Goal: Task Accomplishment & Management: Use online tool/utility

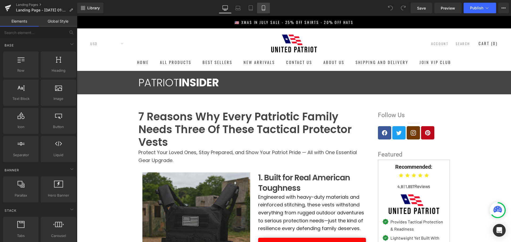
click at [265, 9] on icon at bounding box center [263, 8] width 3 height 5
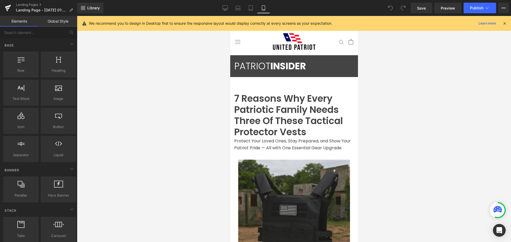
click at [154, 58] on div at bounding box center [294, 129] width 434 height 226
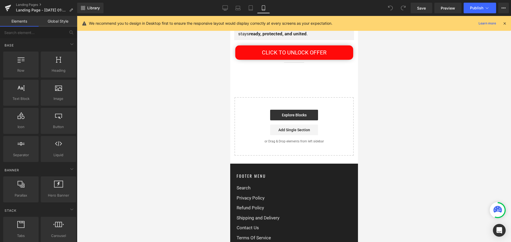
scroll to position [1739, 0]
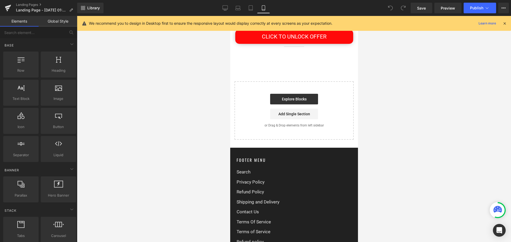
drag, startPoint x: 354, startPoint y: 204, endPoint x: 596, endPoint y: 164, distance: 244.7
click at [420, 10] on span "Save" at bounding box center [421, 8] width 9 height 6
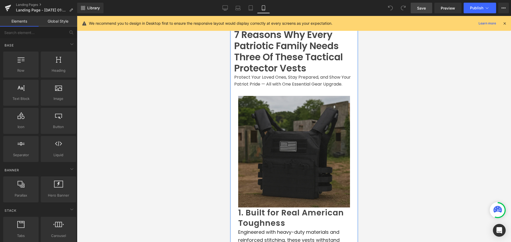
scroll to position [0, 0]
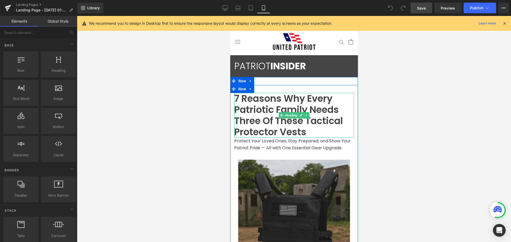
click at [250, 121] on div "7 Reasons Why Every Patriotic Family Needs Three Of These Tactical Protector Ve…" at bounding box center [294, 115] width 120 height 45
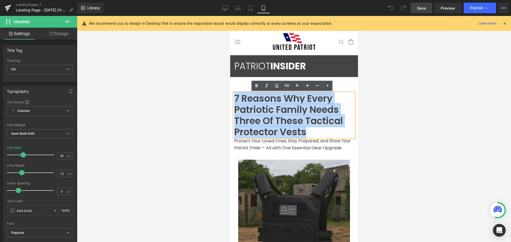
copy div "7 Reasons Why Every Patriotic Family Needs Three Of These Tactical Protector Ve…"
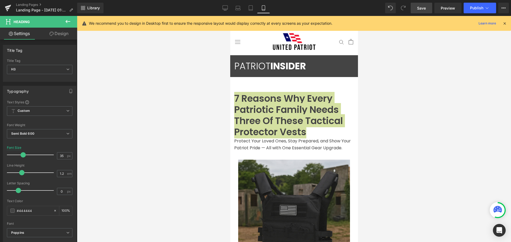
click at [423, 10] on span "Save" at bounding box center [421, 8] width 9 height 6
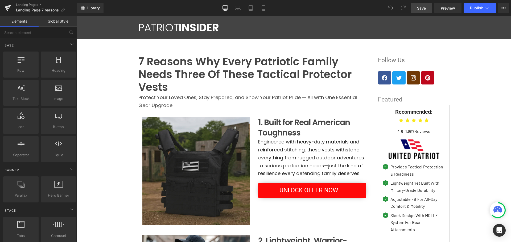
click at [416, 6] on link "Save" at bounding box center [421, 8] width 22 height 11
click at [417, 7] on span "Save" at bounding box center [421, 8] width 9 height 6
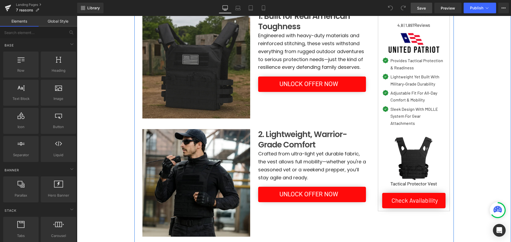
scroll to position [133, 0]
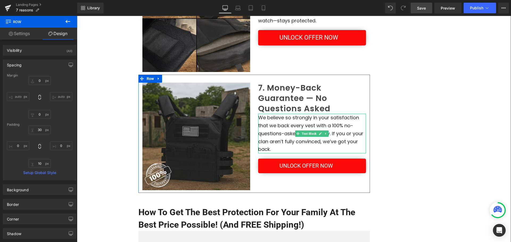
scroll to position [824, 0]
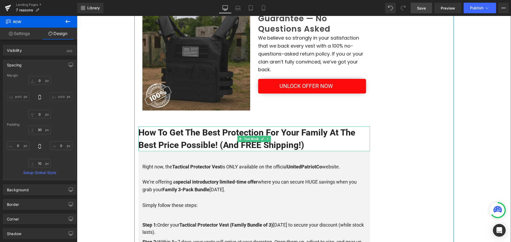
click at [257, 134] on p "How To Get The Best Protection For Your Family At The Best Price Possible! (And…" at bounding box center [253, 139] width 231 height 24
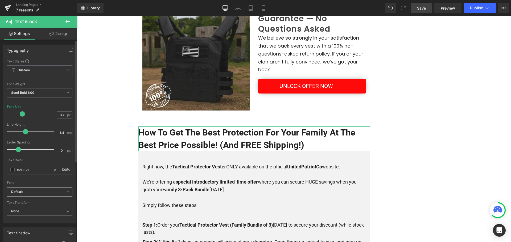
click at [45, 188] on span "Default" at bounding box center [39, 191] width 65 height 9
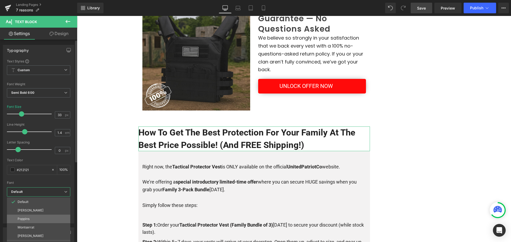
click at [27, 219] on p "Poppins" at bounding box center [24, 219] width 12 height 4
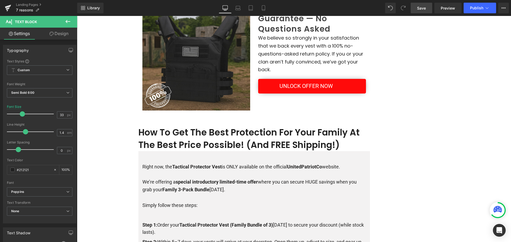
scroll to position [851, 0]
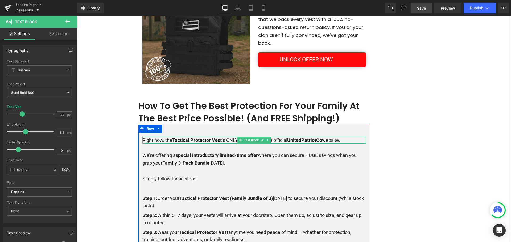
click at [196, 140] on strong "Tactical Protector Vest" at bounding box center [196, 140] width 49 height 6
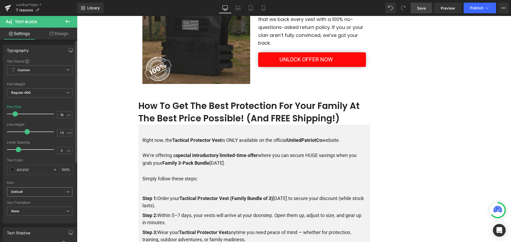
click at [34, 196] on span "Default" at bounding box center [39, 191] width 65 height 9
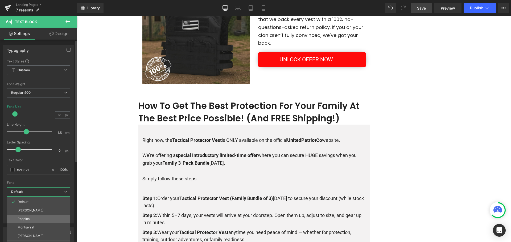
click at [35, 217] on li "Poppins" at bounding box center [38, 219] width 63 height 9
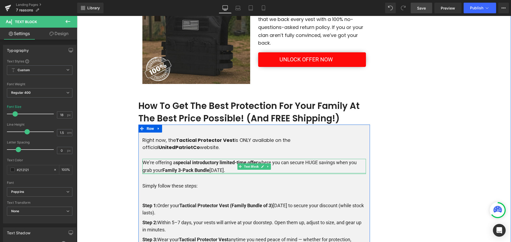
scroll to position [931, 0]
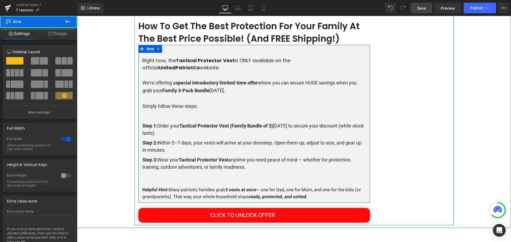
click at [183, 134] on p "Step 1: Order your Tactical Protector Vest (Family Bundle of 3) today to secure…" at bounding box center [253, 129] width 223 height 14
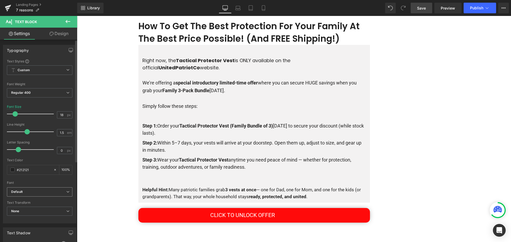
click at [55, 189] on span "Default" at bounding box center [39, 191] width 65 height 9
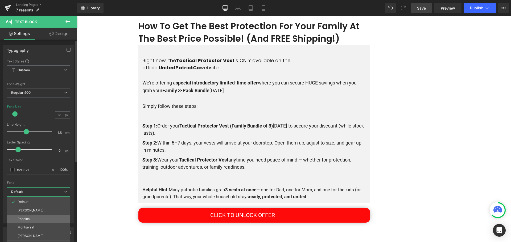
click at [36, 219] on li "Poppins" at bounding box center [38, 219] width 63 height 9
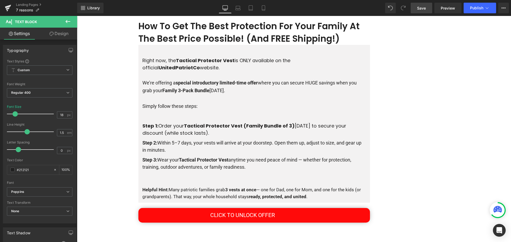
click at [159, 149] on p "Step 2: Within 5–7 days, your vests will arrive at your doorstep. Open them up,…" at bounding box center [253, 146] width 223 height 14
click at [43, 189] on span "Default" at bounding box center [39, 191] width 65 height 9
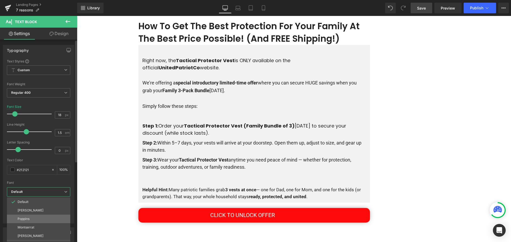
click at [35, 218] on li "Poppins" at bounding box center [38, 219] width 63 height 9
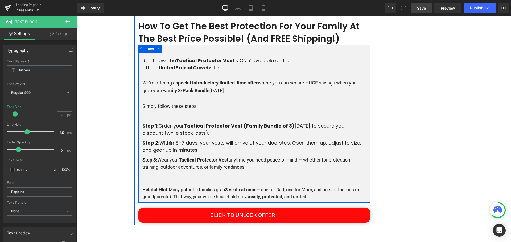
click at [77, 16] on div at bounding box center [77, 16] width 0 height 0
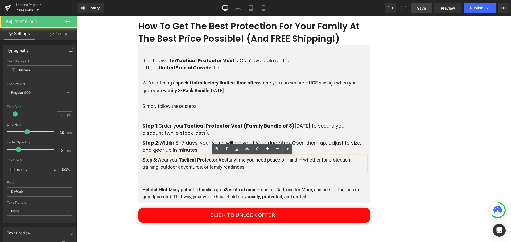
click at [160, 161] on p "Step 3: Wear your Tactical Protector Vest anytime you need peace of mind — whet…" at bounding box center [253, 163] width 223 height 14
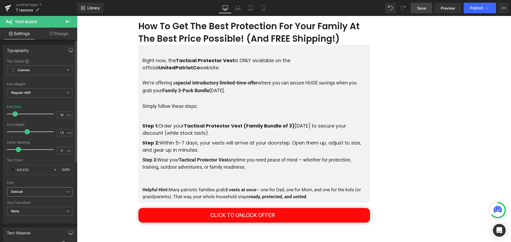
click at [35, 189] on span "Default" at bounding box center [39, 191] width 65 height 9
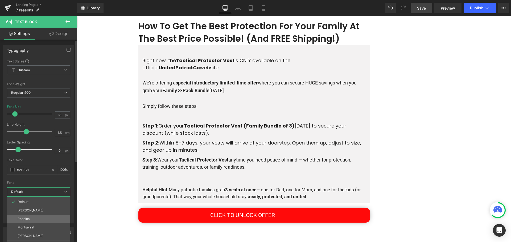
click at [38, 220] on li "Poppins" at bounding box center [38, 219] width 63 height 9
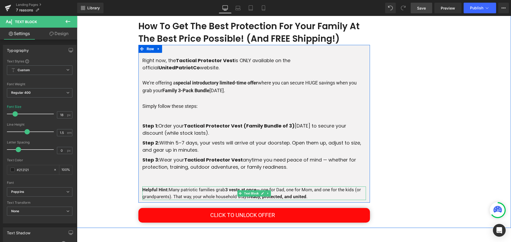
click at [165, 198] on p "Helpful Hint: Many patriotic families grab 3 vests at once — one for Dad, one f…" at bounding box center [253, 194] width 223 height 14
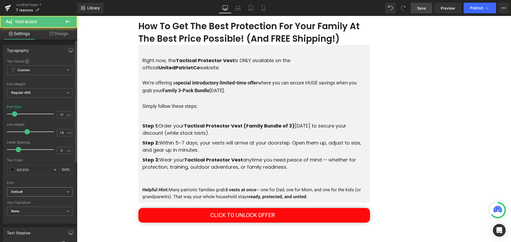
click at [50, 194] on b "Default" at bounding box center [38, 192] width 55 height 5
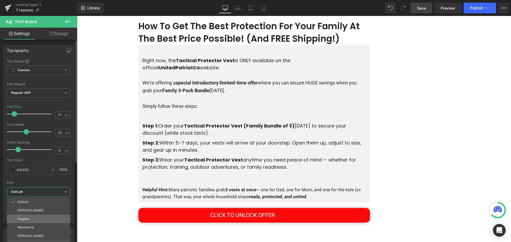
click at [39, 217] on li "Poppins" at bounding box center [38, 219] width 63 height 9
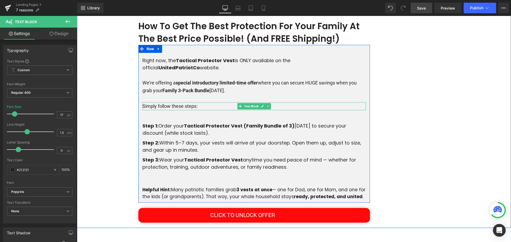
click at [156, 107] on p "Simply follow these steps:" at bounding box center [253, 106] width 223 height 8
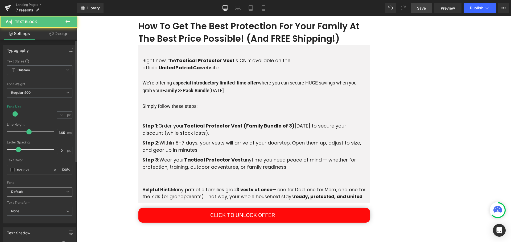
click at [33, 189] on span "Default" at bounding box center [39, 191] width 65 height 9
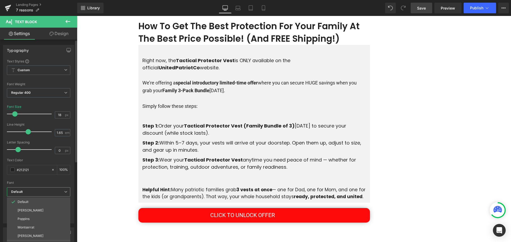
drag, startPoint x: 29, startPoint y: 218, endPoint x: 74, endPoint y: 196, distance: 49.9
click at [29, 219] on p "Poppins" at bounding box center [24, 219] width 12 height 4
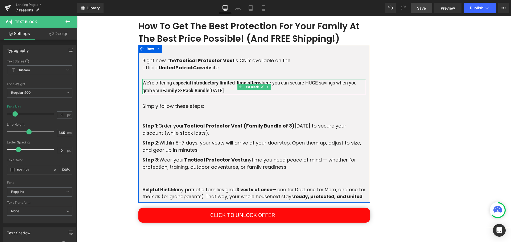
click at [180, 90] on strong "Family 3-Pack Bundle" at bounding box center [185, 91] width 47 height 6
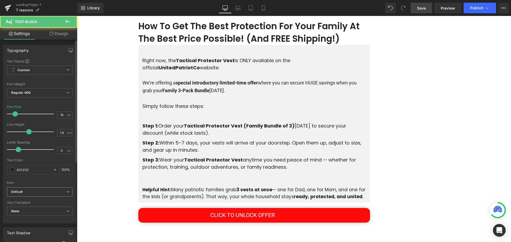
click at [36, 189] on span "Default" at bounding box center [39, 191] width 65 height 9
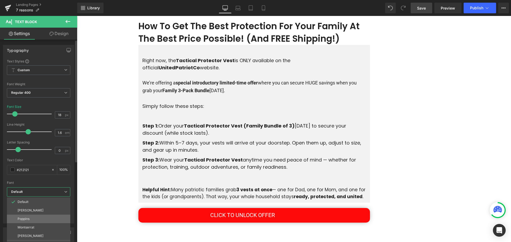
click at [27, 220] on p "Poppins" at bounding box center [24, 219] width 12 height 4
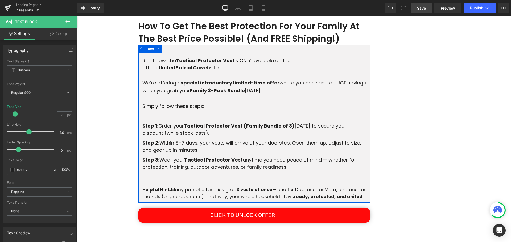
scroll to position [984, 0]
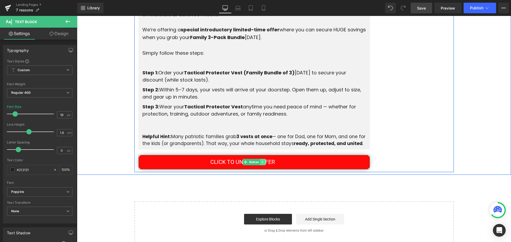
click at [260, 160] on link at bounding box center [263, 162] width 6 height 6
click at [281, 163] on link "CLICK TO UNLOCK OFFER" at bounding box center [253, 162] width 231 height 15
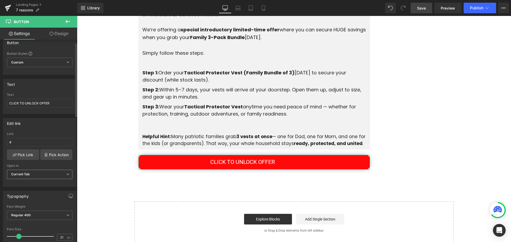
scroll to position [0, 0]
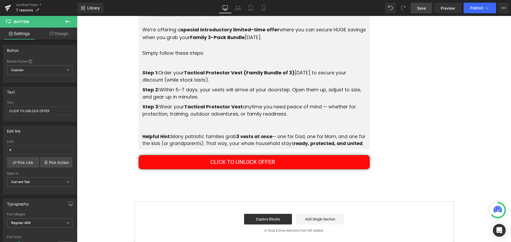
click at [56, 36] on link "Design" at bounding box center [59, 34] width 39 height 12
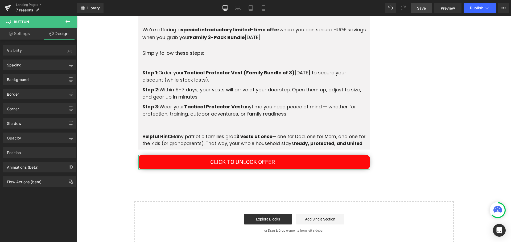
click at [24, 31] on link "Settings" at bounding box center [19, 34] width 39 height 12
type input "100"
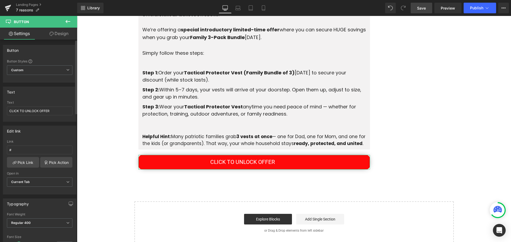
click at [48, 177] on div "Open in Current Tab Current Tab New Tab" at bounding box center [39, 182] width 65 height 21
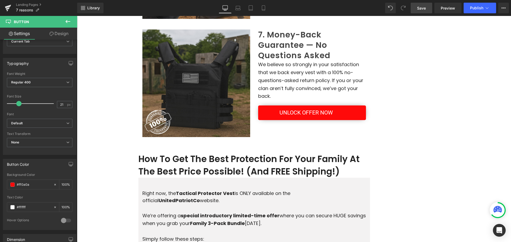
scroll to position [771, 0]
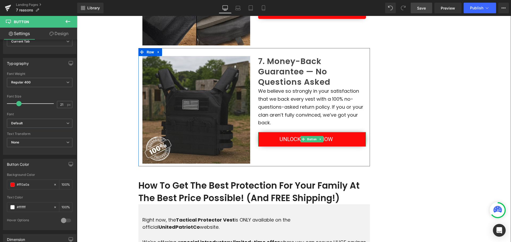
click at [262, 139] on link "UNLOCK OFFER NOW" at bounding box center [312, 139] width 108 height 15
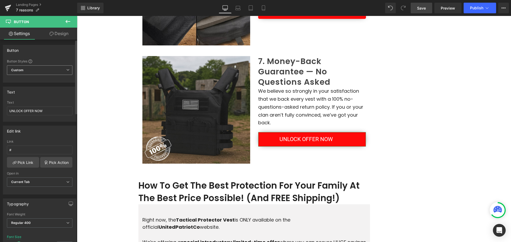
click at [55, 70] on span "Custom Setup Global Style" at bounding box center [39, 70] width 65 height 10
click at [55, 70] on span "Custom Setup Global Style" at bounding box center [38, 70] width 63 height 10
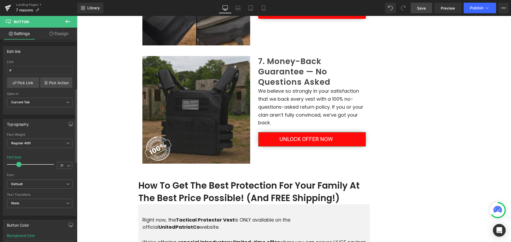
scroll to position [133, 0]
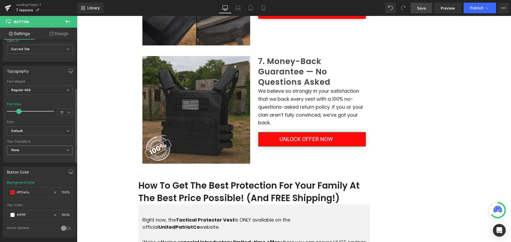
click at [44, 152] on span "None" at bounding box center [39, 150] width 65 height 9
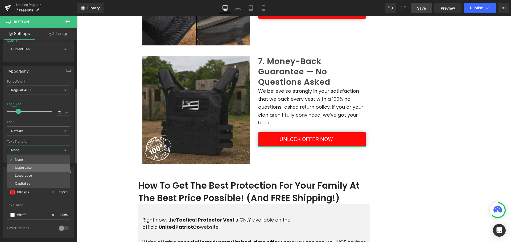
click at [39, 170] on li "Uppercase" at bounding box center [38, 168] width 63 height 8
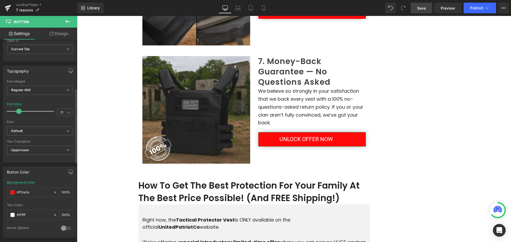
click at [43, 143] on div "Text Transform" at bounding box center [39, 142] width 65 height 4
click at [43, 145] on div "Text Transform Uppercase None Uppercase Lowercase Capitalize" at bounding box center [39, 150] width 65 height 21
click at [39, 153] on span "Uppercase" at bounding box center [39, 150] width 65 height 9
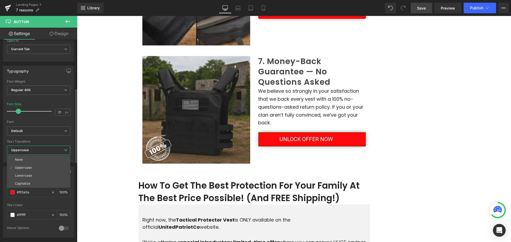
click at [39, 153] on span "Uppercase" at bounding box center [38, 150] width 63 height 9
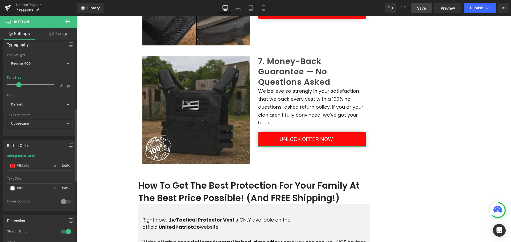
scroll to position [186, 0]
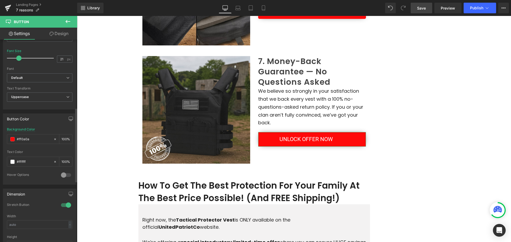
click at [64, 174] on div at bounding box center [66, 175] width 13 height 9
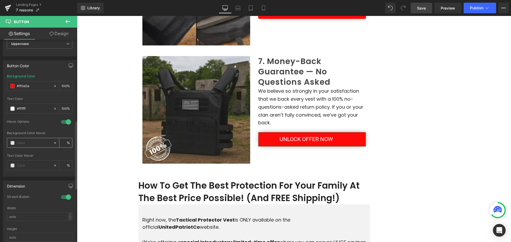
click at [11, 143] on span at bounding box center [12, 143] width 4 height 4
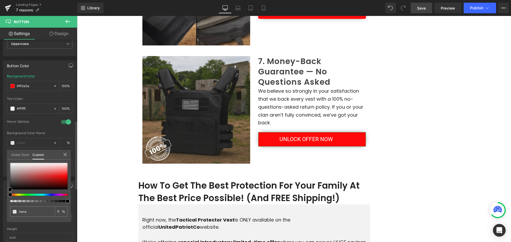
type input "#000000"
type input "100"
type input "#000000"
type input "100"
click at [47, 195] on div at bounding box center [36, 195] width 57 height 2
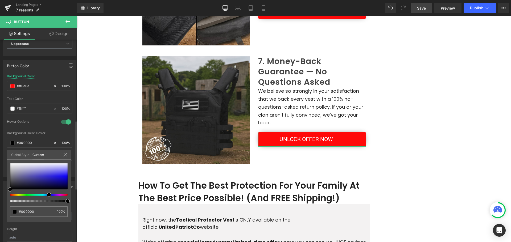
type input "#645cf3"
type input "#6058f2"
type input "#140bc5"
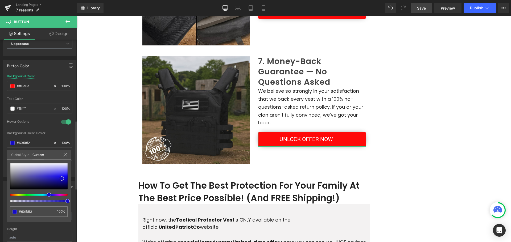
type input "#140bc5"
type input "#1209c7"
type input "#1107c9"
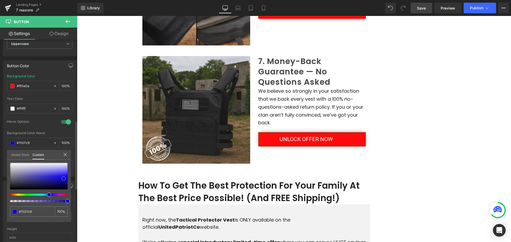
type input "#0a00c0"
type input "#0800a3"
drag, startPoint x: 60, startPoint y: 172, endPoint x: 70, endPoint y: 181, distance: 13.4
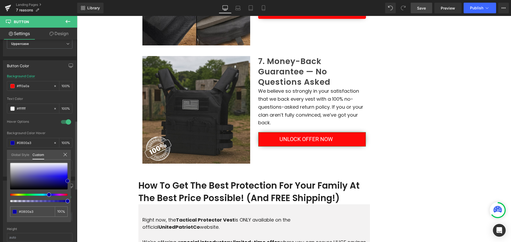
click at [70, 181] on div "#0800a3 100 %" at bounding box center [39, 192] width 64 height 59
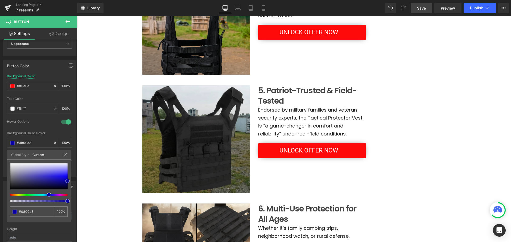
scroll to position [612, 0]
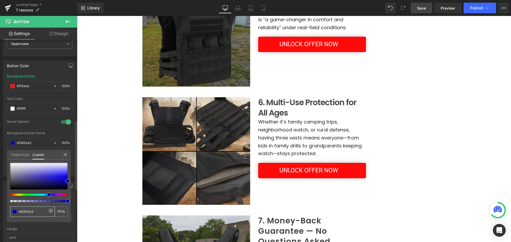
click at [31, 208] on div "#0800a3" at bounding box center [32, 212] width 45 height 10
click at [32, 210] on input "#0800a3" at bounding box center [33, 212] width 28 height 6
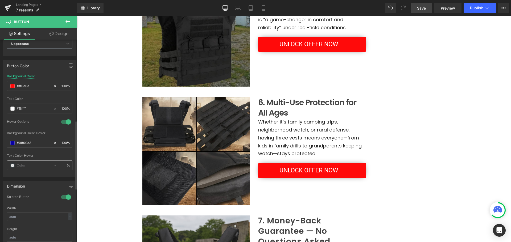
click at [20, 166] on input "text" at bounding box center [34, 166] width 34 height 6
click at [14, 166] on span at bounding box center [12, 166] width 4 height 4
type input "0"
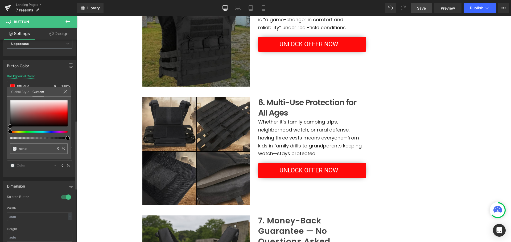
type input "#9b6d6d"
type input "100"
type input "#9b6d6d"
type input "100"
type input "#e5e5e5"
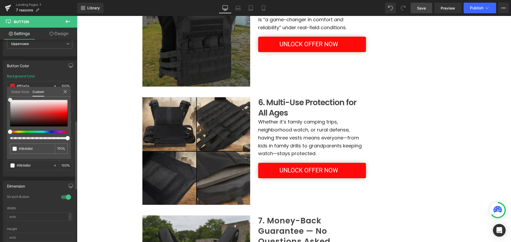
type input "#e5e5e5"
drag, startPoint x: 21, startPoint y: 113, endPoint x: 0, endPoint y: 85, distance: 34.9
click at [0, 85] on div "Button Color rgb(255, 10, 10) Background Color #ff0a0a 100 % rgba(255, 255, 255…" at bounding box center [40, 116] width 80 height 120
type input "#ffffff"
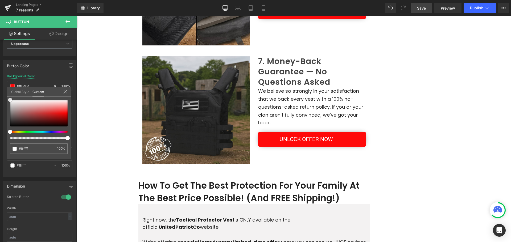
scroll to position [877, 0]
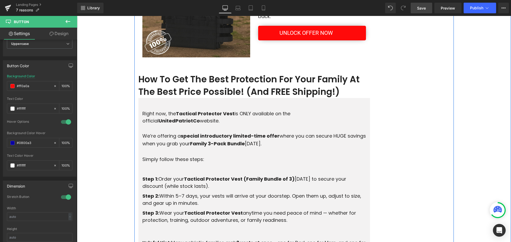
scroll to position [984, 0]
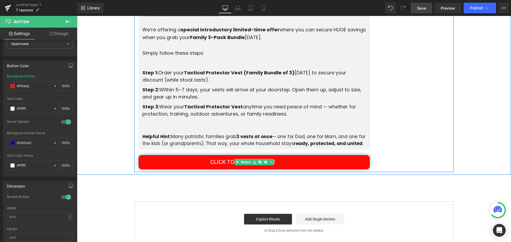
click at [316, 165] on link "CLICK TO UNLOCK OFFER" at bounding box center [253, 162] width 231 height 15
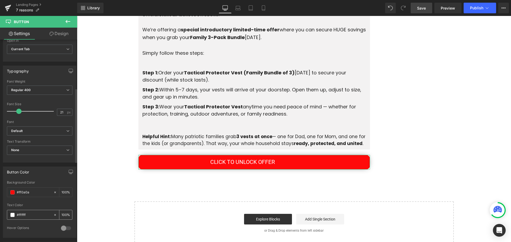
scroll to position [160, 0]
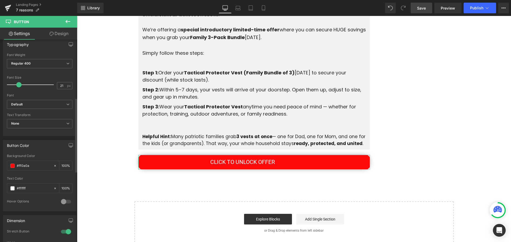
click at [64, 200] on div at bounding box center [66, 202] width 13 height 9
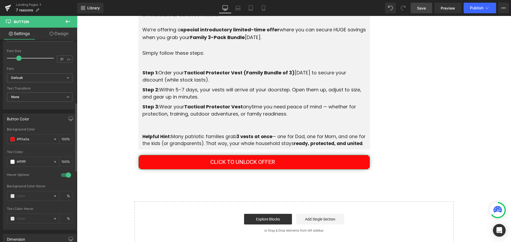
scroll to position [213, 0]
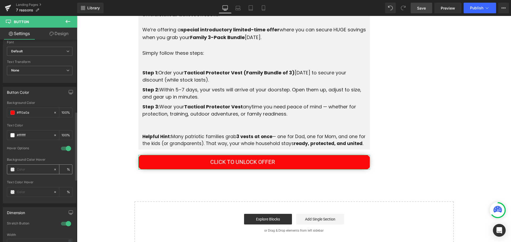
click at [21, 168] on input "text" at bounding box center [34, 170] width 34 height 6
paste input "#0800a3"
type input "#0800a3"
type input "100"
type input "#0800a3"
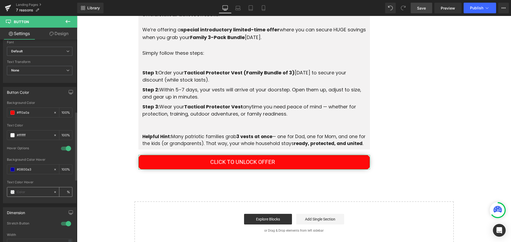
click at [13, 191] on span at bounding box center [12, 192] width 4 height 4
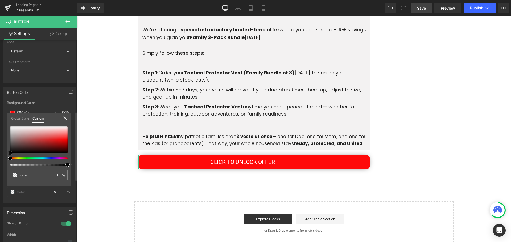
type input "#381e1e"
type input "100"
type input "#381e1e"
type input "100"
type input "#d1d1d1"
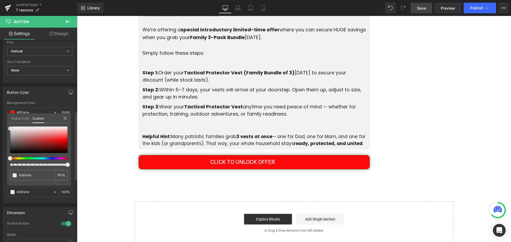
type input "#d1d1d1"
drag, startPoint x: 6, startPoint y: 129, endPoint x: 66, endPoint y: 147, distance: 62.8
click at [0, 109] on div "Button Color rgb(255, 10, 10) Background Color #ff0a0a 100 % rgba(255, 255, 255…" at bounding box center [40, 143] width 80 height 120
type input "#ffffff"
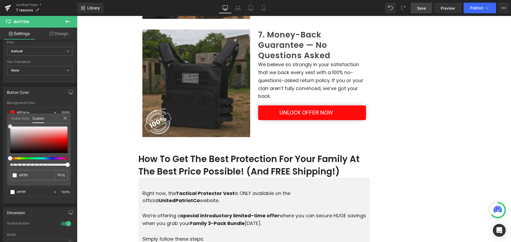
scroll to position [718, 0]
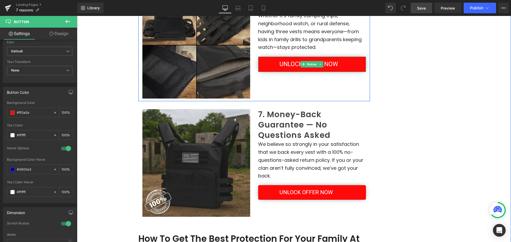
click at [267, 62] on link "UNLOCK OFFER NOW" at bounding box center [312, 64] width 108 height 15
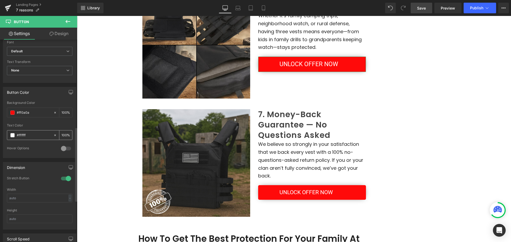
scroll to position [239, 0]
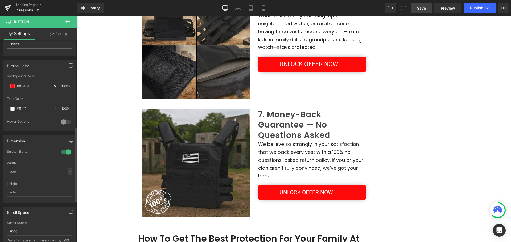
click at [60, 120] on div at bounding box center [66, 122] width 13 height 9
click at [22, 143] on input "text" at bounding box center [34, 143] width 34 height 6
paste input "#0800a3"
type input "#0800a3"
type input "100"
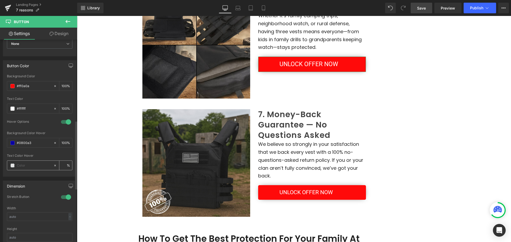
type input "#0800a3"
click at [21, 165] on input "text" at bounding box center [34, 166] width 34 height 6
click at [11, 165] on span at bounding box center [12, 166] width 4 height 4
type input "0"
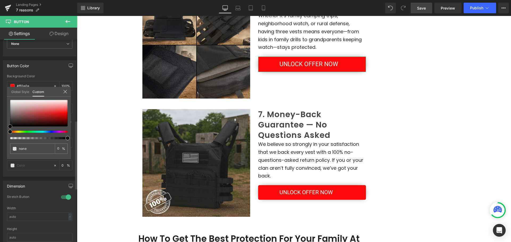
type input "#452525"
type input "100"
type input "#452525"
type input "100"
type input "#ddd9d9"
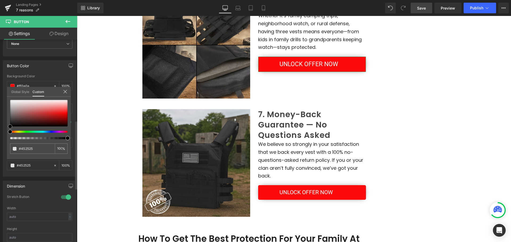
type input "#ddd9d9"
drag, startPoint x: 27, startPoint y: 121, endPoint x: 2, endPoint y: 85, distance: 44.2
click at [0, 85] on div "Button Color rgb(255, 10, 10) Background Color #ff0a0a 100 % rgba(255, 255, 255…" at bounding box center [40, 116] width 80 height 120
type input "#ffffff"
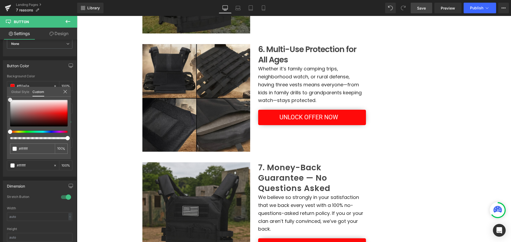
scroll to position [638, 0]
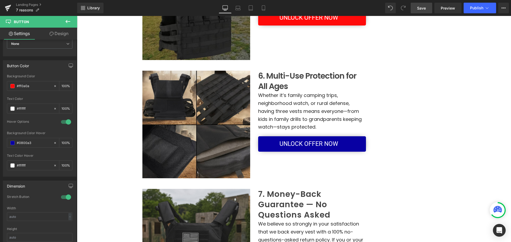
drag, startPoint x: 328, startPoint y: 144, endPoint x: 333, endPoint y: 145, distance: 5.5
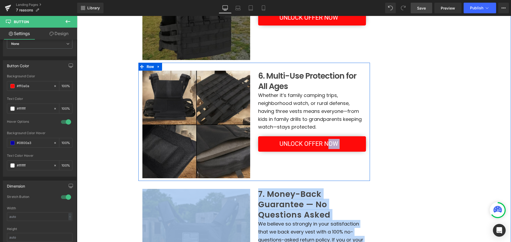
scroll to position [558, 0]
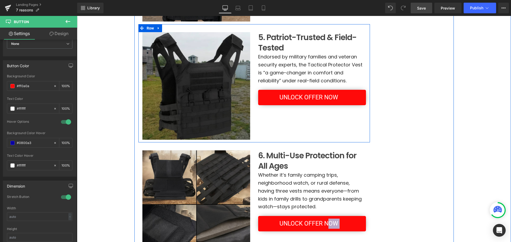
click at [327, 101] on span "UNLOCK OFFER NOW" at bounding box center [308, 98] width 58 height 10
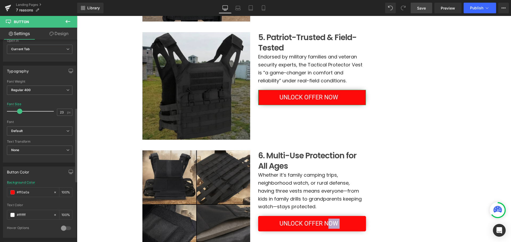
scroll to position [186, 0]
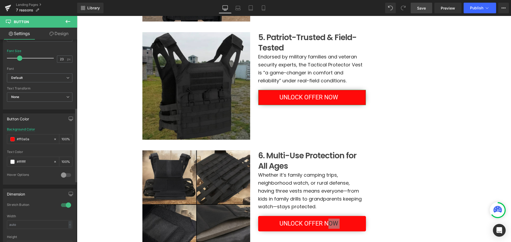
click at [65, 175] on div at bounding box center [66, 175] width 13 height 9
click at [27, 196] on input "text" at bounding box center [34, 196] width 34 height 6
click at [11, 196] on span at bounding box center [12, 196] width 4 height 4
type input "0"
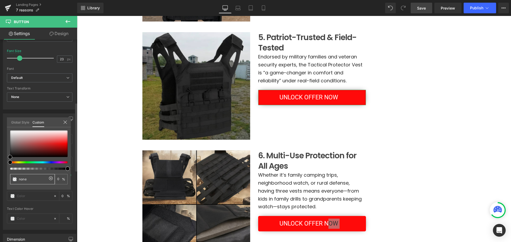
click at [29, 179] on input "none" at bounding box center [33, 180] width 28 height 6
type input "none"
paste input "#0800a3"
type input "#0800a3"
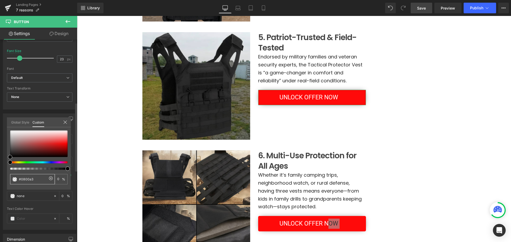
type input "100"
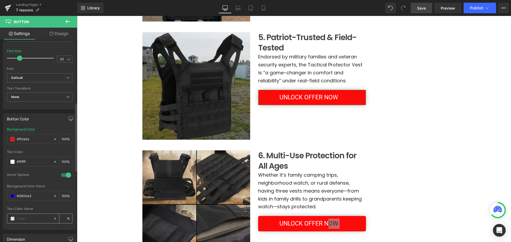
click at [11, 218] on span at bounding box center [12, 219] width 4 height 4
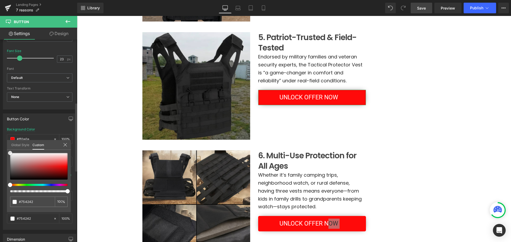
type input "#754242"
type input "100"
type input "#754242"
type input "100"
type input "#ffffff"
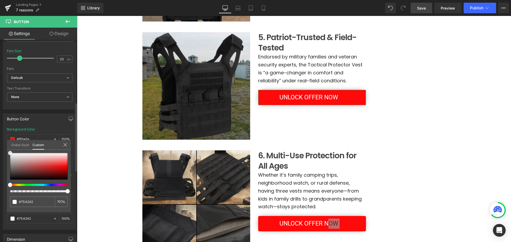
type input "#ffffff"
drag, startPoint x: 3, startPoint y: 152, endPoint x: 0, endPoint y: 128, distance: 23.8
click at [0, 128] on div "Button Color rgb(255, 10, 10) Background Color #ff0a0a 100 % rgba(255, 255, 255…" at bounding box center [40, 170] width 80 height 120
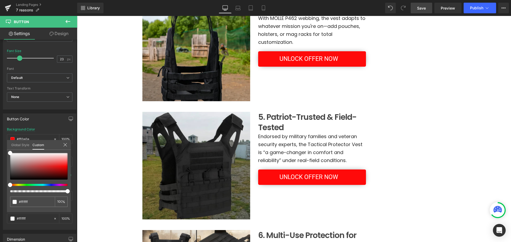
click at [315, 60] on body "PATRIOT INSIDER Heading Row Row 7 Reasons Why Every Patriotic Family Needs Thre…" at bounding box center [294, 147] width 434 height 1221
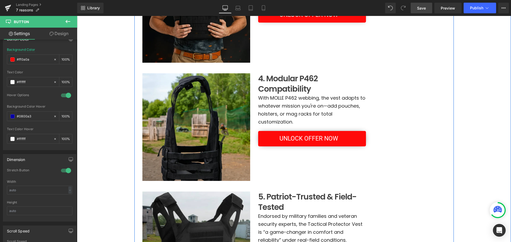
scroll to position [319, 0]
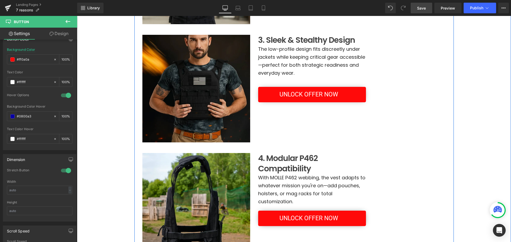
click at [327, 98] on span "UNLOCK OFFER NOW" at bounding box center [308, 95] width 58 height 10
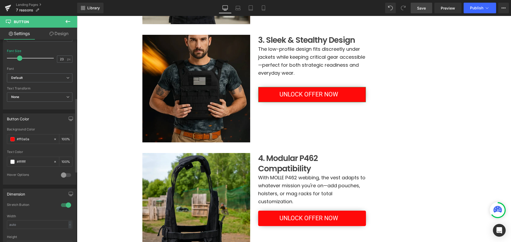
scroll to position [239, 0]
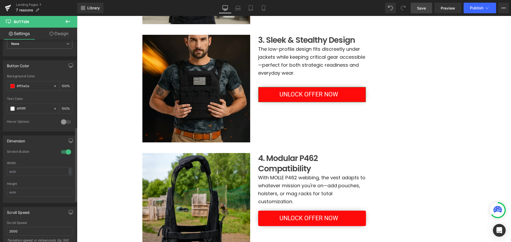
click at [65, 121] on div at bounding box center [66, 122] width 13 height 9
click at [16, 142] on div at bounding box center [30, 142] width 46 height 9
click at [21, 143] on input "text" at bounding box center [34, 143] width 34 height 6
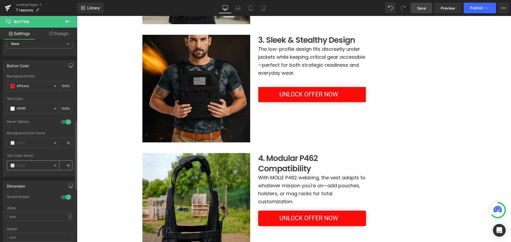
paste input "#0800a3"
type input "#0800a3"
type input "100"
type input "#0800a3"
click at [13, 167] on span at bounding box center [12, 166] width 4 height 4
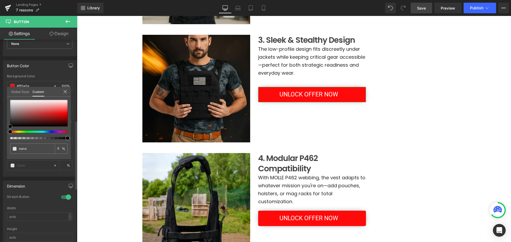
type input "#603333"
type input "100"
type input "#603333"
type input "100"
type input "#ccc6c6"
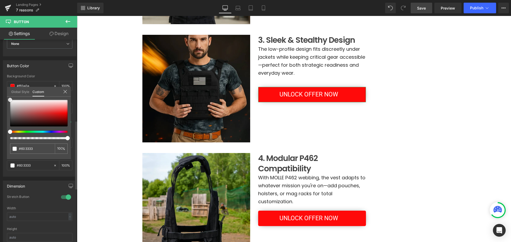
type input "#ccc6c6"
drag, startPoint x: 2, startPoint y: 97, endPoint x: 1, endPoint y: 78, distance: 18.6
click at [0, 81] on div "Button Color rgb(255, 10, 10) Background Color #ff0a0a 100 % rgba(255, 255, 255…" at bounding box center [40, 116] width 80 height 120
type input "#ffffff"
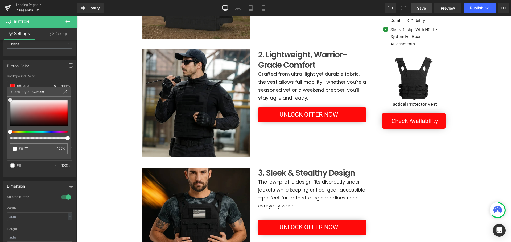
scroll to position [160, 0]
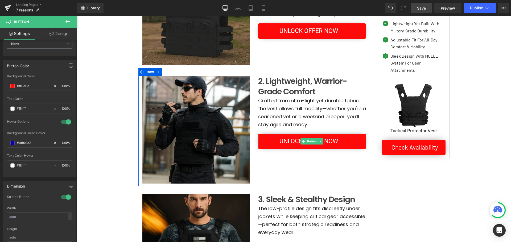
click at [346, 145] on link "UNLOCK OFFER NOW" at bounding box center [312, 141] width 108 height 15
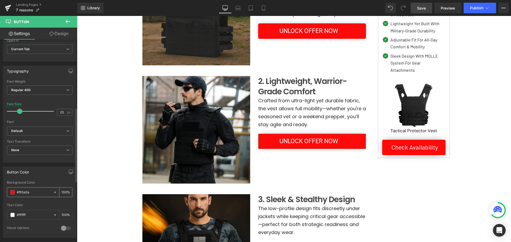
scroll to position [186, 0]
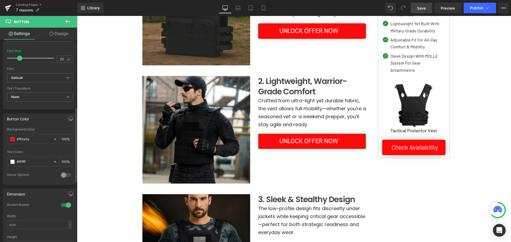
click at [65, 176] on div at bounding box center [66, 175] width 13 height 9
click at [26, 194] on input "text" at bounding box center [34, 196] width 34 height 6
paste input "#0800a3"
type input "#0800a3"
type input "100"
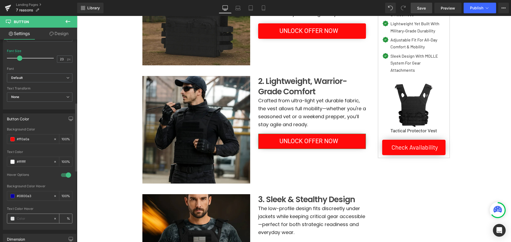
type input "#0800a3"
click at [12, 218] on span at bounding box center [12, 219] width 4 height 4
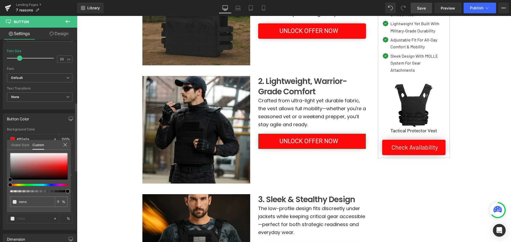
type input "#773030"
type input "100"
type input "#773030"
type input "100"
type input "#af8787"
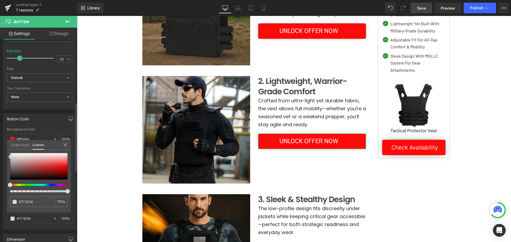
type input "#af8787"
drag, startPoint x: 14, startPoint y: 158, endPoint x: 0, endPoint y: 119, distance: 41.6
click at [0, 120] on div "Button Color rgb(255, 10, 10) Background Color #ff0a0a 100 % rgba(255, 255, 255…" at bounding box center [40, 170] width 80 height 120
type input "#ffffff"
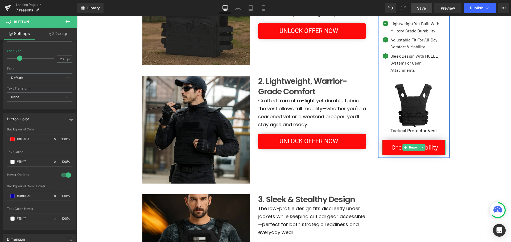
click at [411, 144] on span "Button" at bounding box center [414, 147] width 12 height 6
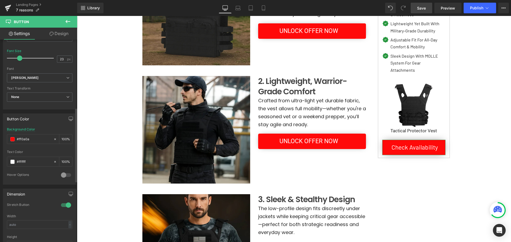
click at [66, 173] on div at bounding box center [66, 175] width 13 height 9
click at [19, 199] on input "text" at bounding box center [34, 196] width 34 height 6
paste input "#0800a3"
type input "#0800a3"
type input "100"
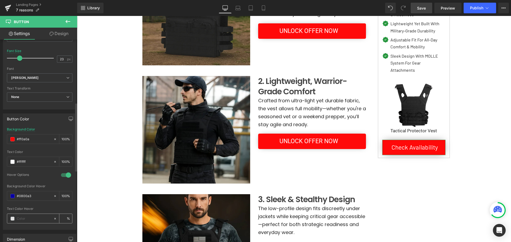
type input "#0800a3"
click at [12, 219] on span at bounding box center [12, 219] width 4 height 4
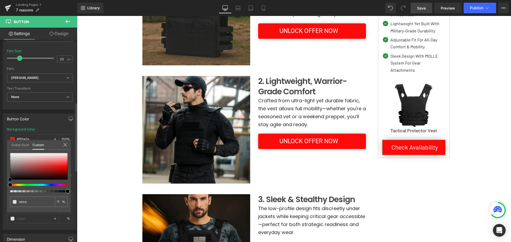
type input "#c36e6e"
type input "100"
type input "#c36e6e"
type input "100"
drag, startPoint x: 34, startPoint y: 164, endPoint x: 35, endPoint y: 128, distance: 35.4
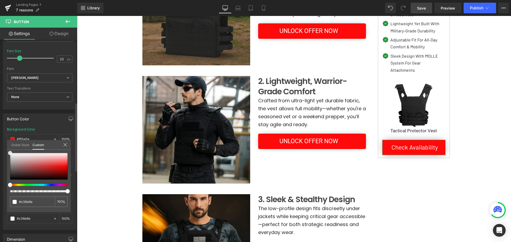
click at [0, 130] on div "Button Color rgb(255, 10, 10) Background Color #ff0a0a 100 % rgba(255, 255, 255…" at bounding box center [40, 170] width 80 height 120
type input "#ffffff"
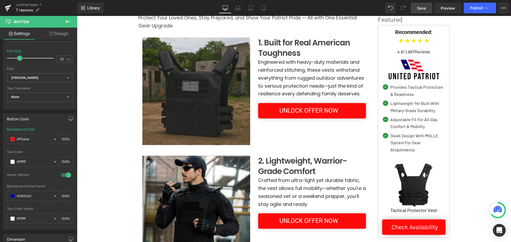
click at [293, 114] on span "UNLOCK OFFER NOW" at bounding box center [308, 111] width 58 height 10
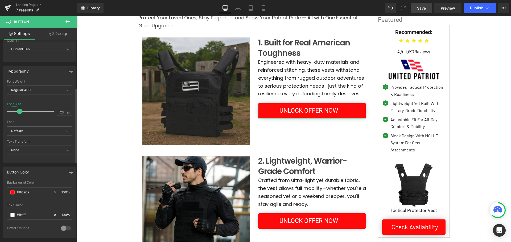
scroll to position [160, 0]
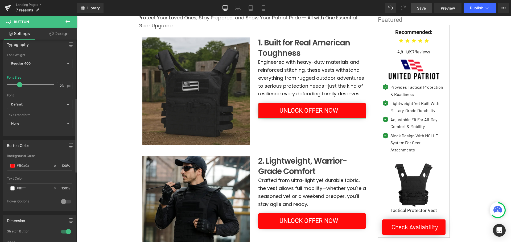
click at [63, 202] on div at bounding box center [66, 202] width 13 height 9
click at [23, 219] on div at bounding box center [30, 222] width 46 height 9
click at [22, 223] on input "text" at bounding box center [34, 223] width 34 height 6
paste input "#0800a3"
type input "#0800a3"
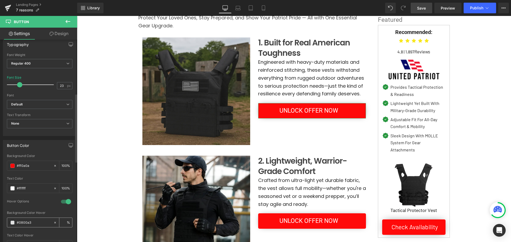
type input "100"
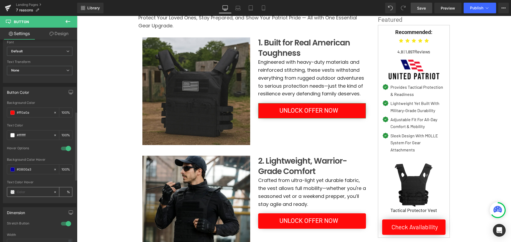
type input "#0800a3"
click at [11, 193] on span at bounding box center [12, 192] width 4 height 4
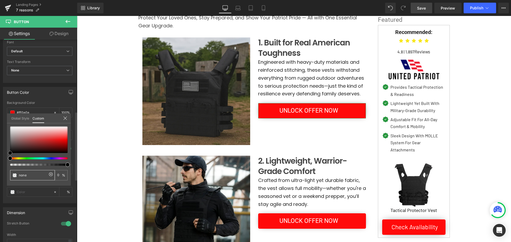
type input "#794848"
type input "100"
type input "#794848"
type input "100"
type input "#c6c6c6"
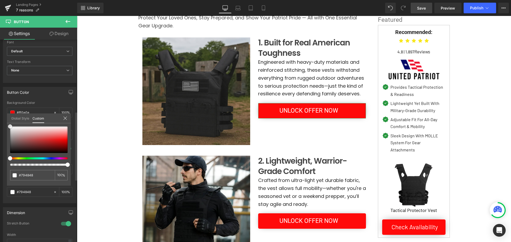
type input "#c6c6c6"
drag, startPoint x: 24, startPoint y: 143, endPoint x: 56, endPoint y: 112, distance: 43.8
click at [0, 106] on div "Button Color rgb(255, 10, 10) Background Color #ff0a0a 100 % rgba(255, 255, 255…" at bounding box center [40, 143] width 80 height 120
type input "#ffffff"
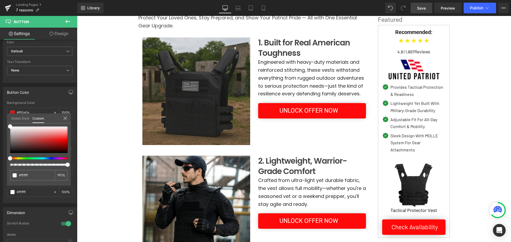
drag, startPoint x: 419, startPoint y: 11, endPoint x: 207, endPoint y: 5, distance: 211.7
click at [419, 11] on span "Save" at bounding box center [421, 8] width 9 height 6
click at [419, 8] on span "Save" at bounding box center [421, 8] width 9 height 6
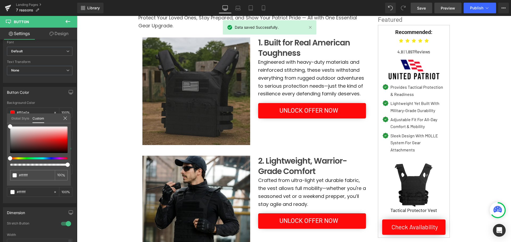
click at [443, 9] on span "Preview" at bounding box center [447, 8] width 14 height 6
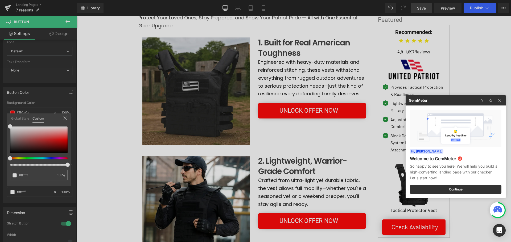
click at [371, 174] on div at bounding box center [255, 121] width 511 height 242
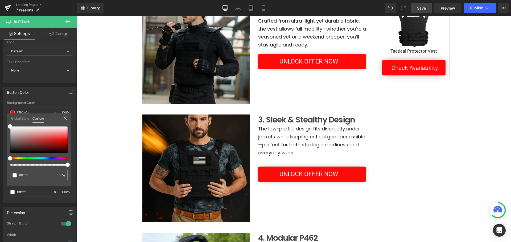
scroll to position [133, 0]
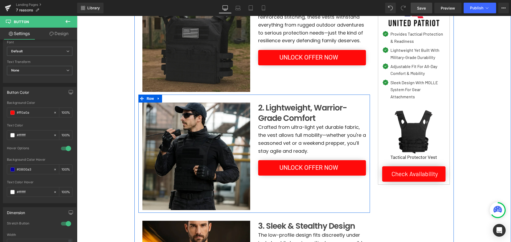
click at [250, 108] on div "Image" at bounding box center [196, 157] width 116 height 108
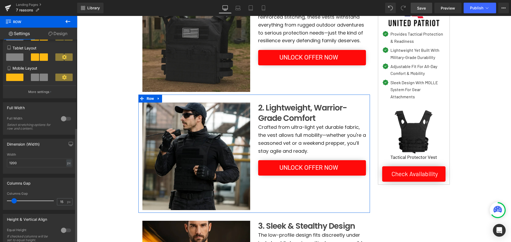
scroll to position [155, 0]
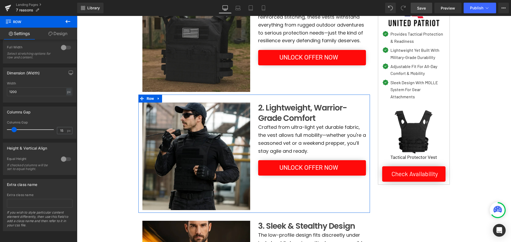
click at [50, 31] on link "Design" at bounding box center [58, 34] width 39 height 12
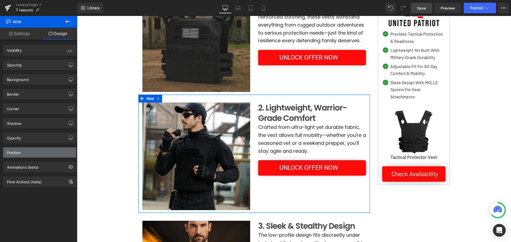
click at [24, 153] on div "Position" at bounding box center [39, 153] width 73 height 10
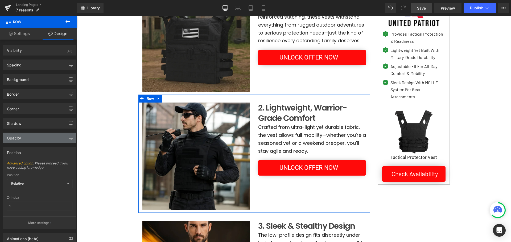
click at [36, 141] on div "Opacity" at bounding box center [39, 138] width 73 height 10
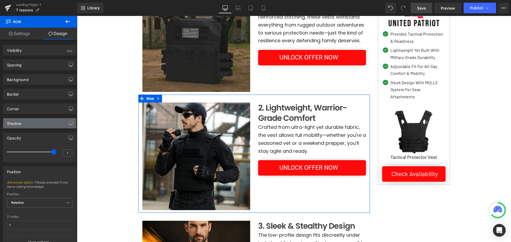
click at [35, 126] on div "Shadow" at bounding box center [39, 123] width 73 height 10
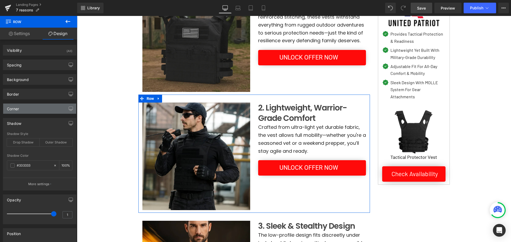
click at [34, 110] on div "Corner" at bounding box center [39, 109] width 73 height 10
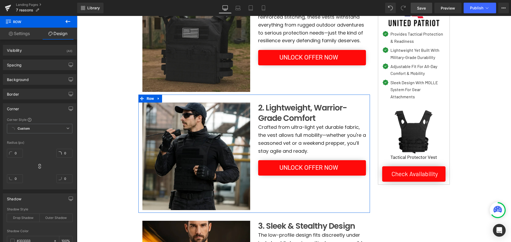
click at [34, 100] on div "Corner Corner Style Custom Custom Setup Global Style Custom Setup Global Style …" at bounding box center [40, 144] width 80 height 90
click at [34, 97] on div "Border" at bounding box center [39, 94] width 73 height 10
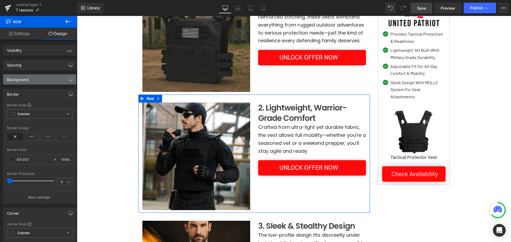
click at [37, 82] on div "Background" at bounding box center [39, 79] width 73 height 10
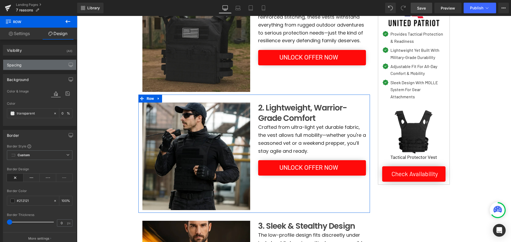
click at [34, 67] on div "Spacing" at bounding box center [39, 65] width 73 height 10
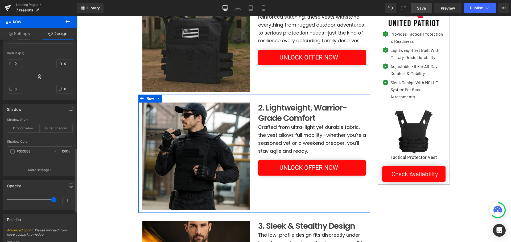
scroll to position [444, 0]
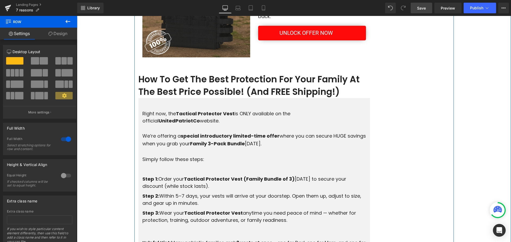
scroll to position [984, 0]
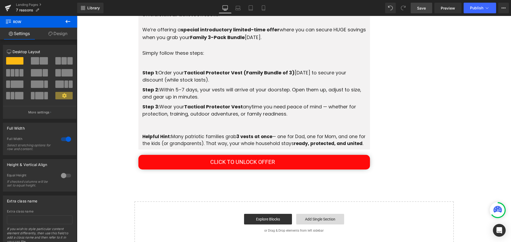
click at [325, 219] on link "Add Single Section" at bounding box center [320, 219] width 48 height 11
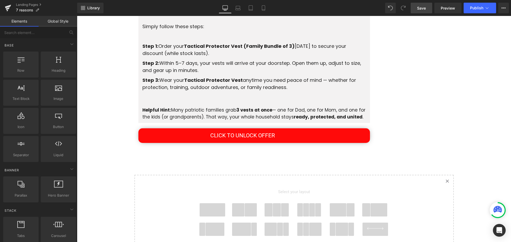
scroll to position [1064, 0]
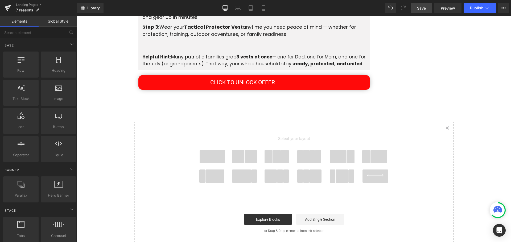
click at [202, 158] on span at bounding box center [212, 156] width 26 height 13
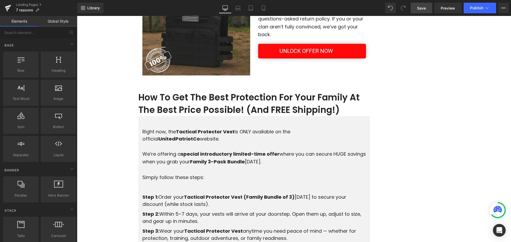
scroll to position [913, 0]
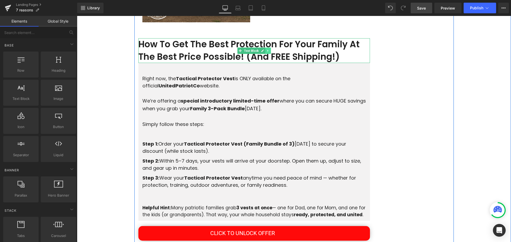
click at [265, 49] on link at bounding box center [268, 51] width 6 height 6
click at [262, 51] on link at bounding box center [265, 51] width 6 height 6
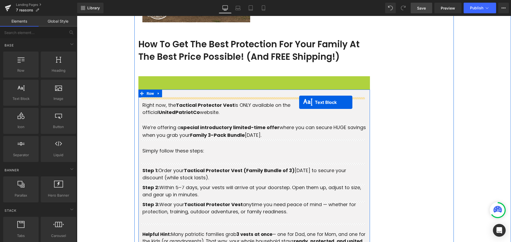
scroll to position [1045, 0]
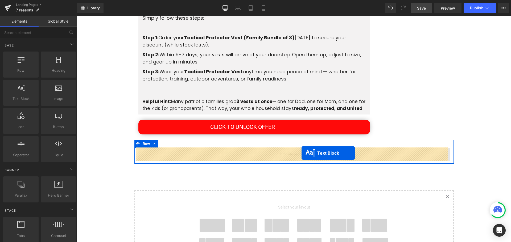
drag, startPoint x: 237, startPoint y: 90, endPoint x: 301, endPoint y: 153, distance: 90.4
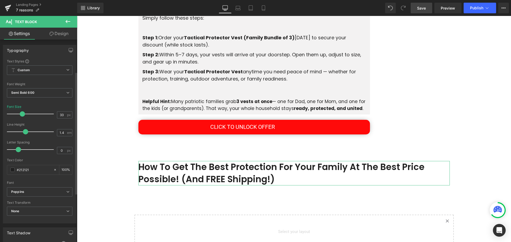
scroll to position [133, 0]
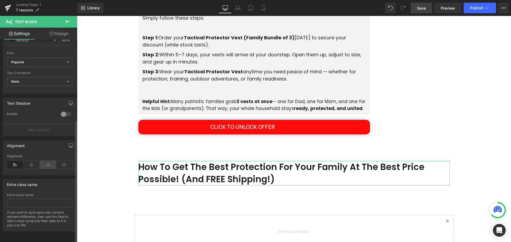
click at [33, 163] on icon at bounding box center [31, 165] width 16 height 8
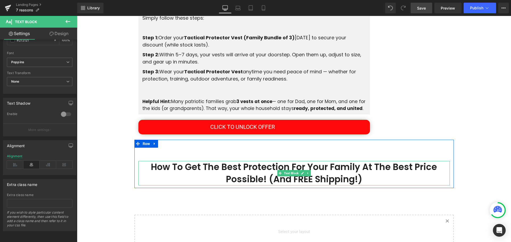
scroll to position [913, 0]
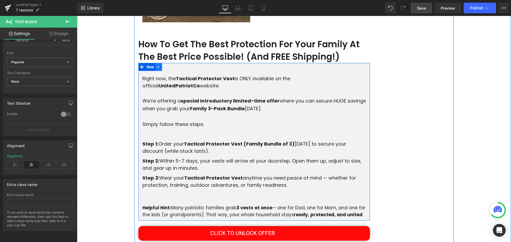
click at [157, 65] on icon at bounding box center [159, 67] width 4 height 4
click at [164, 65] on icon at bounding box center [166, 67] width 4 height 4
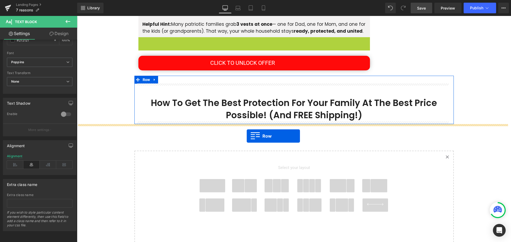
scroll to position [1123, 0]
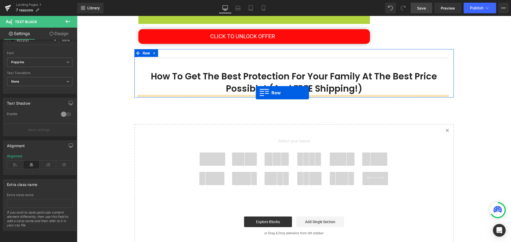
drag, startPoint x: 140, startPoint y: 121, endPoint x: 256, endPoint y: 93, distance: 119.3
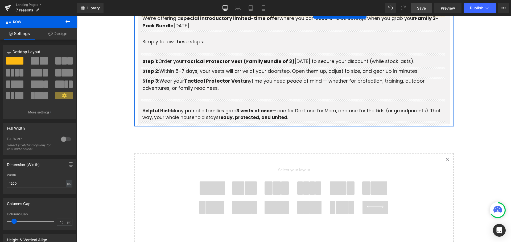
scroll to position [1243, 0]
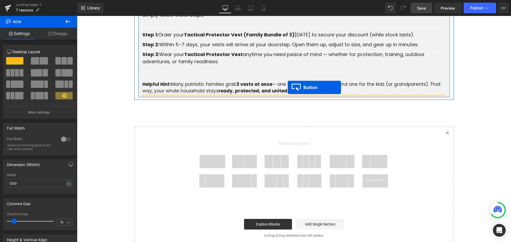
drag, startPoint x: 235, startPoint y: 36, endPoint x: 287, endPoint y: 87, distance: 73.0
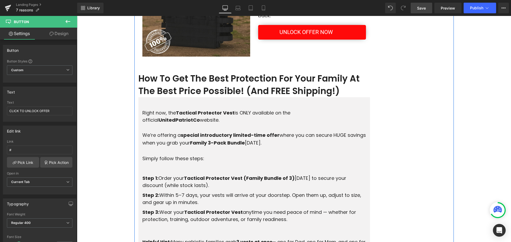
scroll to position [852, 0]
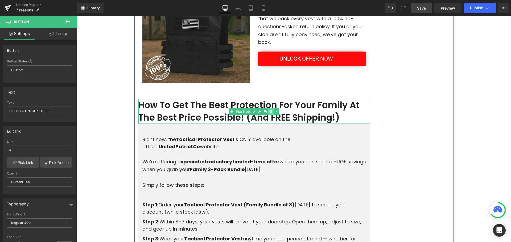
click at [269, 112] on icon at bounding box center [270, 111] width 3 height 3
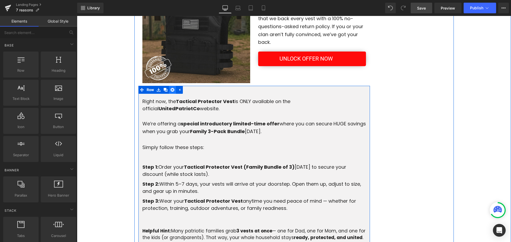
click at [171, 91] on icon at bounding box center [172, 90] width 4 height 4
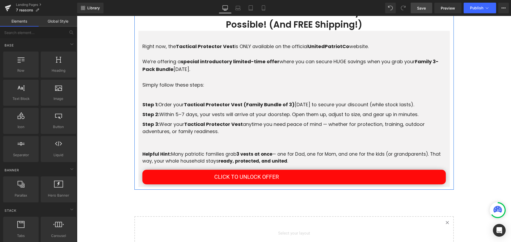
scroll to position [878, 0]
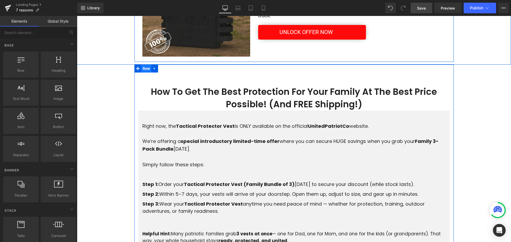
click at [144, 69] on span "Row" at bounding box center [146, 69] width 10 height 8
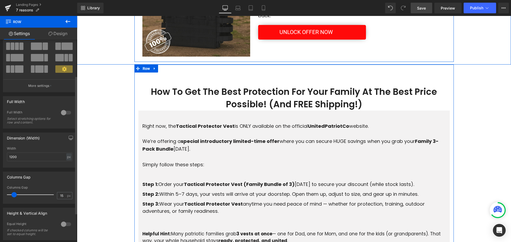
scroll to position [53, 0]
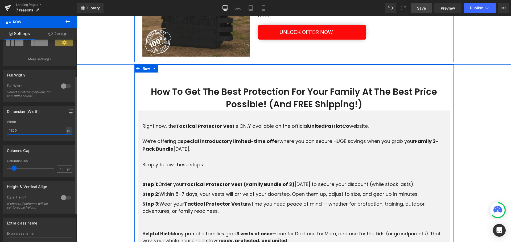
click at [38, 129] on input "1200" at bounding box center [39, 130] width 65 height 9
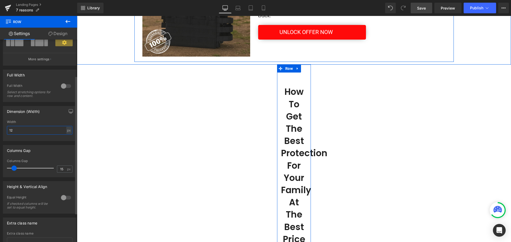
type input "1"
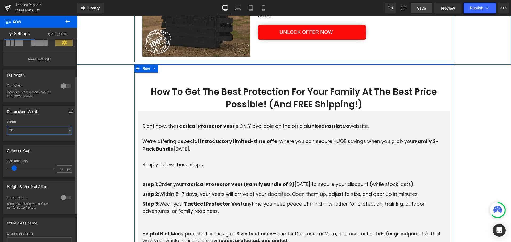
type input "700"
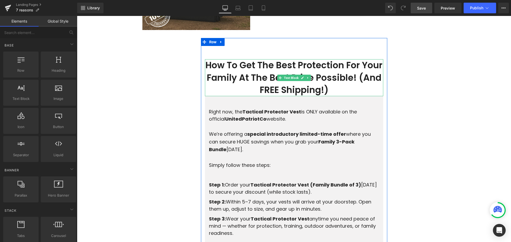
scroll to position [852, 0]
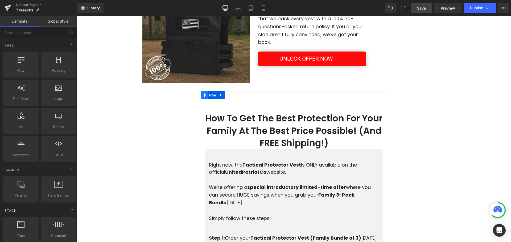
click at [203, 96] on icon at bounding box center [204, 95] width 4 height 4
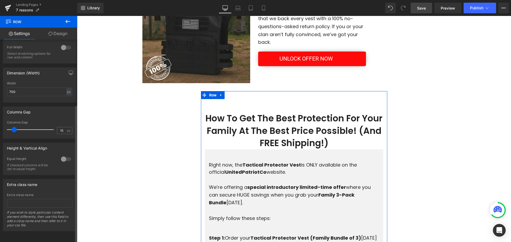
scroll to position [0, 0]
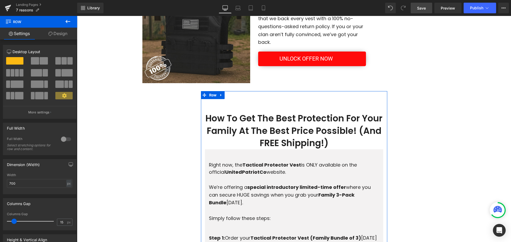
click at [53, 33] on link "Design" at bounding box center [58, 34] width 39 height 12
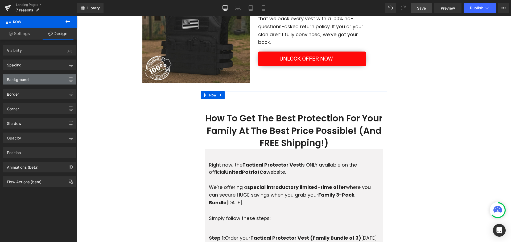
click at [36, 77] on div "Background" at bounding box center [39, 79] width 73 height 10
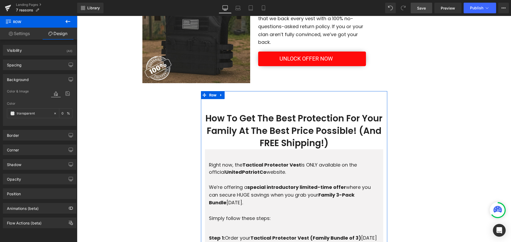
click at [28, 77] on div "Background" at bounding box center [18, 77] width 22 height 7
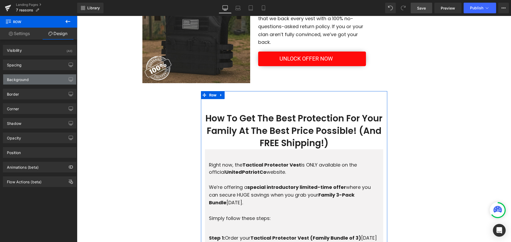
click at [28, 77] on div "Background" at bounding box center [18, 77] width 22 height 7
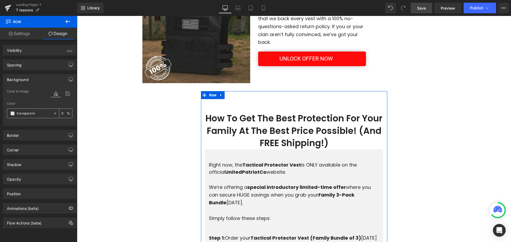
click at [12, 114] on span at bounding box center [12, 113] width 4 height 4
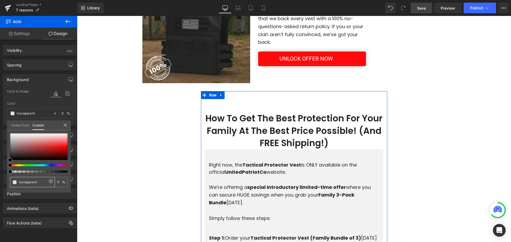
click at [21, 184] on input "transparent" at bounding box center [33, 182] width 28 height 6
click at [35, 182] on input "transparent" at bounding box center [33, 182] width 28 height 6
paste input "text"
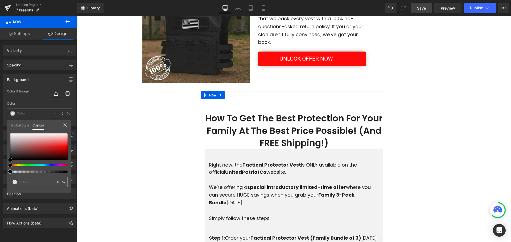
click at [48, 164] on div at bounding box center [38, 152] width 57 height 39
type input "#000000"
type input "100"
type input "#000000"
type input "100"
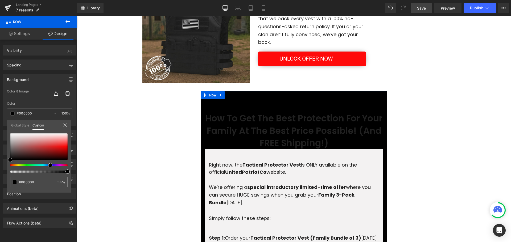
click at [48, 165] on div at bounding box center [36, 165] width 57 height 2
type input "#be1717"
type input "#cb0505"
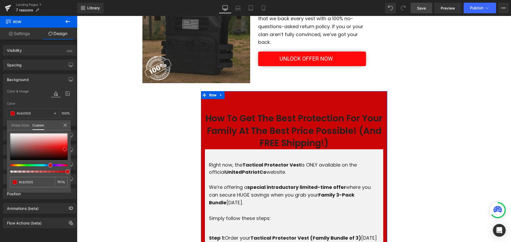
click at [65, 149] on div at bounding box center [38, 146] width 57 height 27
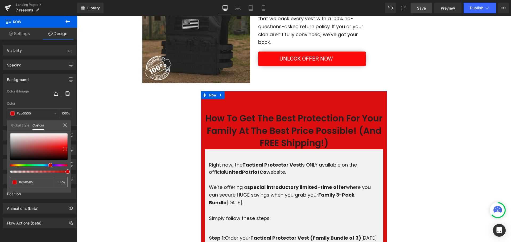
type input "#dc0e0e"
type input "#f10808"
type input "#f70707"
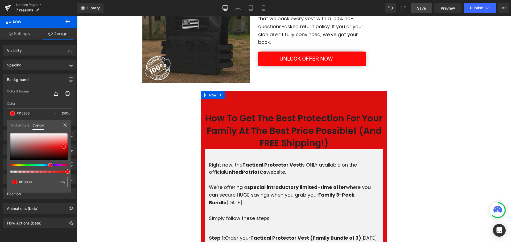
type input "#f70707"
type input "#f70c0c"
type input "#fa0a0a"
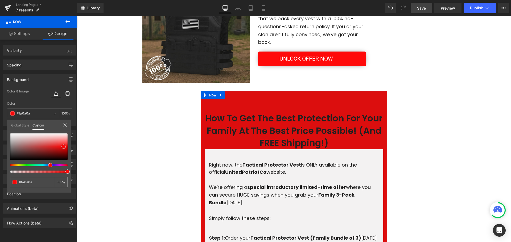
type input "#fb0d0d"
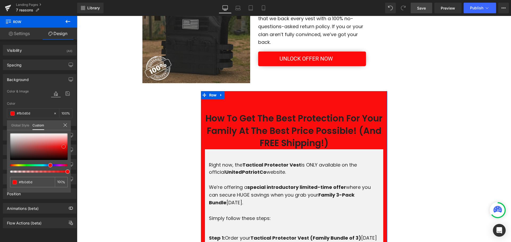
type input "#fc0c0c"
type input "#ff0a0a"
drag, startPoint x: 64, startPoint y: 147, endPoint x: 68, endPoint y: 146, distance: 4.3
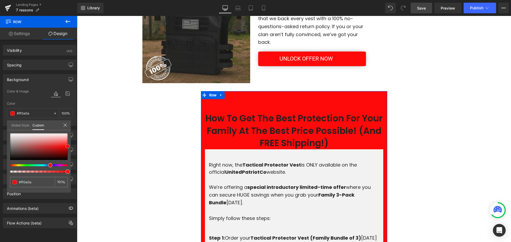
click at [68, 146] on div at bounding box center [38, 146] width 57 height 27
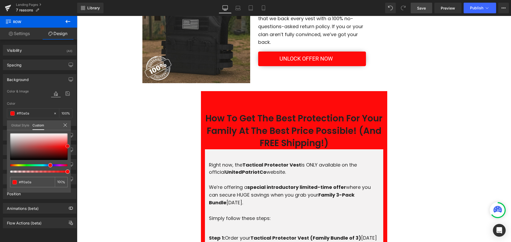
scroll to position [798, 0]
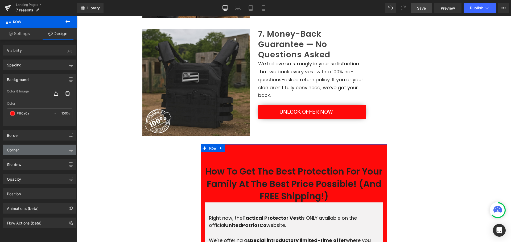
click at [26, 150] on div "Corner" at bounding box center [39, 150] width 73 height 10
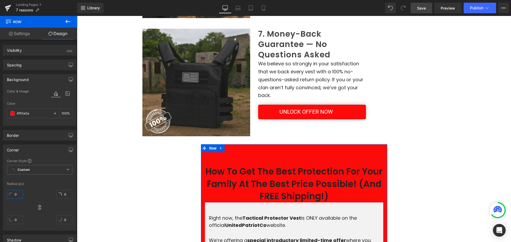
click at [19, 197] on input "0" at bounding box center [15, 194] width 16 height 9
type input "1"
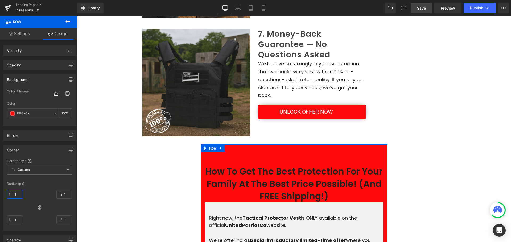
type input "10"
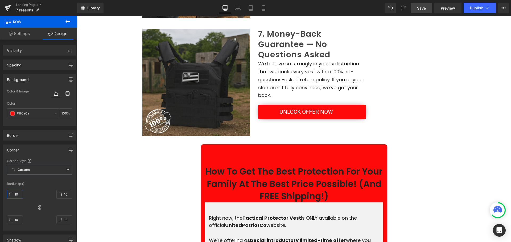
scroll to position [878, 0]
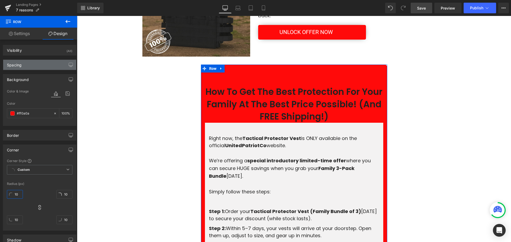
type input "10"
click at [26, 67] on div "Spacing" at bounding box center [39, 65] width 73 height 10
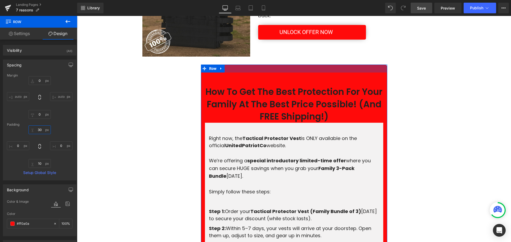
click at [40, 132] on input "30" at bounding box center [39, 130] width 22 height 9
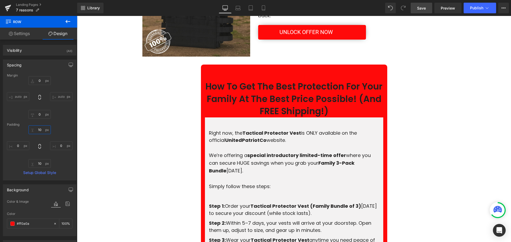
type input "10"
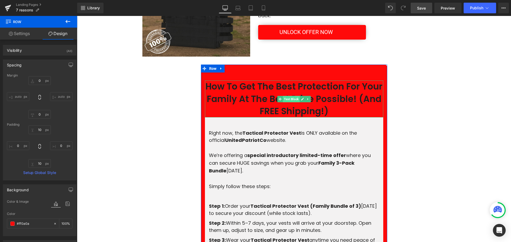
click at [286, 99] on span "Text Block" at bounding box center [291, 99] width 17 height 6
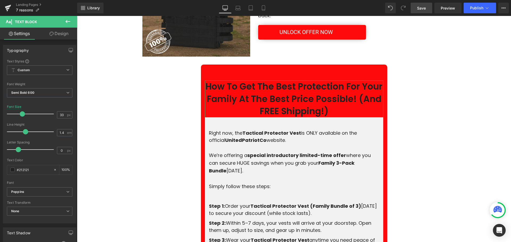
click at [63, 35] on link "Design" at bounding box center [59, 34] width 39 height 12
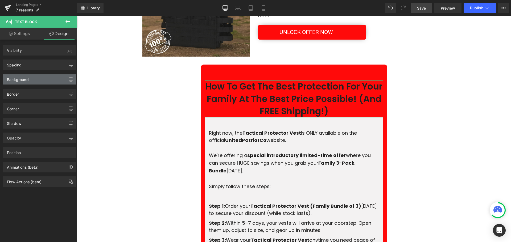
type input "50"
type input "0"
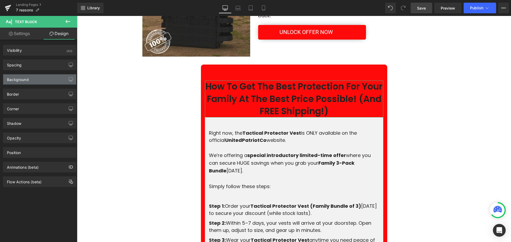
type input "0"
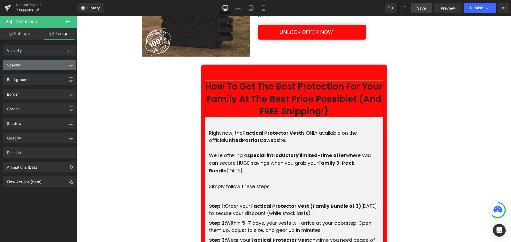
click at [36, 68] on div "Spacing" at bounding box center [39, 65] width 73 height 10
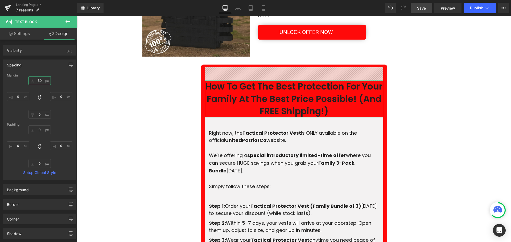
click at [41, 79] on input "50" at bounding box center [39, 80] width 22 height 9
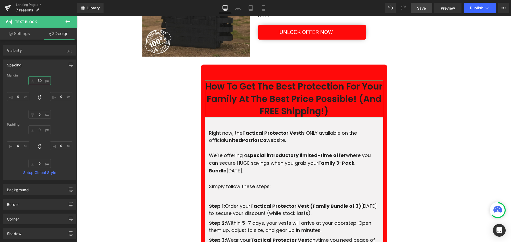
click at [41, 79] on input "50" at bounding box center [39, 80] width 22 height 9
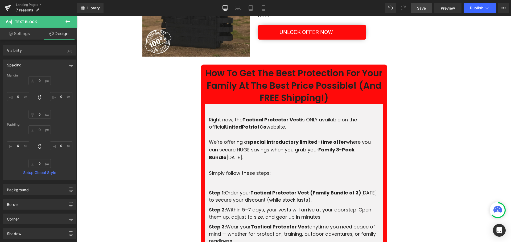
click at [264, 82] on p "How To Get The Best Protection For Your Family At The Best Price Possible! (And…" at bounding box center [294, 85] width 178 height 37
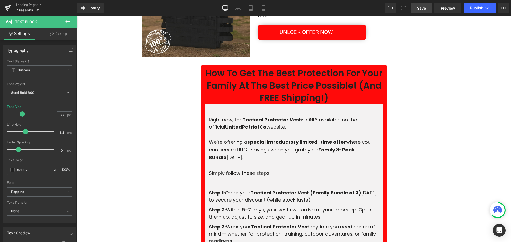
click at [23, 31] on link "Settings" at bounding box center [19, 34] width 39 height 12
click at [50, 35] on icon at bounding box center [51, 34] width 4 height 4
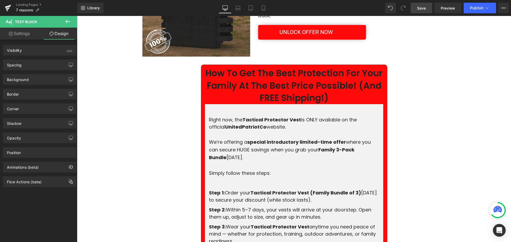
click at [24, 35] on link "Settings" at bounding box center [19, 34] width 39 height 12
type input "100"
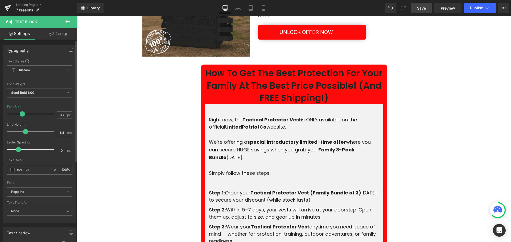
click at [12, 169] on span at bounding box center [12, 170] width 4 height 4
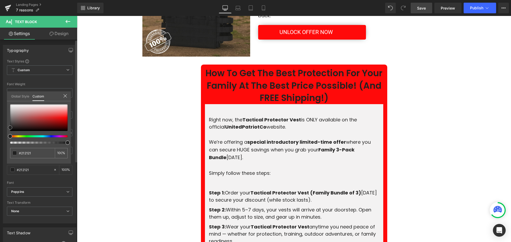
type input "#804646"
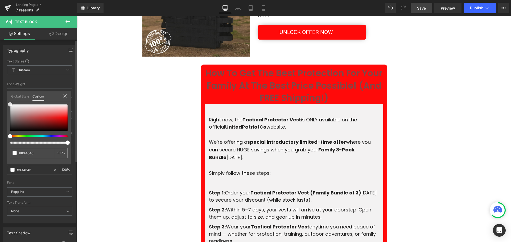
type input "#ffffff"
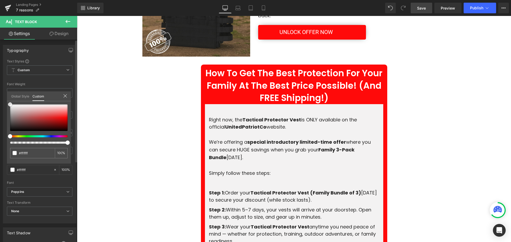
drag, startPoint x: 1, startPoint y: 100, endPoint x: 0, endPoint y: 74, distance: 26.3
click at [0, 75] on div "Typography Text Styles Custom Custom Setup Global Style Custom Setup Global Sty…" at bounding box center [40, 132] width 80 height 183
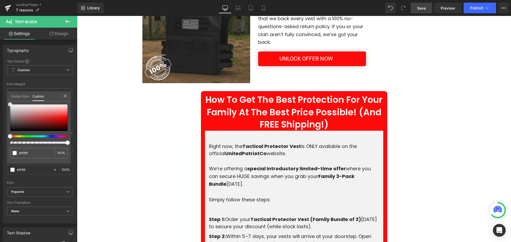
scroll to position [825, 0]
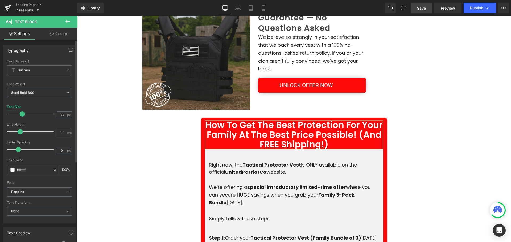
type input "1.2"
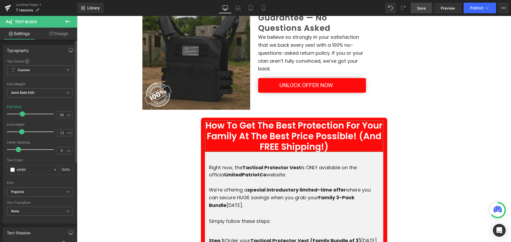
drag, startPoint x: 25, startPoint y: 131, endPoint x: 22, endPoint y: 132, distance: 3.7
click at [22, 132] on span at bounding box center [21, 131] width 5 height 5
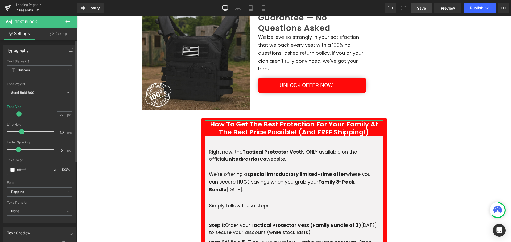
type input "28"
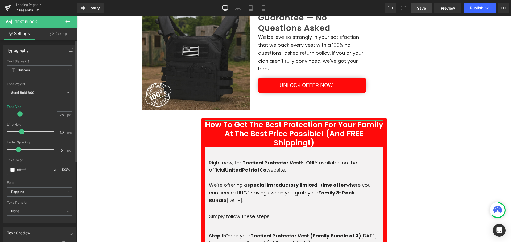
drag, startPoint x: 22, startPoint y: 112, endPoint x: 19, endPoint y: 114, distance: 2.9
click at [19, 114] on span at bounding box center [19, 113] width 5 height 5
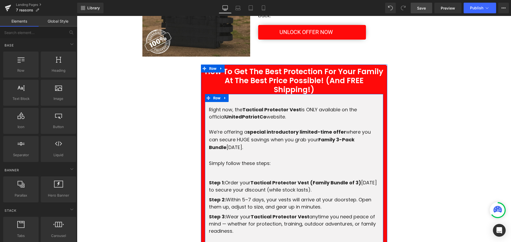
scroll to position [852, 0]
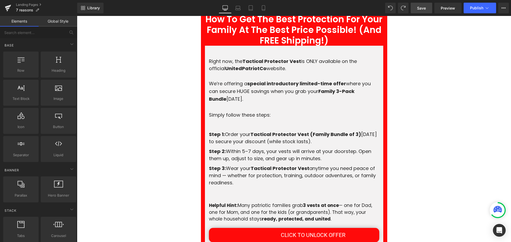
scroll to position [1011, 0]
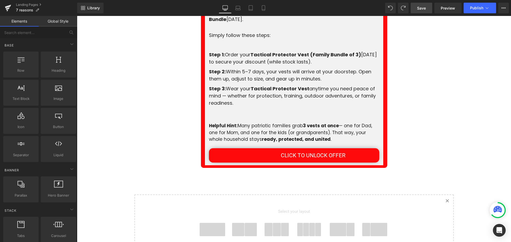
click at [201, 229] on span at bounding box center [212, 229] width 26 height 13
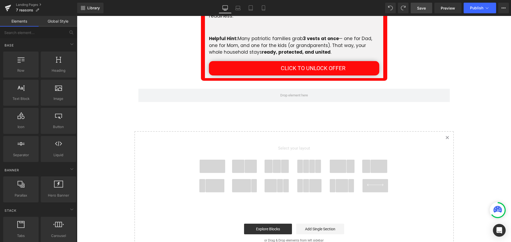
scroll to position [1119, 0]
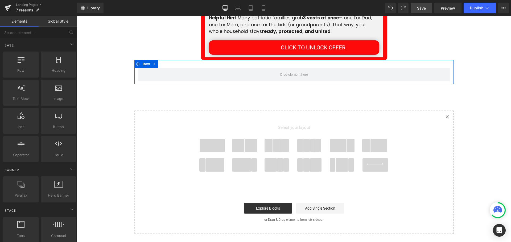
click at [233, 65] on div "Row" at bounding box center [293, 72] width 319 height 24
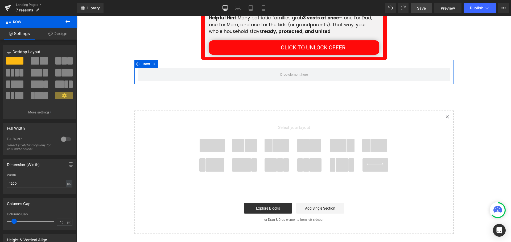
click at [66, 141] on div at bounding box center [66, 139] width 13 height 9
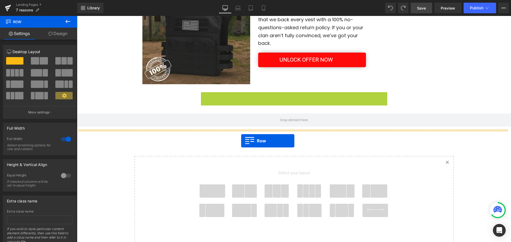
scroll to position [896, 0]
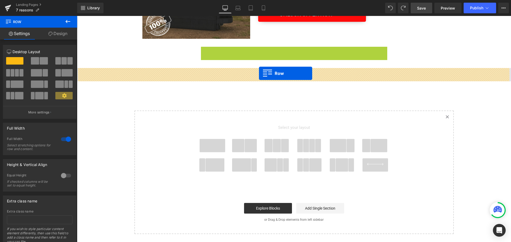
drag, startPoint x: 202, startPoint y: 97, endPoint x: 259, endPoint y: 73, distance: 61.3
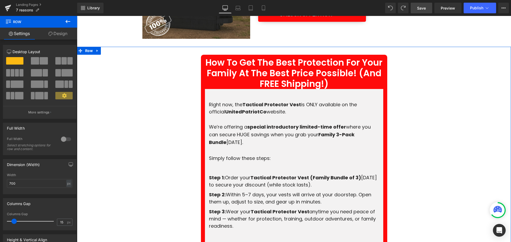
click at [137, 69] on div "How To Get The Best Protection For Your Family At The Best Price Possible! (And…" at bounding box center [294, 173] width 434 height 236
click at [53, 34] on link "Design" at bounding box center [58, 34] width 39 height 12
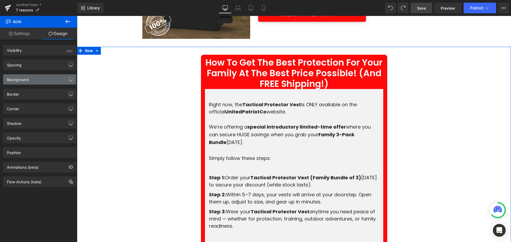
click at [35, 78] on div "Background" at bounding box center [39, 79] width 73 height 10
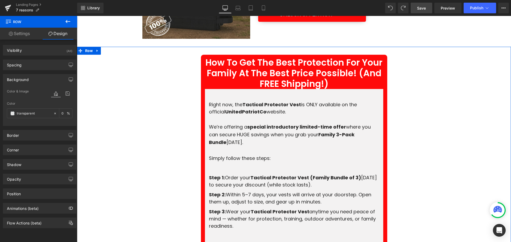
click at [60, 95] on div at bounding box center [61, 93] width 21 height 7
click at [65, 94] on icon at bounding box center [68, 93] width 10 height 7
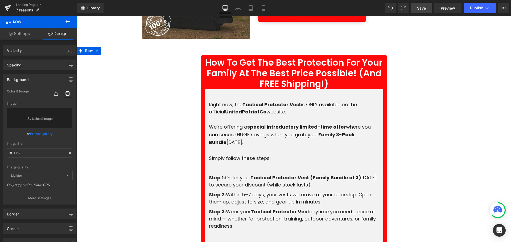
click at [43, 133] on link "Browse gallery" at bounding box center [41, 133] width 23 height 9
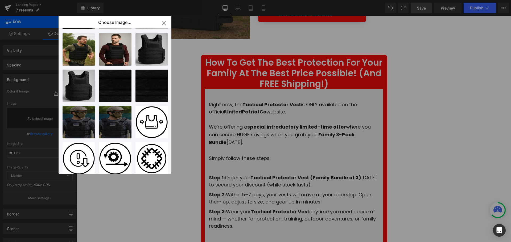
scroll to position [262, 0]
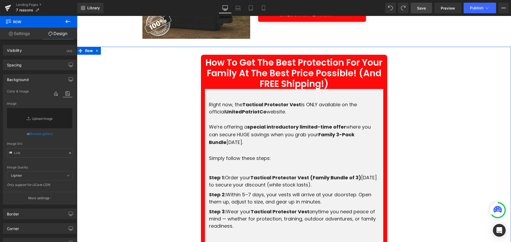
click at [123, 59] on div "How To Get The Best Protection For Your Family At The Best Price Possible! (And…" at bounding box center [294, 173] width 434 height 236
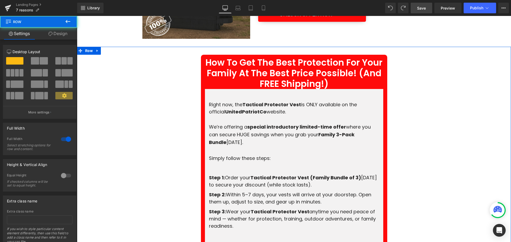
click at [118, 71] on div "How To Get The Best Protection For Your Family At The Best Price Possible! (And…" at bounding box center [294, 173] width 434 height 236
click at [53, 35] on link "Design" at bounding box center [58, 34] width 39 height 12
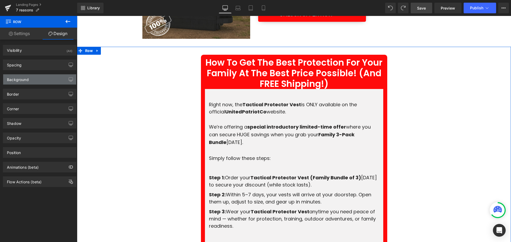
click at [36, 80] on div "Background" at bounding box center [39, 79] width 73 height 10
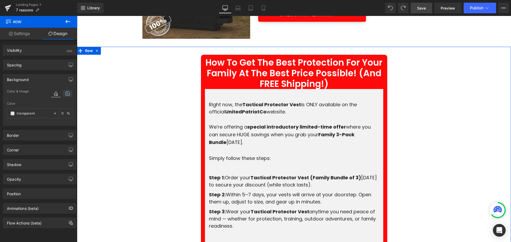
click at [65, 96] on icon at bounding box center [68, 93] width 10 height 7
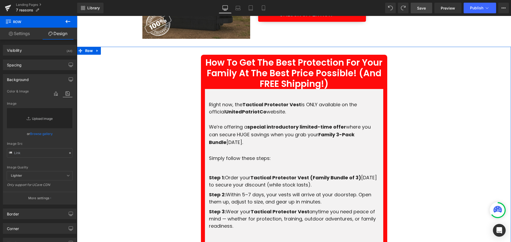
click at [44, 115] on link "Replace Image" at bounding box center [39, 118] width 65 height 20
type input "C:\fakepath\imgi_6_Stock_banner_Done_2000x.webp"
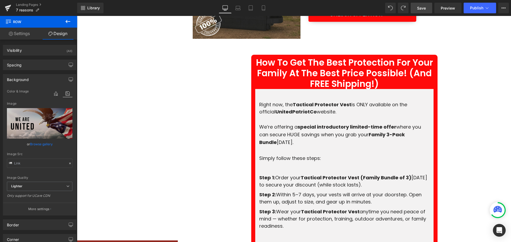
type input "https://ucarecdn.com/e88c6b47-b53b-426b-9b94-e018c73ef0f8/-/format/auto/-/previ…"
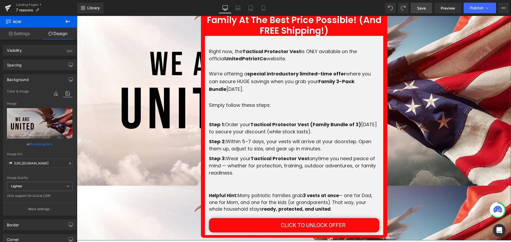
scroll to position [1002, 0]
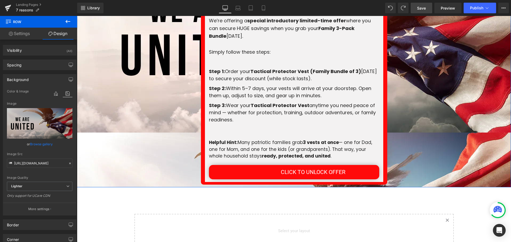
click at [48, 210] on p "More settings" at bounding box center [38, 209] width 21 height 5
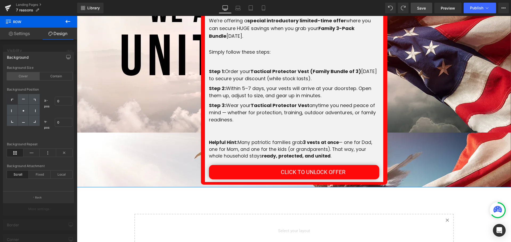
click at [24, 75] on div "Cover" at bounding box center [23, 76] width 33 height 8
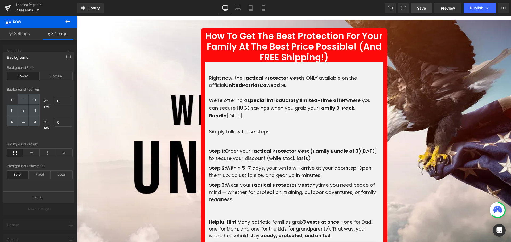
scroll to position [896, 0]
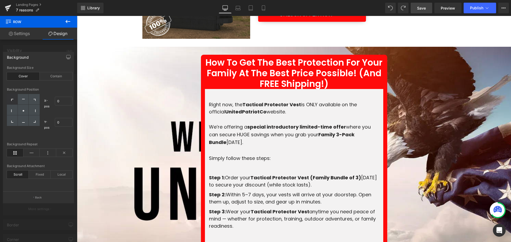
drag, startPoint x: 180, startPoint y: 72, endPoint x: 201, endPoint y: 69, distance: 21.3
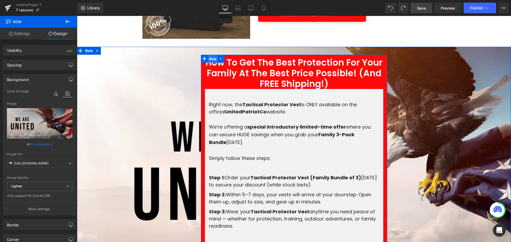
click at [208, 57] on span "Row" at bounding box center [213, 59] width 10 height 8
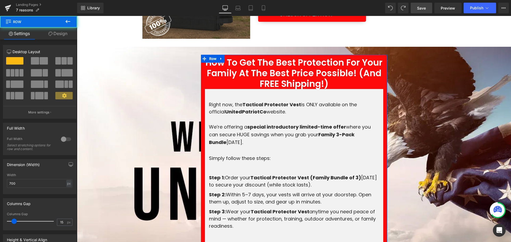
click at [62, 34] on link "Design" at bounding box center [58, 34] width 39 height 12
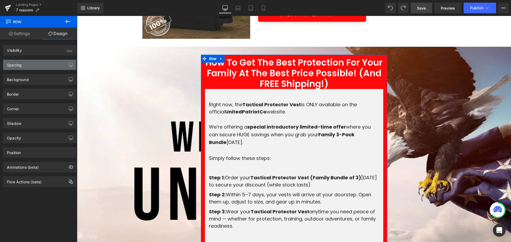
type input "#ff0a0a"
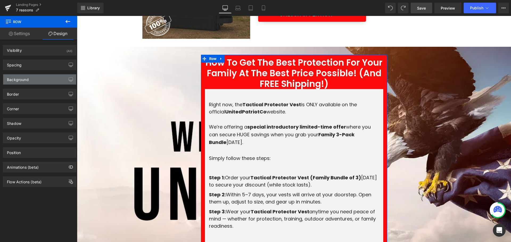
click at [38, 84] on div "Background" at bounding box center [39, 79] width 73 height 10
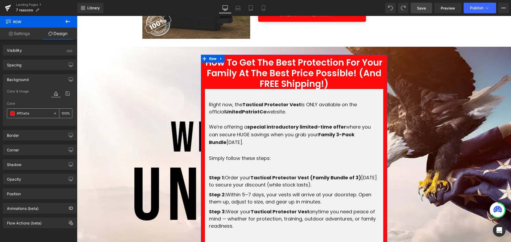
click at [12, 115] on span at bounding box center [12, 113] width 4 height 4
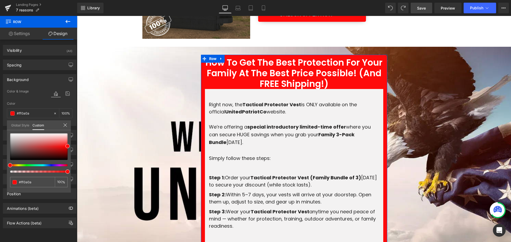
type input "96"
type input "95"
type input "79"
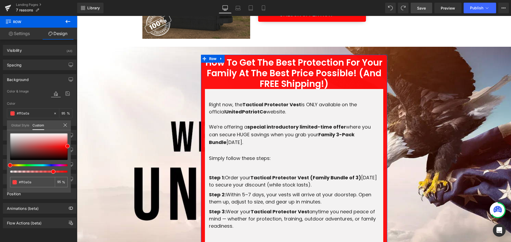
type input "79"
type input "71"
type input "70"
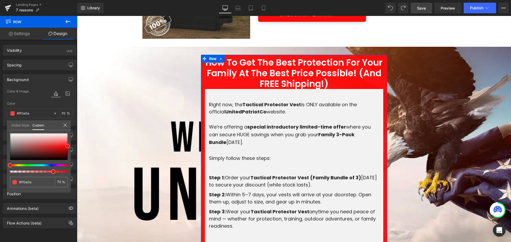
type input "69"
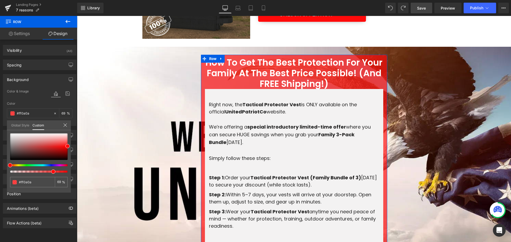
type input "68"
type input "67"
type input "65"
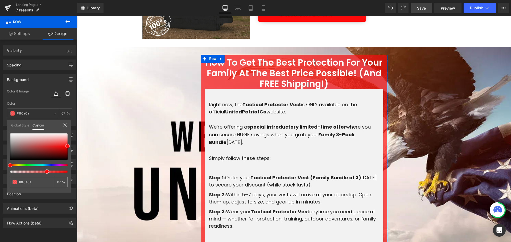
type input "65"
type input "59"
type input "55"
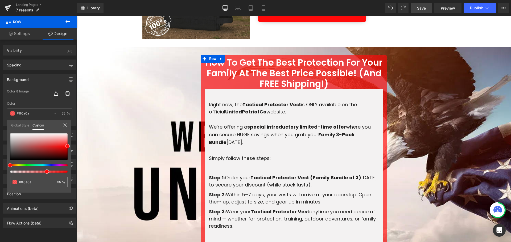
type input "54"
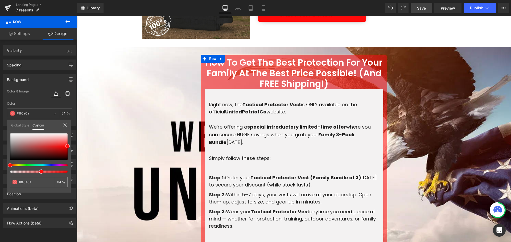
type input "53"
type input "52"
type input "51"
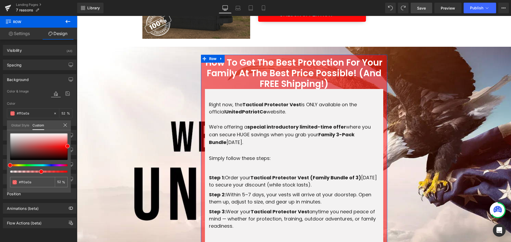
type input "51"
type input "50"
type input "49"
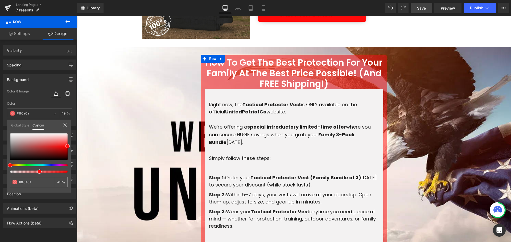
type input "48"
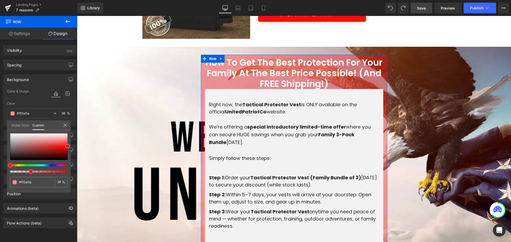
drag, startPoint x: 63, startPoint y: 171, endPoint x: 28, endPoint y: 172, distance: 34.8
click at [28, 172] on div at bounding box center [36, 172] width 57 height 2
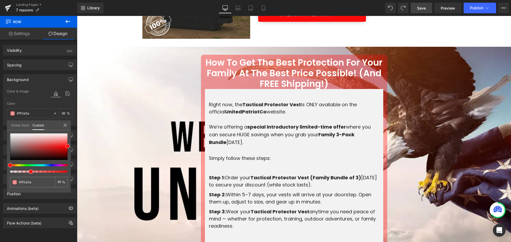
click at [285, 77] on div at bounding box center [294, 129] width 434 height 226
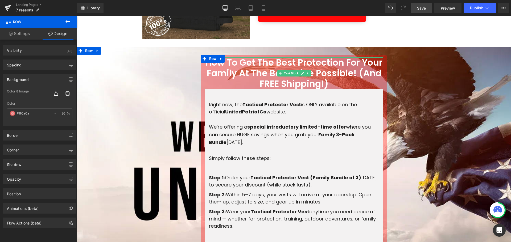
click at [285, 78] on p "How To Get The Best Protection For Your Family At The Best Price Possible! (And…" at bounding box center [294, 73] width 178 height 32
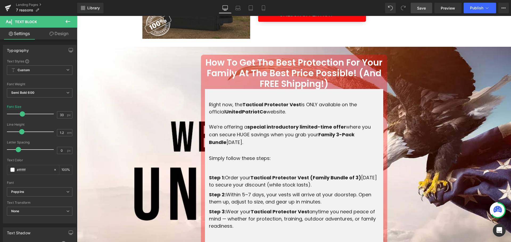
click at [58, 35] on link "Design" at bounding box center [59, 34] width 39 height 12
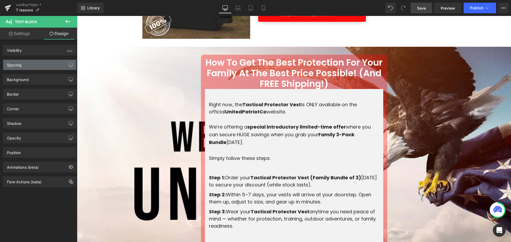
click at [21, 64] on div "Spacing" at bounding box center [14, 63] width 15 height 7
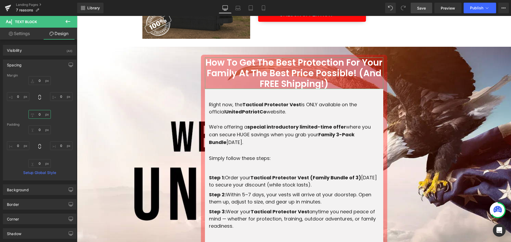
click at [40, 115] on input "0" at bounding box center [39, 114] width 22 height 9
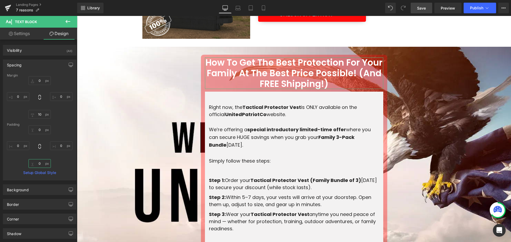
click at [41, 162] on input "0" at bounding box center [39, 163] width 22 height 9
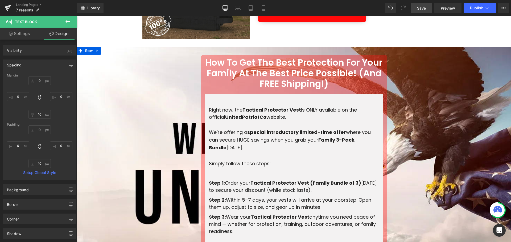
click at [138, 116] on div "How To Get The Best Protection For Your Family At The Best Price Possible! (And…" at bounding box center [294, 176] width 434 height 242
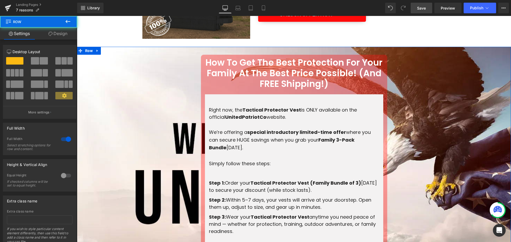
click at [289, 71] on p "How To Get The Best Protection For Your Family At The Best Price Possible! (And…" at bounding box center [294, 73] width 178 height 32
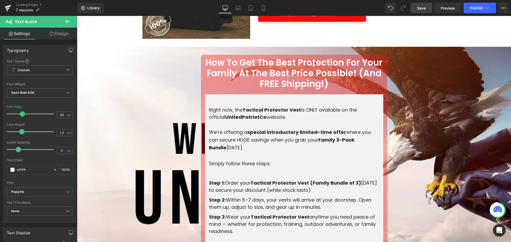
click at [51, 28] on link "Design" at bounding box center [59, 34] width 39 height 12
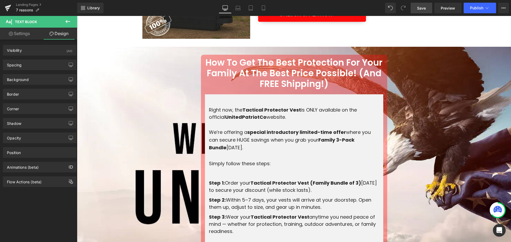
drag, startPoint x: 11, startPoint y: 33, endPoint x: 15, endPoint y: 33, distance: 4.5
click at [11, 33] on icon at bounding box center [11, 34] width 4 height 4
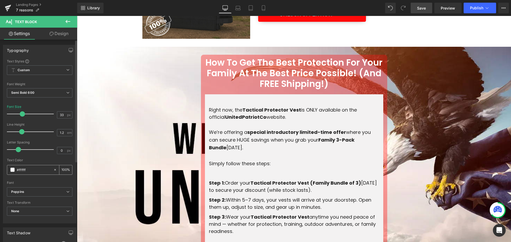
click at [12, 167] on div "#ffffff" at bounding box center [30, 169] width 46 height 9
click at [14, 170] on span at bounding box center [12, 170] width 4 height 4
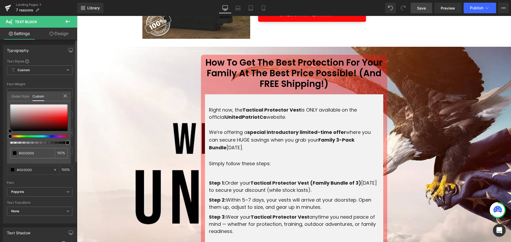
drag, startPoint x: 28, startPoint y: 114, endPoint x: 0, endPoint y: 144, distance: 41.0
click at [0, 144] on div "Typography Text Styles Custom Custom Setup Global Style Custom Setup Global Sty…" at bounding box center [40, 132] width 80 height 183
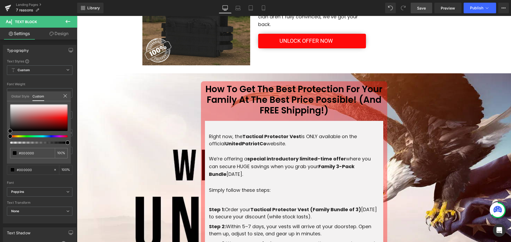
drag, startPoint x: 185, startPoint y: 108, endPoint x: 193, endPoint y: 106, distance: 8.3
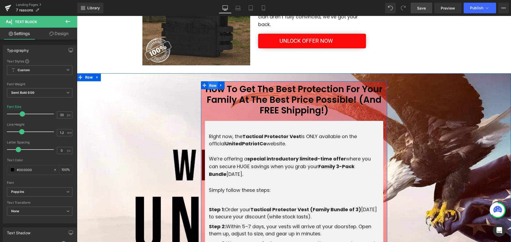
click at [209, 84] on span "Row" at bounding box center [213, 86] width 10 height 8
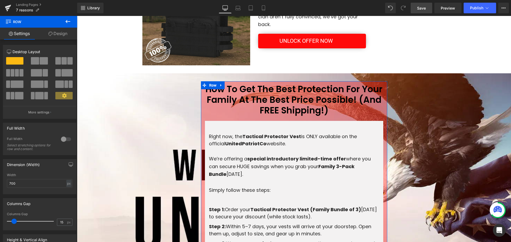
click at [61, 37] on link "Design" at bounding box center [58, 34] width 39 height 12
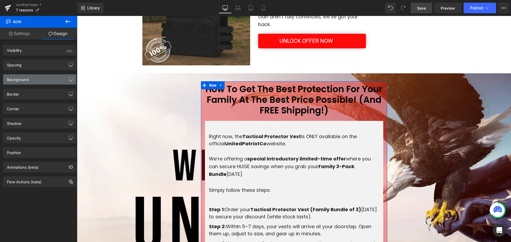
click at [39, 82] on div "Background" at bounding box center [39, 79] width 73 height 10
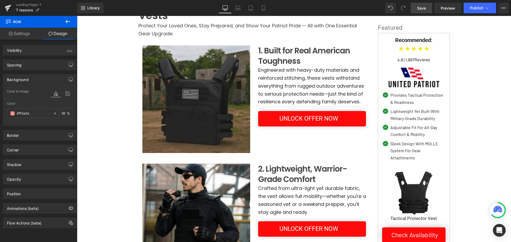
scroll to position [0, 0]
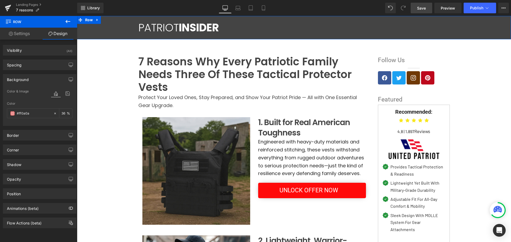
click at [114, 23] on div "PATRIOT INSIDER Heading Row" at bounding box center [294, 28] width 434 height 18
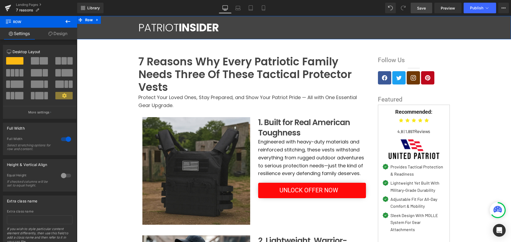
drag, startPoint x: 56, startPoint y: 34, endPoint x: 62, endPoint y: 12, distance: 22.5
click at [56, 34] on link "Design" at bounding box center [58, 34] width 39 height 12
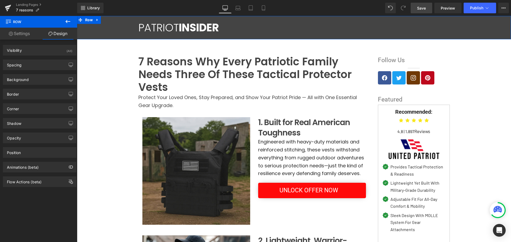
click at [98, 27] on div "PATRIOT INSIDER Heading Row" at bounding box center [294, 28] width 434 height 18
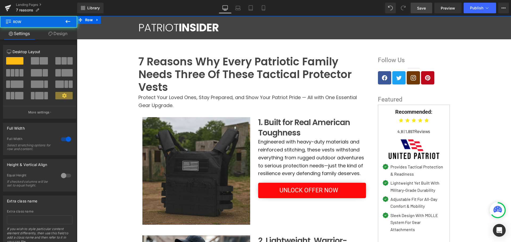
click at [95, 32] on div "PATRIOT INSIDER Heading Row" at bounding box center [294, 28] width 434 height 18
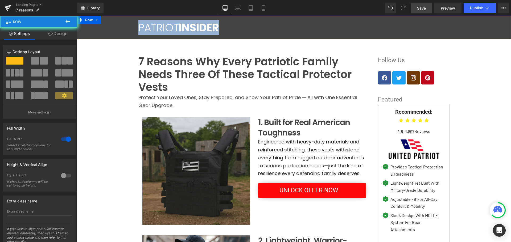
click at [95, 32] on div "PATRIOT INSIDER Heading Row" at bounding box center [294, 28] width 434 height 18
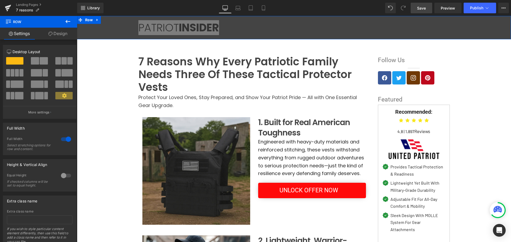
drag, startPoint x: 58, startPoint y: 34, endPoint x: 40, endPoint y: 80, distance: 49.0
click at [58, 34] on link "Design" at bounding box center [58, 34] width 39 height 12
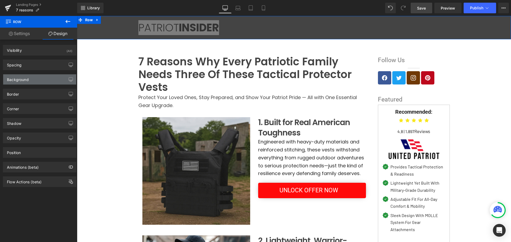
click at [40, 79] on div "Background" at bounding box center [39, 79] width 73 height 10
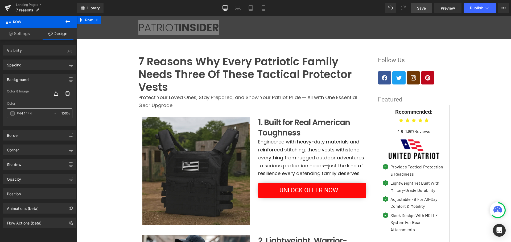
click at [34, 115] on input "#444444" at bounding box center [34, 114] width 34 height 6
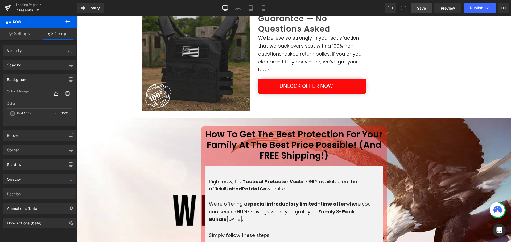
scroll to position [931, 0]
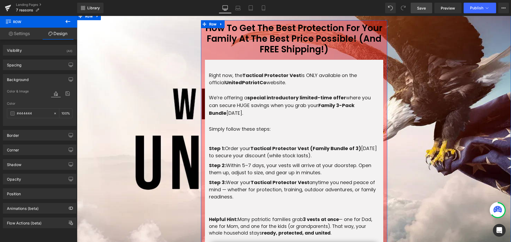
click at [201, 37] on div "How To Get The Best Protection For Your Family At The Best Price Possible! (And…" at bounding box center [294, 141] width 186 height 236
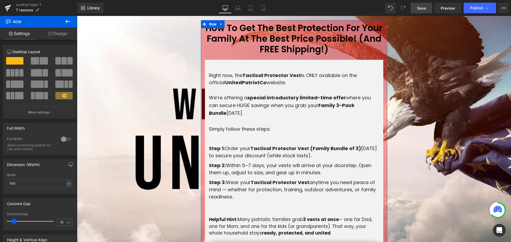
click at [54, 34] on link "Design" at bounding box center [58, 34] width 39 height 12
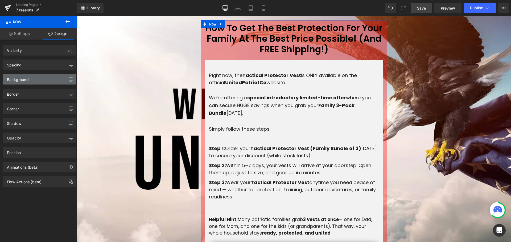
click at [28, 81] on div "Background" at bounding box center [18, 77] width 22 height 7
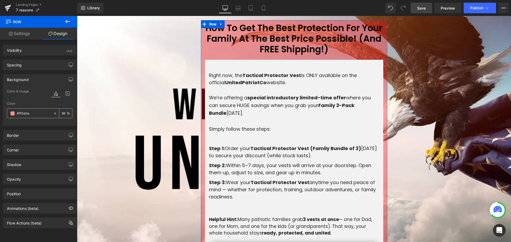
click at [42, 111] on input "#ff0a0a" at bounding box center [34, 114] width 34 height 6
paste input "444444"
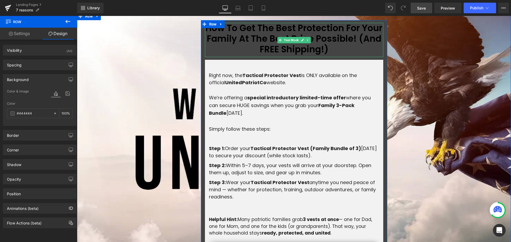
click at [217, 31] on p "How To Get The Best Protection For Your Family At The Best Price Possible! (And…" at bounding box center [294, 39] width 178 height 32
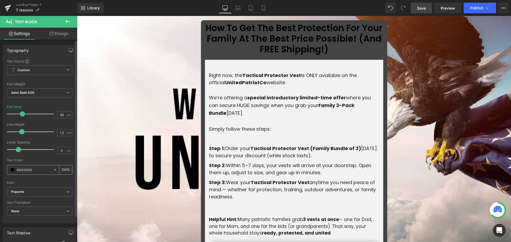
click at [14, 170] on span at bounding box center [12, 170] width 4 height 4
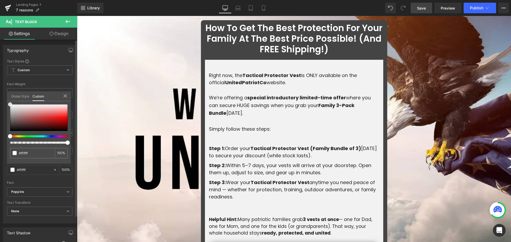
drag, startPoint x: 42, startPoint y: 116, endPoint x: 0, endPoint y: 83, distance: 53.4
click at [0, 84] on div "Typography Text Styles Custom Custom Setup Global Style Custom Setup Global Sty…" at bounding box center [40, 132] width 80 height 183
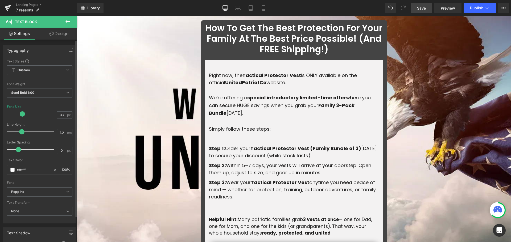
click at [44, 193] on b "Poppins" at bounding box center [38, 192] width 55 height 5
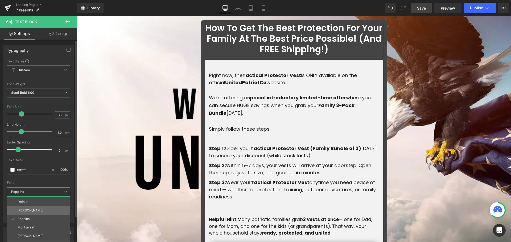
click at [35, 208] on li "[PERSON_NAME]" at bounding box center [38, 210] width 63 height 9
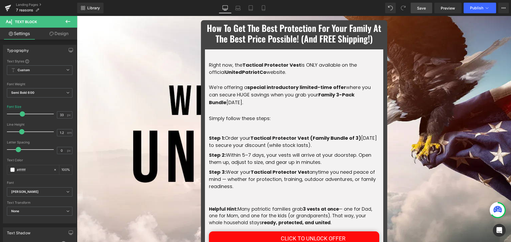
scroll to position [877, 0]
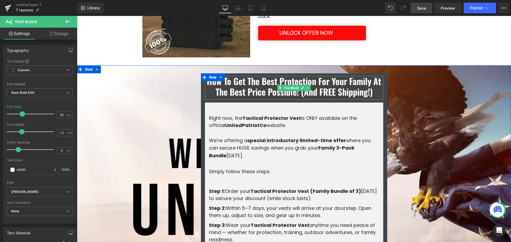
click at [283, 90] on span "Text Block" at bounding box center [291, 88] width 17 height 6
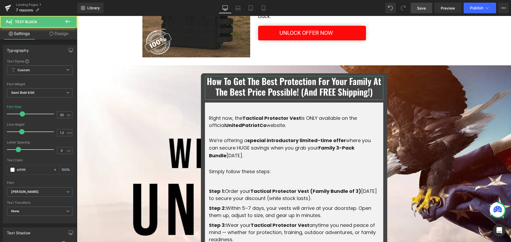
click at [64, 34] on link "Design" at bounding box center [59, 34] width 39 height 12
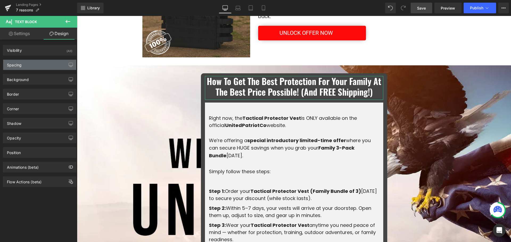
click at [26, 65] on div "Spacing" at bounding box center [39, 65] width 73 height 10
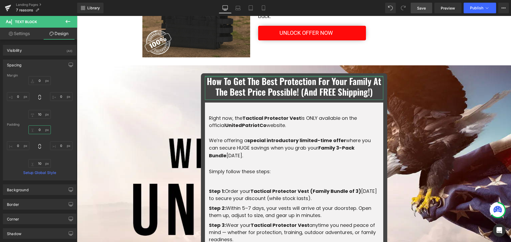
click at [39, 132] on input "0" at bounding box center [39, 130] width 22 height 9
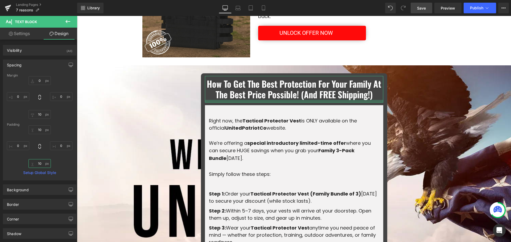
click at [40, 163] on input "10" at bounding box center [39, 163] width 22 height 9
click at [17, 146] on input "0" at bounding box center [18, 145] width 22 height 9
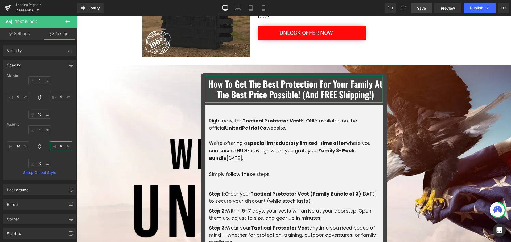
click at [58, 144] on input "0" at bounding box center [61, 145] width 22 height 9
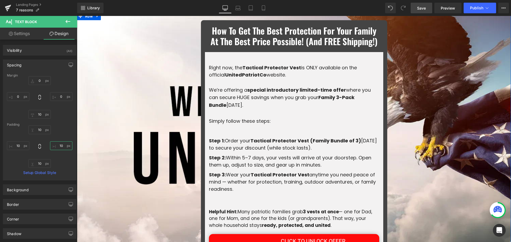
scroll to position [904, 0]
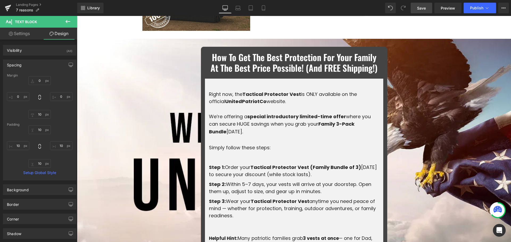
click at [66, 22] on icon at bounding box center [67, 21] width 5 height 3
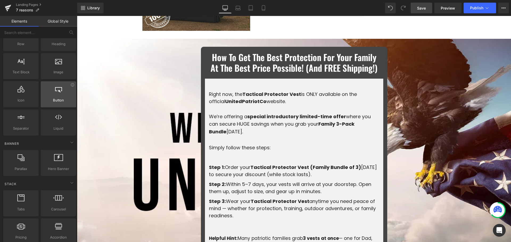
scroll to position [0, 0]
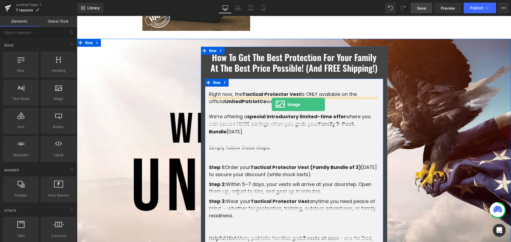
drag, startPoint x: 146, startPoint y: 111, endPoint x: 272, endPoint y: 104, distance: 125.7
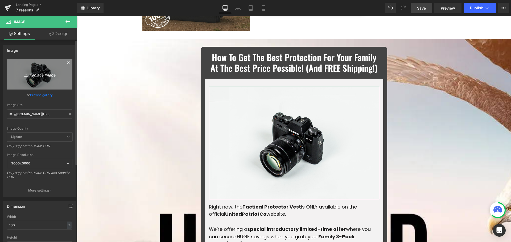
click at [42, 72] on icon "Replace Image" at bounding box center [39, 74] width 43 height 7
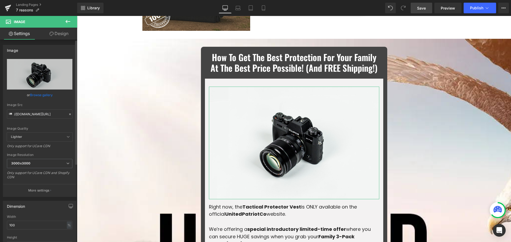
click at [46, 94] on link "Browse gallery" at bounding box center [41, 94] width 23 height 9
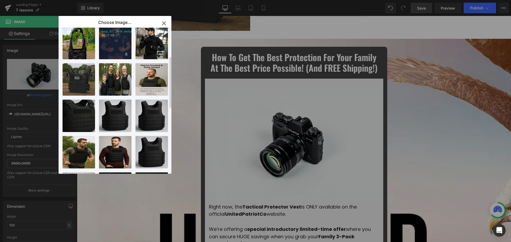
scroll to position [53, 0]
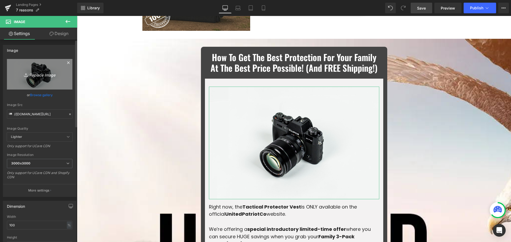
click at [37, 72] on icon "Replace Image" at bounding box center [39, 74] width 43 height 7
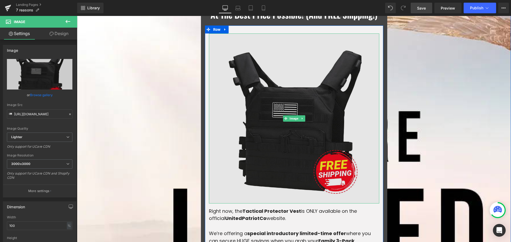
scroll to position [1010, 0]
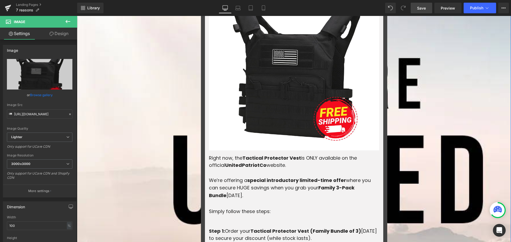
click at [150, 116] on div "How To Get The Best Protection For Your Family At The Best Price Possible! (And…" at bounding box center [294, 142] width 434 height 404
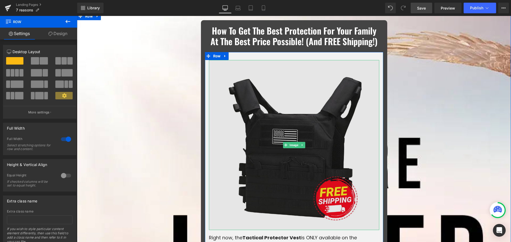
scroll to position [984, 0]
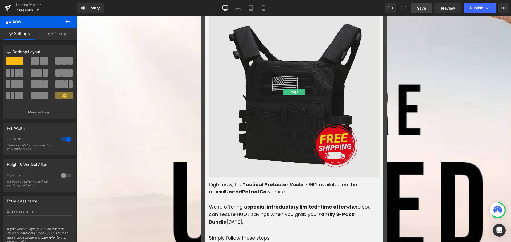
click at [281, 138] on img at bounding box center [294, 92] width 170 height 170
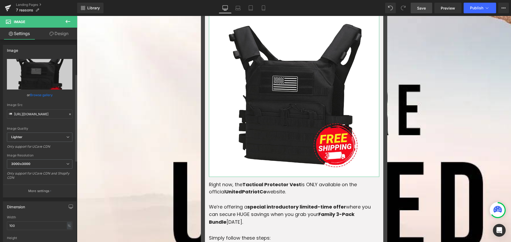
scroll to position [80, 0]
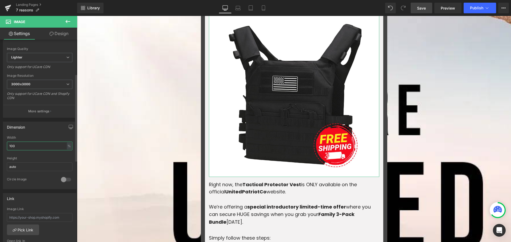
click at [26, 144] on input "100" at bounding box center [39, 146] width 65 height 9
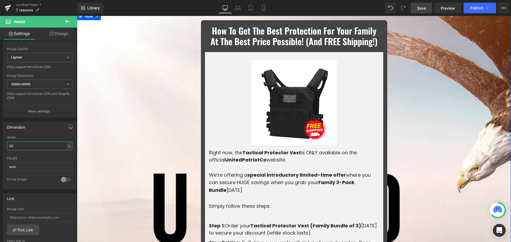
scroll to position [904, 0]
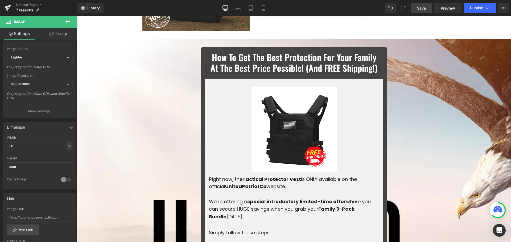
click at [63, 18] on button at bounding box center [67, 22] width 19 height 12
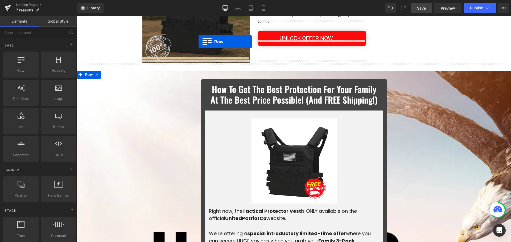
scroll to position [851, 0]
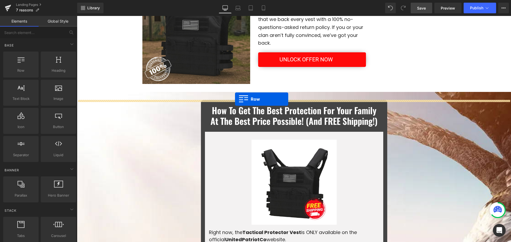
drag, startPoint x: 132, startPoint y: 76, endPoint x: 235, endPoint y: 99, distance: 105.0
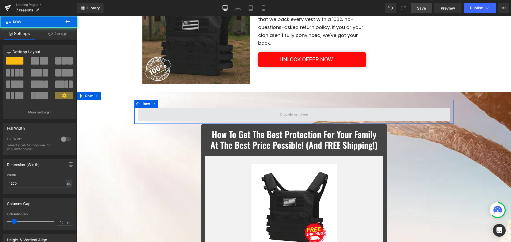
click at [172, 112] on span at bounding box center [293, 114] width 311 height 13
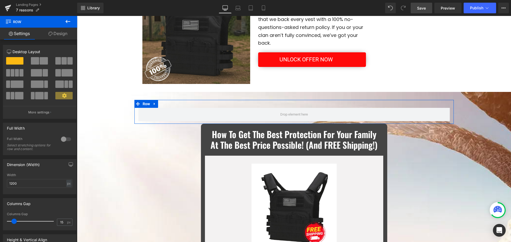
click at [57, 36] on link "Design" at bounding box center [58, 34] width 39 height 12
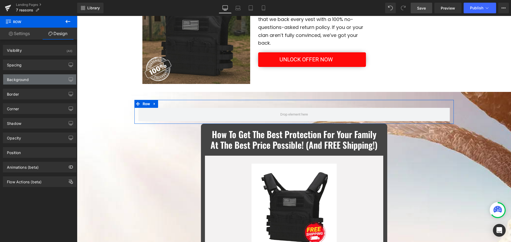
click at [34, 79] on div "Background" at bounding box center [39, 79] width 73 height 10
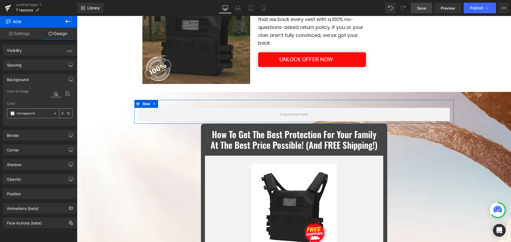
click at [12, 115] on span at bounding box center [12, 113] width 4 height 4
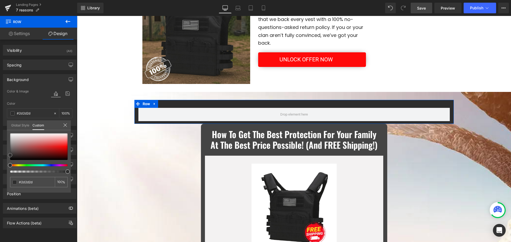
drag, startPoint x: 18, startPoint y: 150, endPoint x: 8, endPoint y: 155, distance: 10.9
click at [8, 155] on div "#2d2d2d 100 %" at bounding box center [39, 162] width 64 height 59
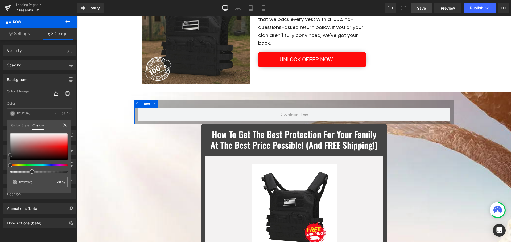
drag, startPoint x: 37, startPoint y: 172, endPoint x: 30, endPoint y: 172, distance: 7.4
click at [30, 172] on div at bounding box center [36, 172] width 57 height 2
click at [17, 29] on link "Settings" at bounding box center [19, 34] width 39 height 12
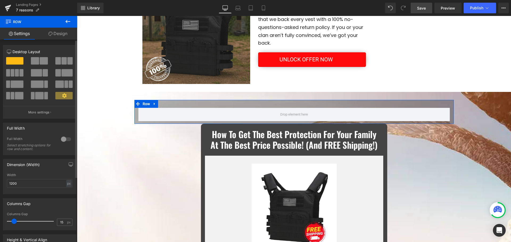
click at [64, 139] on div at bounding box center [66, 139] width 13 height 9
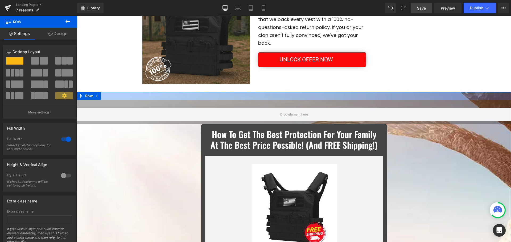
click at [174, 98] on div at bounding box center [294, 96] width 434 height 8
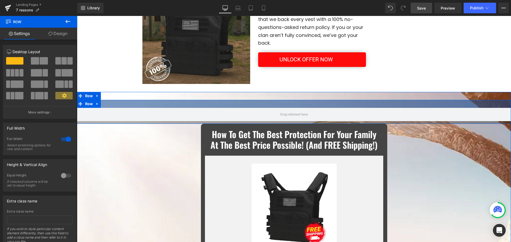
click at [160, 103] on div at bounding box center [294, 104] width 434 height 8
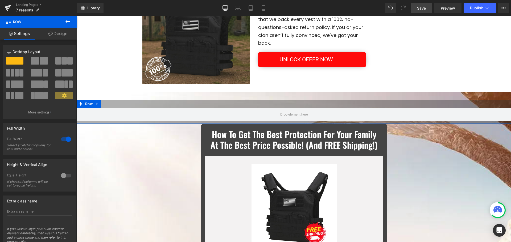
click at [57, 35] on link "Design" at bounding box center [58, 34] width 39 height 12
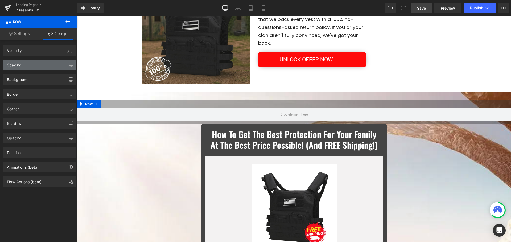
click at [36, 65] on div "Spacing" at bounding box center [39, 65] width 73 height 10
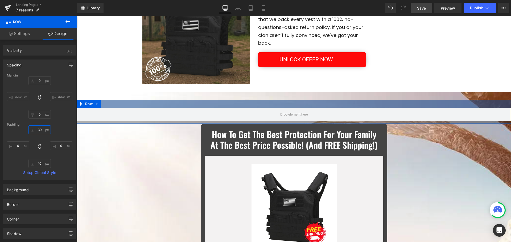
click at [39, 130] on input "30" at bounding box center [39, 130] width 22 height 9
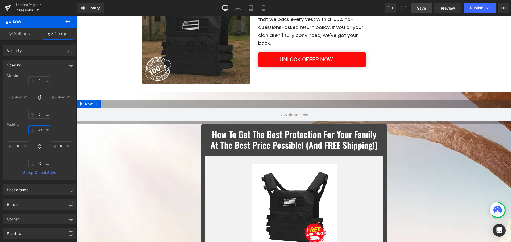
click at [39, 130] on input "30" at bounding box center [39, 130] width 22 height 9
click at [40, 163] on input "10" at bounding box center [39, 163] width 22 height 9
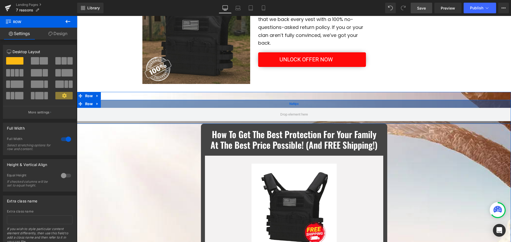
click at [160, 103] on div "NaNpx" at bounding box center [294, 104] width 434 height 8
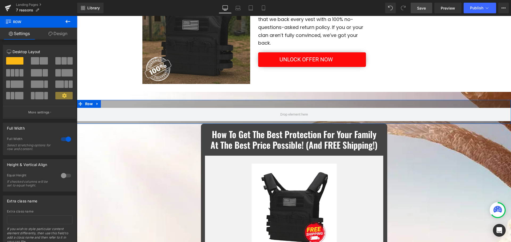
click at [55, 33] on link "Design" at bounding box center [58, 34] width 39 height 12
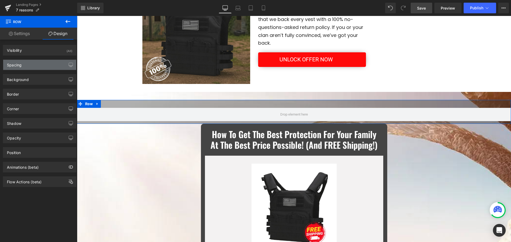
click at [45, 64] on div "Spacing" at bounding box center [39, 65] width 73 height 10
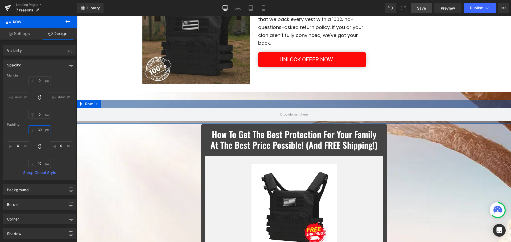
click at [41, 127] on input "30" at bounding box center [39, 130] width 22 height 9
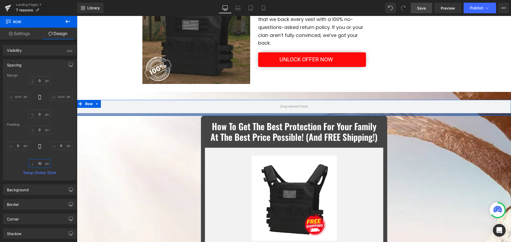
click at [40, 165] on input "10" at bounding box center [39, 163] width 22 height 9
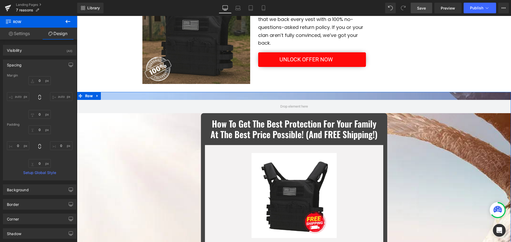
click at [174, 95] on div at bounding box center [294, 96] width 434 height 8
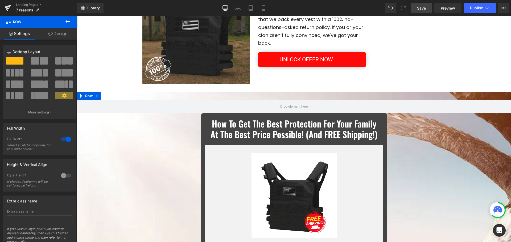
click at [60, 36] on link "Design" at bounding box center [58, 34] width 39 height 12
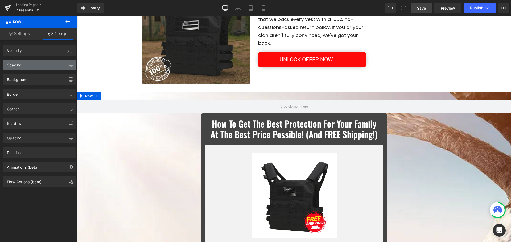
click at [36, 63] on div "Spacing" at bounding box center [39, 65] width 73 height 10
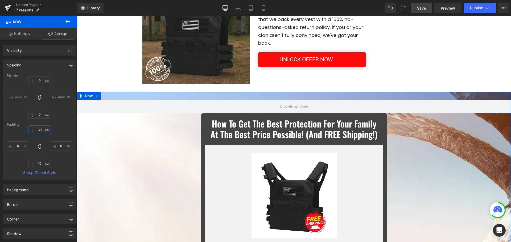
click at [42, 130] on input "30" at bounding box center [39, 130] width 22 height 9
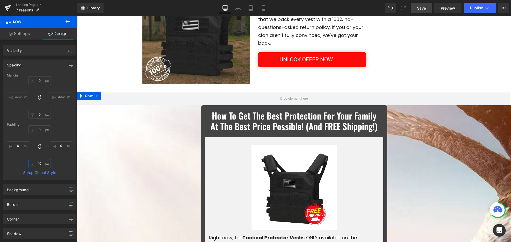
click at [41, 164] on input "10" at bounding box center [39, 163] width 22 height 9
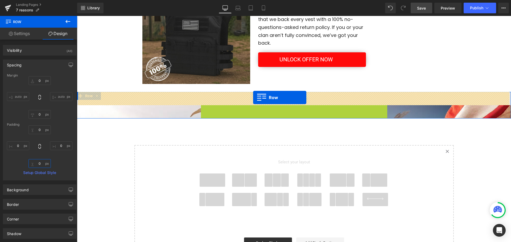
drag, startPoint x: 202, startPoint y: 110, endPoint x: 253, endPoint y: 98, distance: 52.2
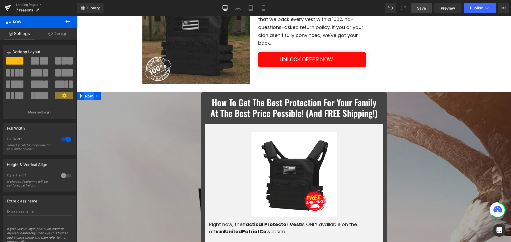
click at [84, 95] on span "Row" at bounding box center [89, 96] width 10 height 8
click at [59, 36] on link "Design" at bounding box center [58, 34] width 39 height 12
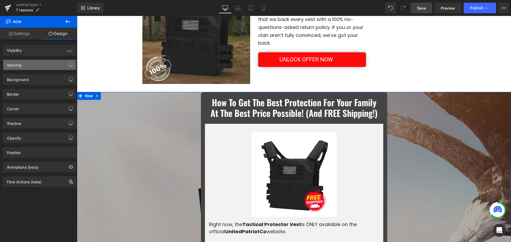
click at [34, 64] on div "Spacing" at bounding box center [39, 65] width 73 height 10
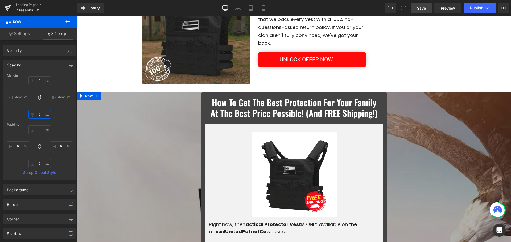
click at [40, 114] on input "0" at bounding box center [39, 114] width 22 height 9
click at [36, 166] on input "0" at bounding box center [39, 163] width 22 height 9
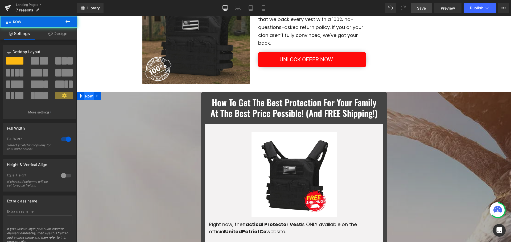
click at [87, 96] on span "Row" at bounding box center [89, 96] width 10 height 8
click at [59, 37] on link "Design" at bounding box center [58, 34] width 39 height 12
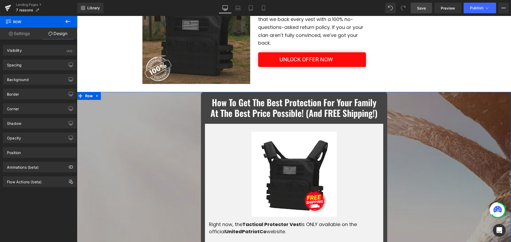
click at [47, 60] on div "Spacing Margin 0px 0 auto auto 50px 50 auto auto Padding 0px 0 0px 0 50px 50 0p…" at bounding box center [39, 65] width 73 height 11
click at [45, 64] on div "Spacing" at bounding box center [39, 65] width 73 height 10
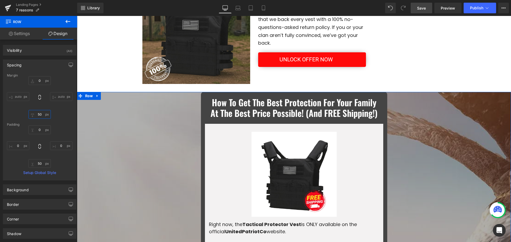
click at [40, 116] on input "50" at bounding box center [39, 114] width 22 height 9
click at [38, 133] on input "0" at bounding box center [39, 130] width 22 height 9
click at [40, 166] on input "50" at bounding box center [39, 163] width 22 height 9
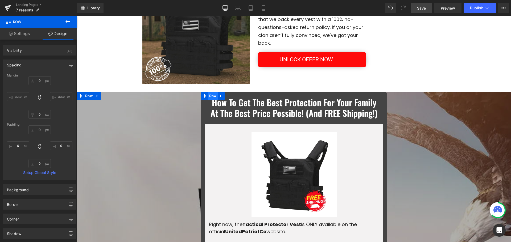
click at [208, 96] on span "Row" at bounding box center [213, 96] width 10 height 8
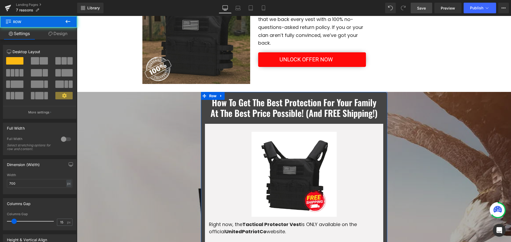
click at [64, 37] on link "Design" at bounding box center [58, 34] width 39 height 12
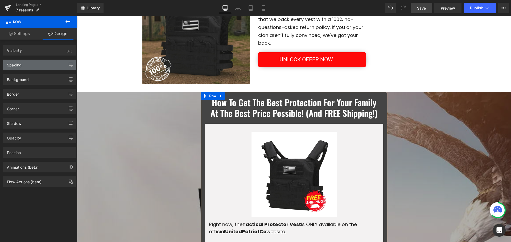
click at [37, 65] on div "Spacing" at bounding box center [39, 65] width 73 height 10
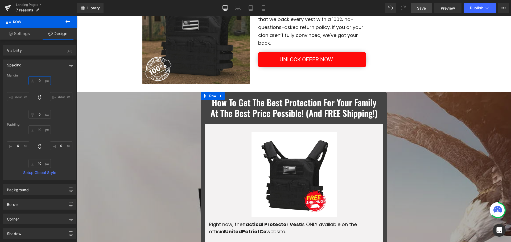
click at [39, 81] on input "0" at bounding box center [39, 80] width 22 height 9
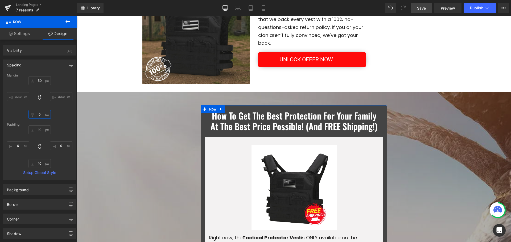
click at [39, 114] on input "0" at bounding box center [39, 114] width 22 height 9
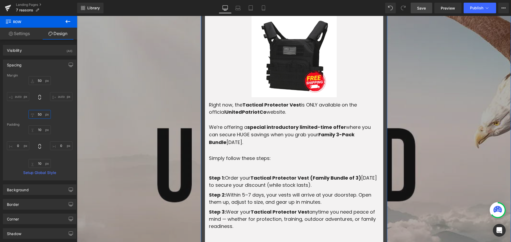
scroll to position [904, 0]
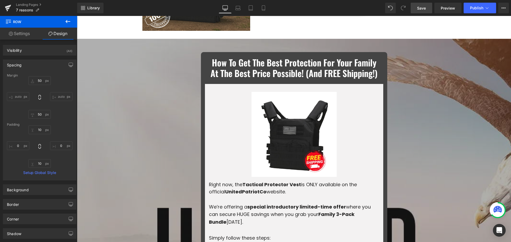
click at [424, 10] on span "Save" at bounding box center [421, 8] width 9 height 6
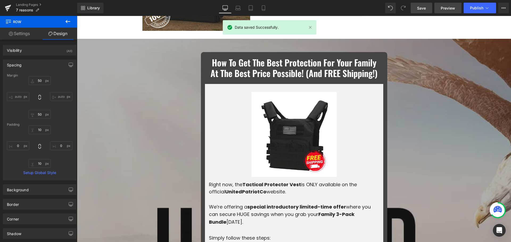
click at [453, 6] on span "Preview" at bounding box center [447, 8] width 14 height 6
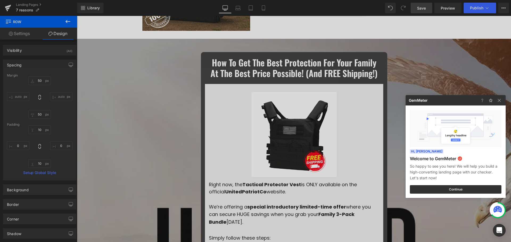
drag, startPoint x: 214, startPoint y: 127, endPoint x: 141, endPoint y: 111, distance: 75.0
click at [214, 127] on div at bounding box center [255, 121] width 511 height 242
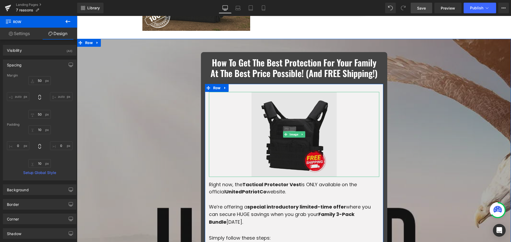
click at [270, 133] on img at bounding box center [293, 134] width 85 height 85
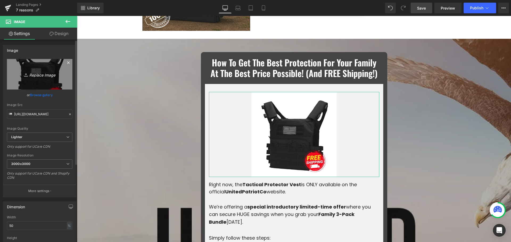
click at [28, 69] on link "Replace Image" at bounding box center [39, 74] width 65 height 31
click at [49, 76] on icon "Replace Image" at bounding box center [39, 74] width 43 height 7
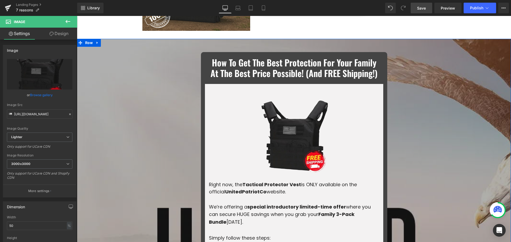
scroll to position [931, 0]
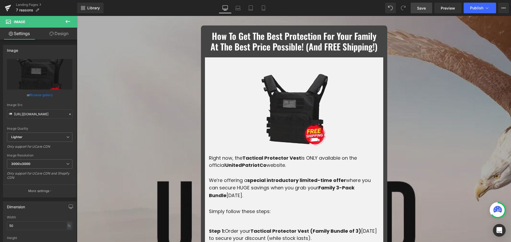
click at [420, 4] on link "Save" at bounding box center [421, 8] width 22 height 11
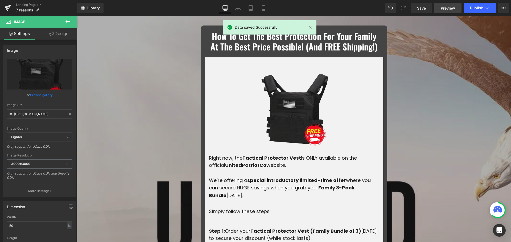
click at [445, 8] on span "Preview" at bounding box center [447, 8] width 14 height 6
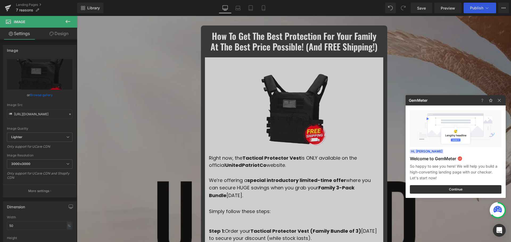
click at [244, 105] on div at bounding box center [255, 121] width 511 height 242
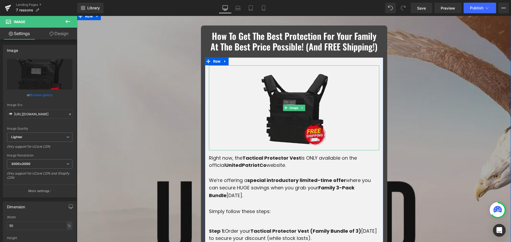
click at [284, 108] on img at bounding box center [293, 107] width 85 height 85
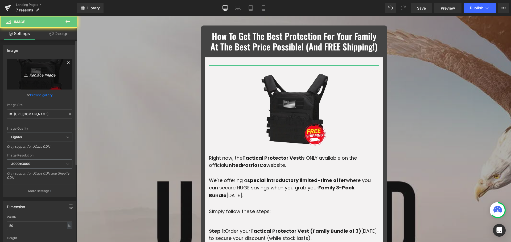
click at [34, 68] on link "Replace Image" at bounding box center [39, 74] width 65 height 31
click at [44, 71] on icon "Replace Image" at bounding box center [39, 74] width 43 height 7
click at [66, 80] on link "Replace Image" at bounding box center [39, 74] width 65 height 31
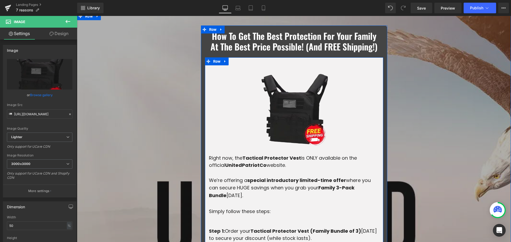
drag, startPoint x: 211, startPoint y: 70, endPoint x: 115, endPoint y: 89, distance: 97.9
click at [212, 65] on span "Row" at bounding box center [217, 61] width 10 height 8
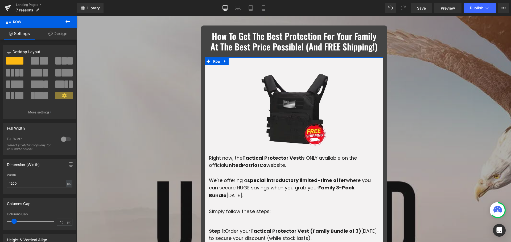
click at [58, 37] on link "Design" at bounding box center [58, 34] width 39 height 12
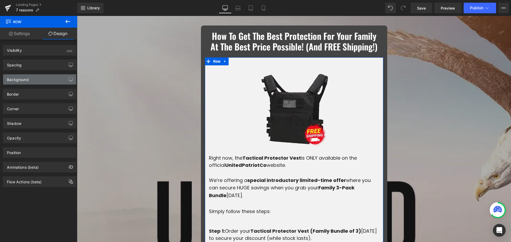
click at [36, 80] on div "Background" at bounding box center [39, 79] width 73 height 10
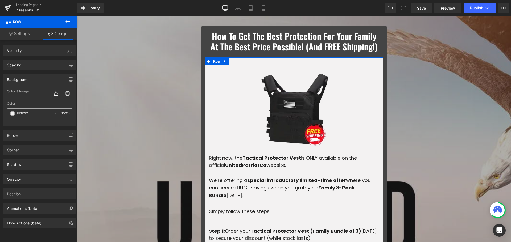
click at [16, 116] on div "#f3f2f2" at bounding box center [30, 113] width 46 height 9
click at [13, 115] on span at bounding box center [12, 113] width 4 height 4
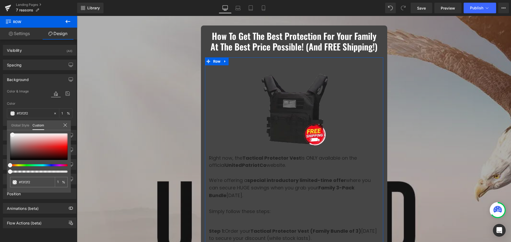
drag, startPoint x: 62, startPoint y: 172, endPoint x: 3, endPoint y: 168, distance: 58.9
click at [0, 126] on div "Background Color & Image color rgba(243, 242, 242, 0.01) Color #f3f2f2 1 % Imag…" at bounding box center [40, 98] width 80 height 56
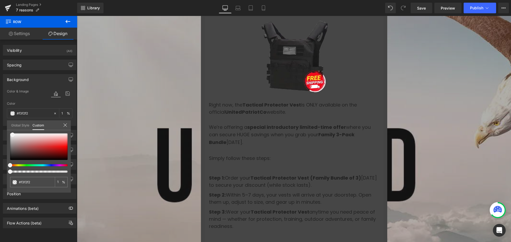
scroll to position [957, 0]
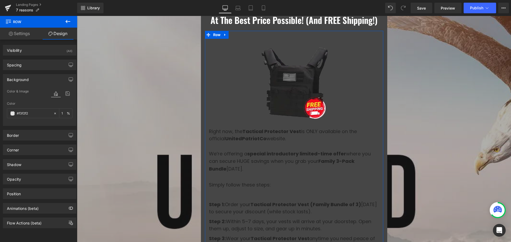
click at [15, 32] on link "Settings" at bounding box center [19, 34] width 39 height 12
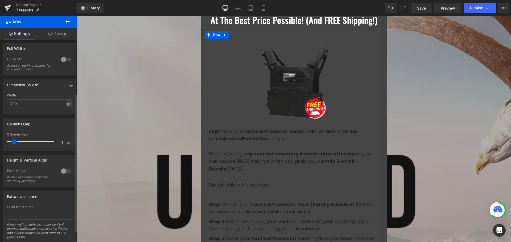
scroll to position [0, 0]
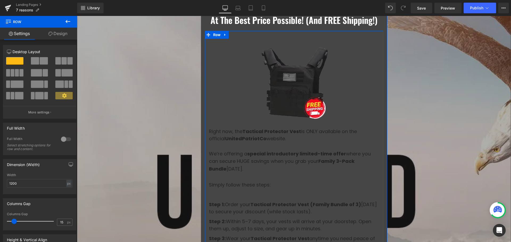
click at [252, 142] on p "Right now, the Tactical Protector Vest is ONLY available on the official United…" at bounding box center [294, 135] width 170 height 14
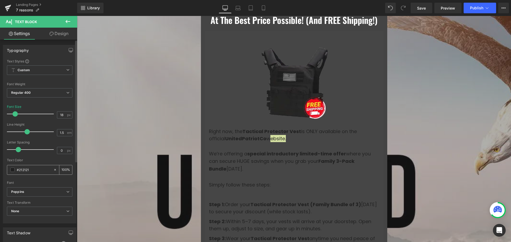
click at [14, 171] on span at bounding box center [12, 170] width 4 height 4
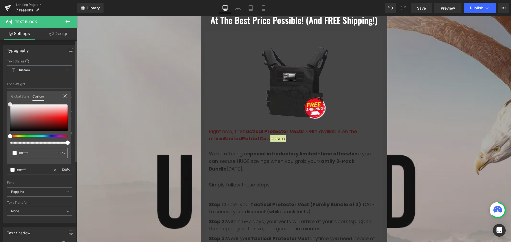
drag, startPoint x: 0, startPoint y: 86, endPoint x: 0, endPoint y: 60, distance: 25.5
click at [0, 65] on div "Typography Text Styles Custom Custom Setup Global Style Custom Setup Global Sty…" at bounding box center [40, 132] width 80 height 183
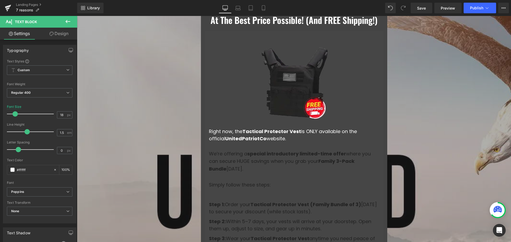
click at [257, 169] on p "We’re offering a special introductory limited-time offer where you can secure H…" at bounding box center [294, 161] width 170 height 23
click at [12, 168] on span at bounding box center [12, 170] width 4 height 4
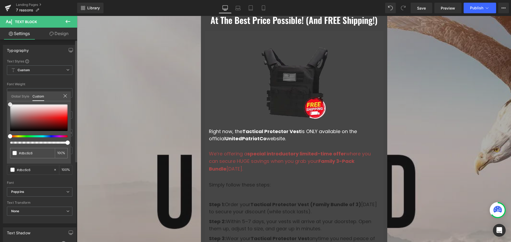
drag, startPoint x: 12, startPoint y: 101, endPoint x: 34, endPoint y: 88, distance: 25.5
click at [0, 69] on div "Typography Text Styles Custom Custom Setup Global Style Custom Setup Global Sty…" at bounding box center [40, 132] width 80 height 183
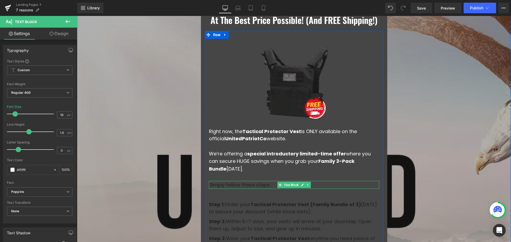
click at [249, 189] on p "Simply follow these steps:" at bounding box center [294, 185] width 170 height 8
click at [11, 167] on div "#212121" at bounding box center [30, 169] width 46 height 9
click at [10, 169] on span at bounding box center [12, 170] width 4 height 4
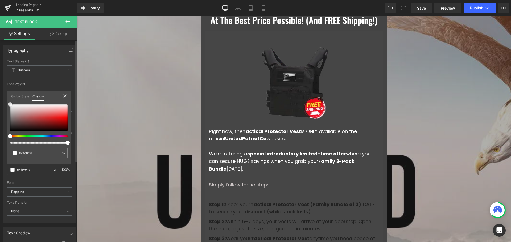
drag, startPoint x: 2, startPoint y: 101, endPoint x: 4, endPoint y: 69, distance: 32.0
click at [0, 70] on div "Typography Text Styles Custom Custom Setup Global Style Custom Setup Global Sty…" at bounding box center [40, 132] width 80 height 183
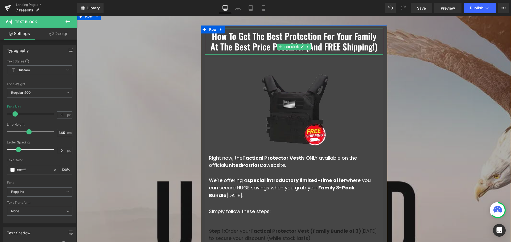
click at [325, 50] on p "How To Get The Best Protection For Your Family At The Best Price Possible! (And…" at bounding box center [293, 41] width 173 height 21
click at [320, 48] on p "How To Get The Best Protection For Your Family At The Best Price Possible! (And…" at bounding box center [293, 41] width 173 height 21
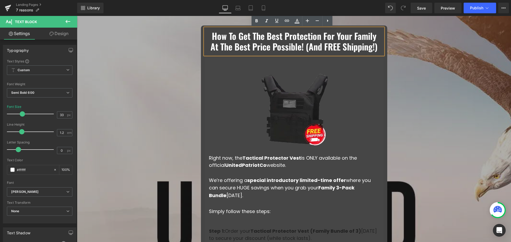
drag, startPoint x: 321, startPoint y: 48, endPoint x: 333, endPoint y: 62, distance: 18.5
click at [333, 52] on p "How To Get The Best Protection For Your Family At The Best Price Possible! (And…" at bounding box center [293, 41] width 173 height 21
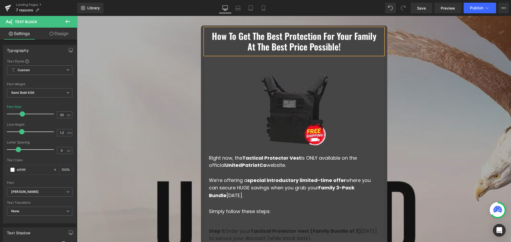
scroll to position [877, 0]
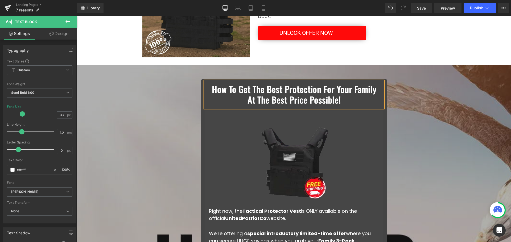
click at [423, 140] on div "How To Get The Best Protection For Your Family At The Best Price Possible! Text…" at bounding box center [294, 237] width 434 height 345
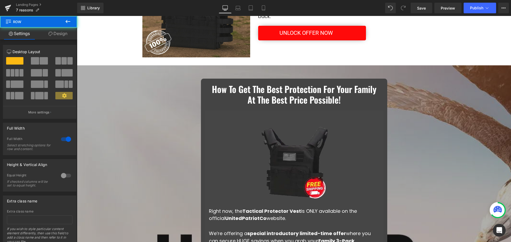
scroll to position [931, 0]
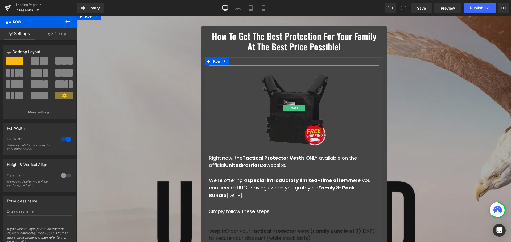
click at [274, 109] on img at bounding box center [293, 107] width 85 height 85
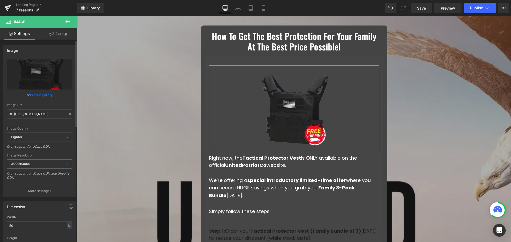
click at [35, 94] on link "Browse gallery" at bounding box center [41, 94] width 23 height 9
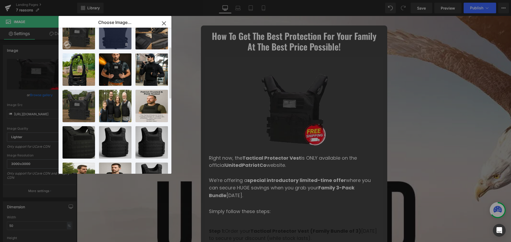
scroll to position [0, 0]
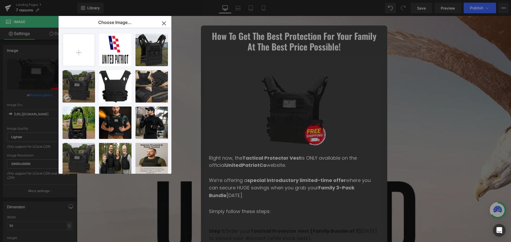
click at [166, 21] on icon "button" at bounding box center [164, 23] width 9 height 9
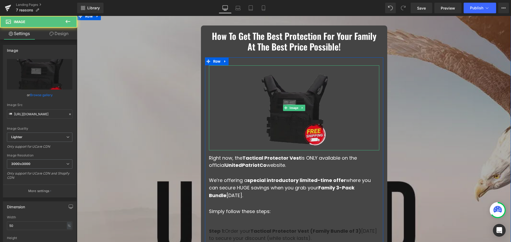
click at [316, 117] on img at bounding box center [293, 107] width 85 height 85
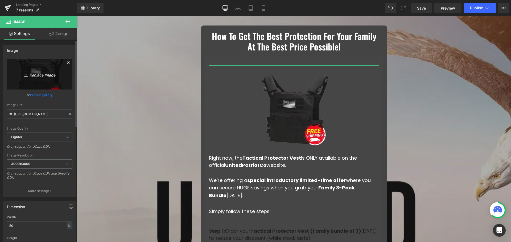
click at [32, 69] on link "Replace Image" at bounding box center [39, 74] width 65 height 31
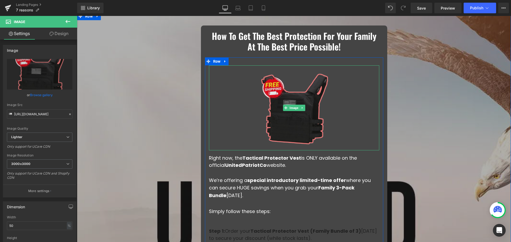
click at [314, 127] on img at bounding box center [293, 107] width 85 height 85
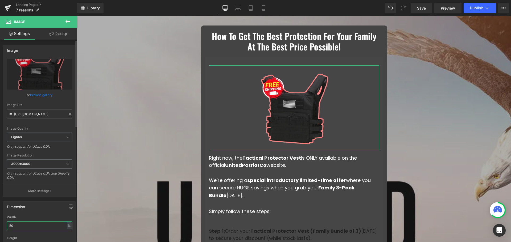
click at [22, 225] on input "50" at bounding box center [39, 225] width 65 height 9
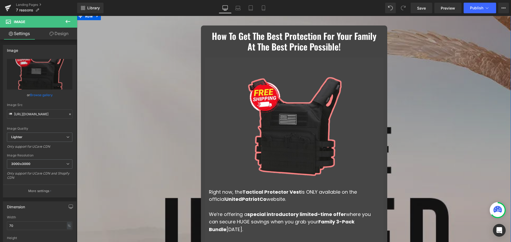
click at [165, 125] on div "How To Get The Best Protection For Your Family At The Best Price Possible! Text…" at bounding box center [294, 201] width 434 height 379
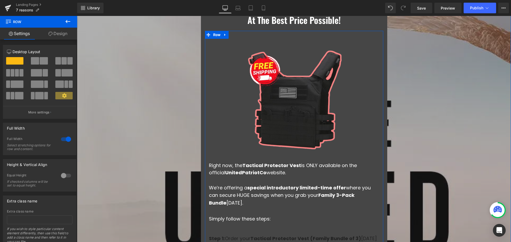
scroll to position [1010, 0]
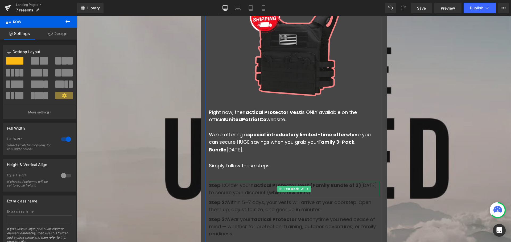
click at [264, 190] on p "Step 1: Order your Tactical Protector Vest (Family Bundle of 3) today to secure…" at bounding box center [294, 189] width 170 height 14
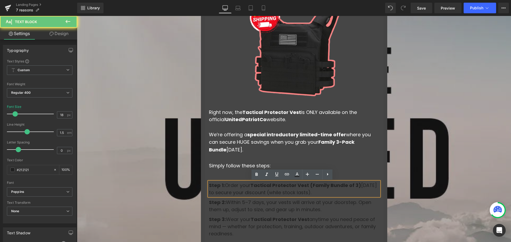
click at [264, 190] on p "Step 1: Order your Tactical Protector Vest (Family Bundle of 3) today to secure…" at bounding box center [294, 189] width 170 height 14
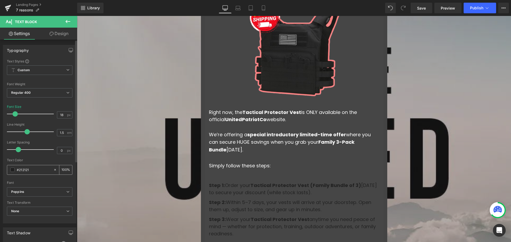
click at [12, 170] on span at bounding box center [12, 170] width 4 height 4
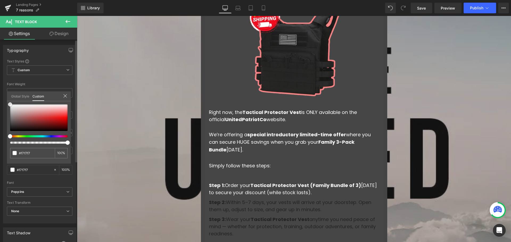
drag, startPoint x: 27, startPoint y: 118, endPoint x: 0, endPoint y: 91, distance: 38.5
click at [0, 92] on div "Typography Text Styles Custom Custom Setup Global Style Custom Setup Global Sty…" at bounding box center [40, 132] width 80 height 183
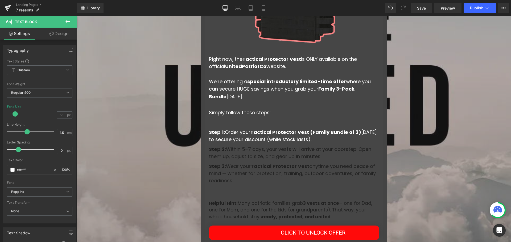
click at [14, 171] on span at bounding box center [12, 170] width 4 height 4
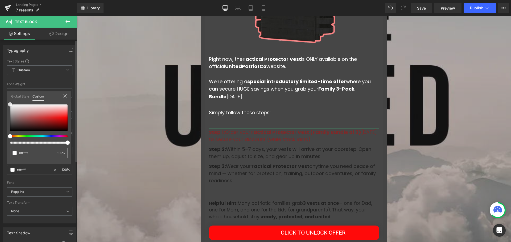
drag, startPoint x: 1, startPoint y: 93, endPoint x: 0, endPoint y: 70, distance: 22.1
click at [0, 71] on div "Typography Text Styles Custom Custom Setup Global Style Custom Setup Global Sty…" at bounding box center [40, 132] width 80 height 183
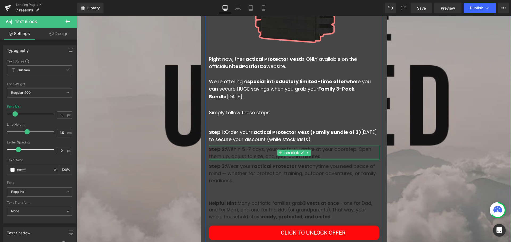
click at [274, 156] on p "Step 2: Within 5–7 days, your vests will arrive at your doorstep. Open them up,…" at bounding box center [294, 153] width 170 height 14
click at [14, 169] on span at bounding box center [12, 170] width 4 height 4
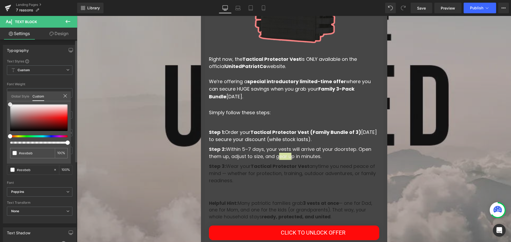
drag, startPoint x: 32, startPoint y: 117, endPoint x: 0, endPoint y: 74, distance: 53.8
click at [0, 74] on div "Typography Text Styles Custom Custom Setup Global Style Custom Setup Global Sty…" at bounding box center [40, 132] width 80 height 183
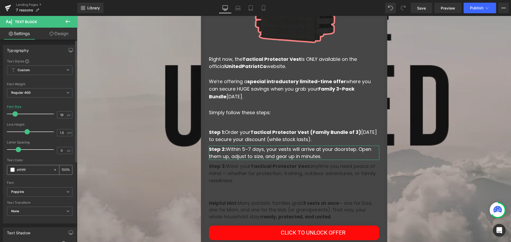
click at [11, 170] on span at bounding box center [12, 170] width 4 height 4
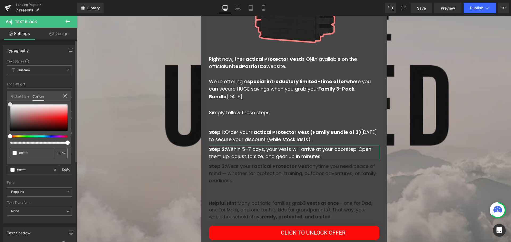
drag, startPoint x: 34, startPoint y: 116, endPoint x: 0, endPoint y: 75, distance: 53.5
click at [0, 75] on div "Typography Text Styles Custom Custom Setup Global Style Custom Setup Global Sty…" at bounding box center [40, 132] width 80 height 183
click at [229, 172] on p "Step 3: Wear your Tactical Protector Vest anytime you need peace of mind — whet…" at bounding box center [294, 174] width 170 height 22
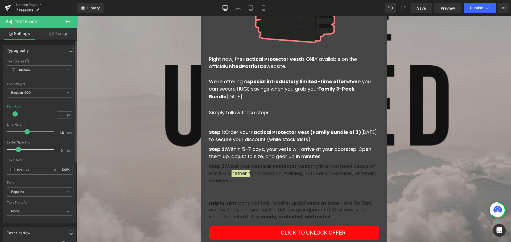
click at [13, 168] on div "#212121" at bounding box center [30, 169] width 46 height 9
click at [14, 170] on span at bounding box center [12, 170] width 4 height 4
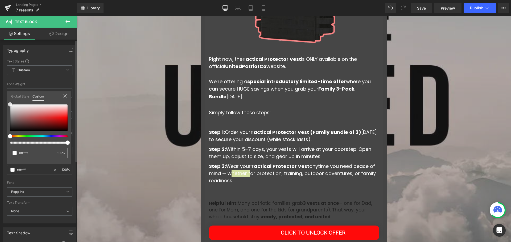
drag, startPoint x: 34, startPoint y: 119, endPoint x: 0, endPoint y: 67, distance: 62.1
click at [0, 67] on div "Typography Text Styles Custom Custom Setup Global Style Custom Setup Global Sty…" at bounding box center [40, 132] width 80 height 183
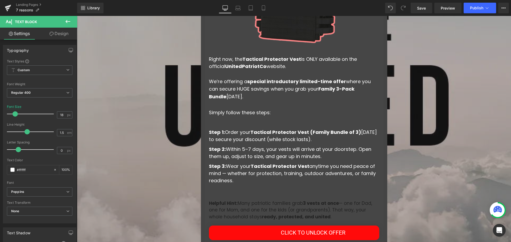
click at [237, 206] on p "Helpful Hint: Many patriotic families grab 3 vests at once — one for Dad, one f…" at bounding box center [294, 210] width 170 height 20
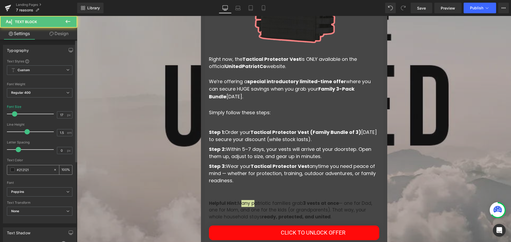
click at [12, 169] on span at bounding box center [12, 170] width 4 height 4
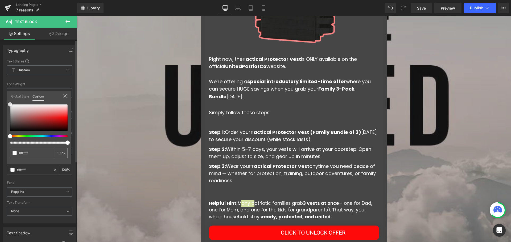
drag, startPoint x: 30, startPoint y: 124, endPoint x: 0, endPoint y: 66, distance: 65.4
click at [0, 66] on div "Typography Text Styles Custom Custom Setup Global Style Custom Setup Global Sty…" at bounding box center [40, 132] width 80 height 183
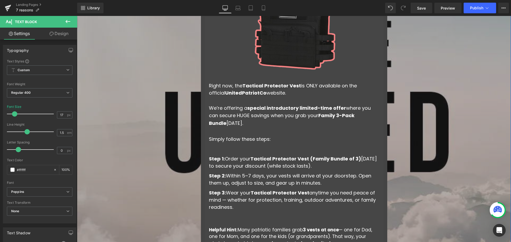
scroll to position [1010, 0]
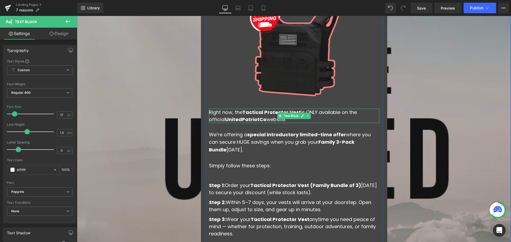
click at [259, 110] on strong "Tactical Protector Vest" at bounding box center [271, 112] width 58 height 7
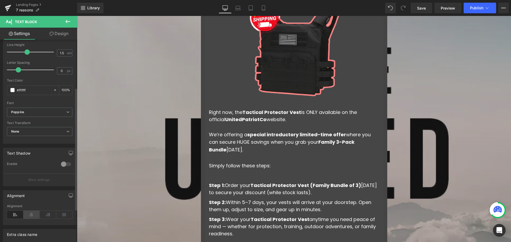
click at [31, 217] on icon at bounding box center [31, 215] width 16 height 8
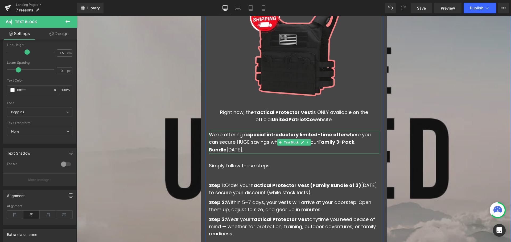
click at [236, 140] on p "We’re offering a special introductory limited-time offer where you can secure H…" at bounding box center [294, 142] width 170 height 23
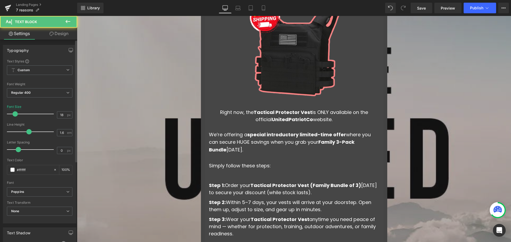
scroll to position [106, 0]
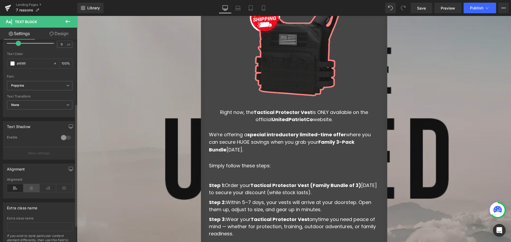
click at [32, 190] on icon at bounding box center [31, 188] width 16 height 8
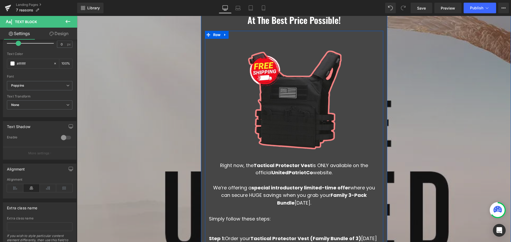
scroll to position [904, 0]
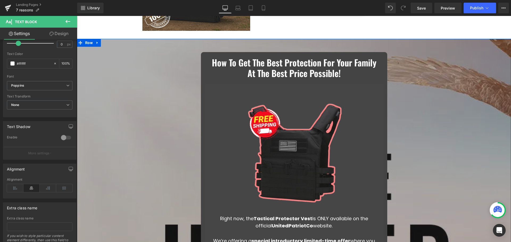
click at [439, 112] on div "How To Get The Best Protection For Your Family At The Best Price Possible! Text…" at bounding box center [294, 228] width 434 height 379
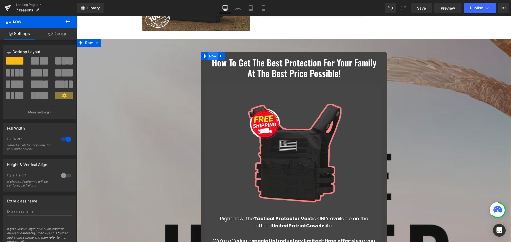
click at [209, 55] on span "Row" at bounding box center [213, 56] width 10 height 8
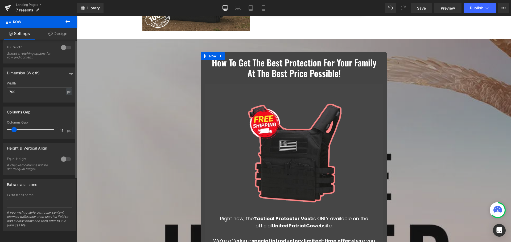
scroll to position [0, 0]
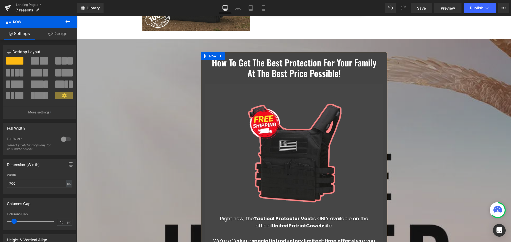
click at [58, 32] on link "Design" at bounding box center [58, 34] width 39 height 12
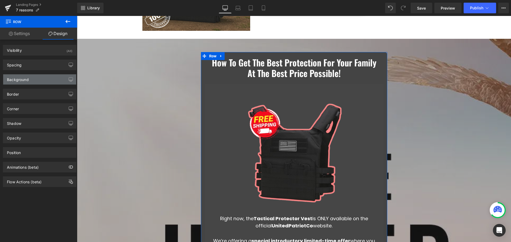
click at [30, 77] on div "Background" at bounding box center [39, 79] width 73 height 10
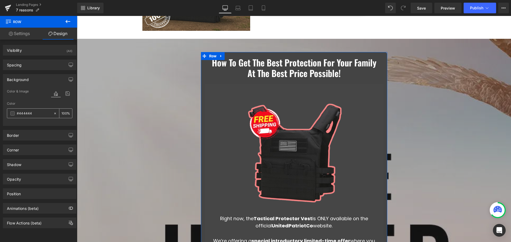
click at [10, 114] on div "#444444" at bounding box center [30, 113] width 46 height 9
click at [12, 113] on span at bounding box center [12, 113] width 4 height 4
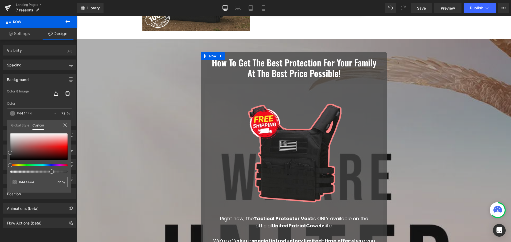
drag, startPoint x: 66, startPoint y: 172, endPoint x: 45, endPoint y: 152, distance: 29.1
click at [49, 172] on div at bounding box center [36, 172] width 57 height 2
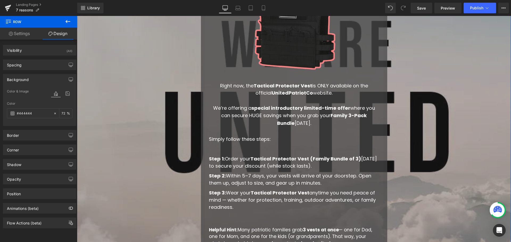
scroll to position [931, 0]
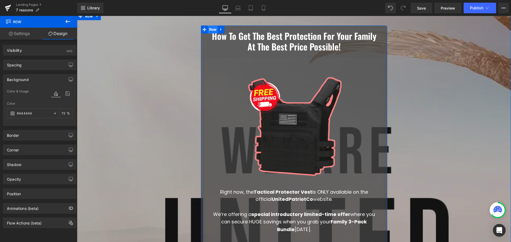
click at [210, 30] on span "Row" at bounding box center [213, 30] width 10 height 8
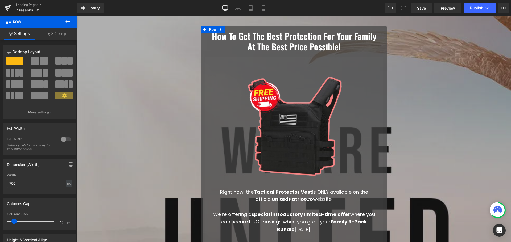
drag, startPoint x: 51, startPoint y: 36, endPoint x: 33, endPoint y: 142, distance: 107.8
click at [51, 36] on link "Design" at bounding box center [58, 34] width 39 height 12
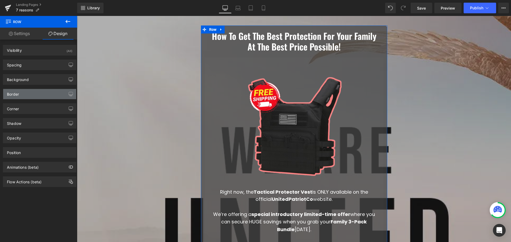
click at [28, 95] on div "Border" at bounding box center [39, 94] width 73 height 10
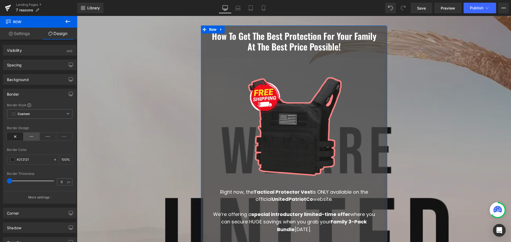
click at [27, 137] on icon at bounding box center [31, 137] width 16 height 8
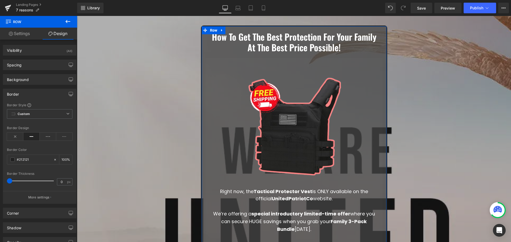
scroll to position [931, 0]
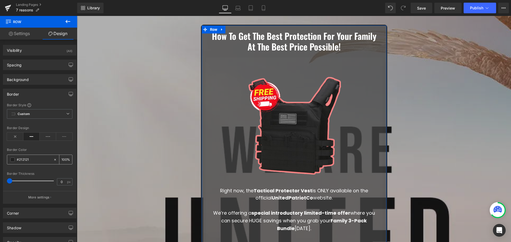
click at [12, 161] on span at bounding box center [12, 160] width 4 height 4
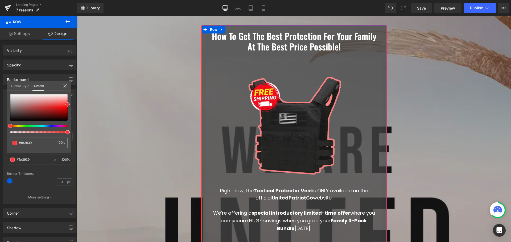
drag, startPoint x: 56, startPoint y: 107, endPoint x: 76, endPoint y: 104, distance: 20.1
click at [76, 104] on div "Border Border Style Custom Custom Setup Global Style Custom Setup Global Style …" at bounding box center [40, 144] width 80 height 119
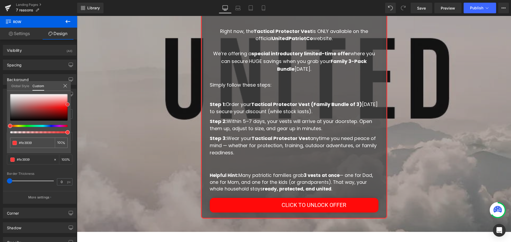
scroll to position [1038, 0]
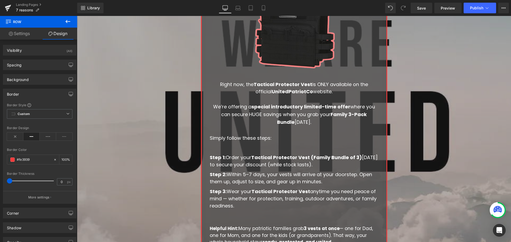
click at [68, 21] on icon at bounding box center [68, 21] width 6 height 6
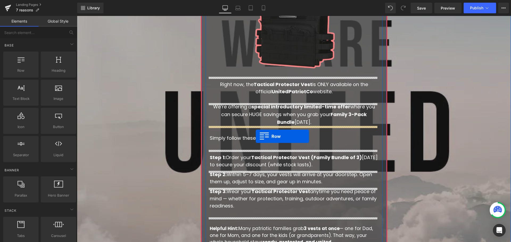
drag, startPoint x: 158, startPoint y: 112, endPoint x: 256, endPoint y: 136, distance: 100.2
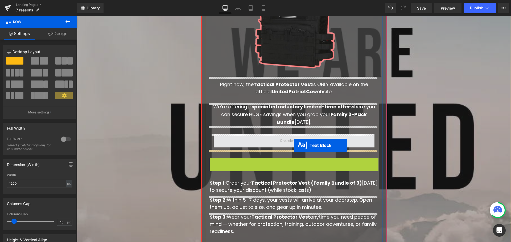
drag, startPoint x: 283, startPoint y: 163, endPoint x: 294, endPoint y: 145, distance: 20.4
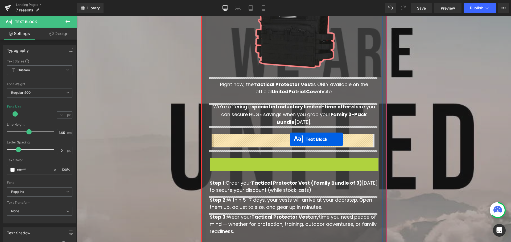
drag, startPoint x: 278, startPoint y: 161, endPoint x: 290, endPoint y: 139, distance: 24.5
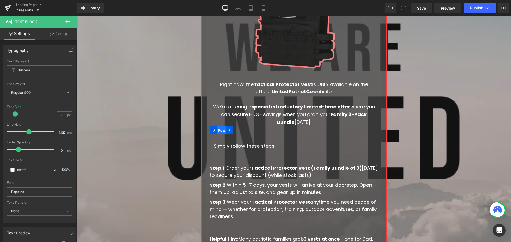
click at [221, 130] on span "Row" at bounding box center [221, 131] width 10 height 8
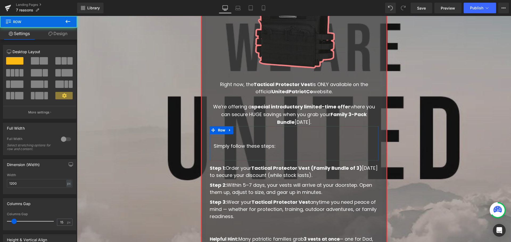
drag, startPoint x: 58, startPoint y: 35, endPoint x: 40, endPoint y: 70, distance: 39.8
click at [58, 35] on link "Design" at bounding box center [58, 34] width 39 height 12
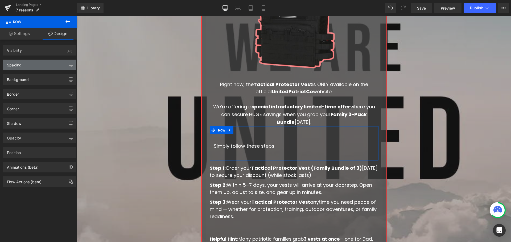
click at [40, 68] on div "Spacing" at bounding box center [39, 65] width 73 height 10
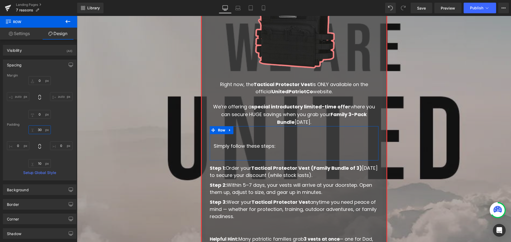
click at [41, 130] on input "30" at bounding box center [39, 130] width 22 height 9
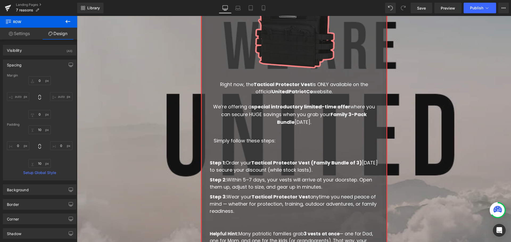
click at [125, 130] on div "How To Get The Best Protection For Your Family At The Best Price Possible! Text…" at bounding box center [294, 97] width 434 height 385
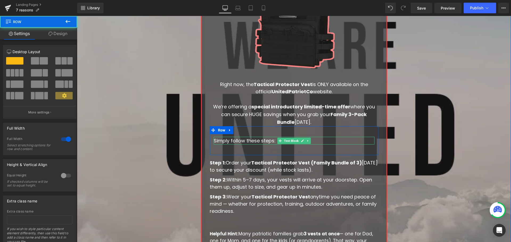
click at [229, 140] on p "Simply follow these steps:" at bounding box center [294, 141] width 161 height 8
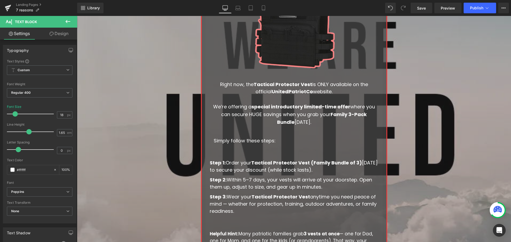
drag, startPoint x: 56, startPoint y: 32, endPoint x: 34, endPoint y: 62, distance: 37.4
click at [57, 32] on link "Design" at bounding box center [59, 34] width 39 height 12
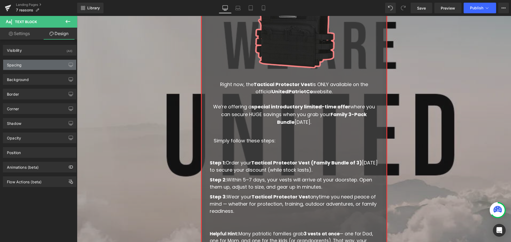
click at [34, 62] on div "Spacing" at bounding box center [39, 65] width 73 height 10
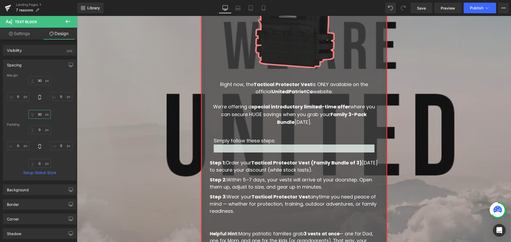
click at [41, 113] on input "30" at bounding box center [39, 114] width 22 height 9
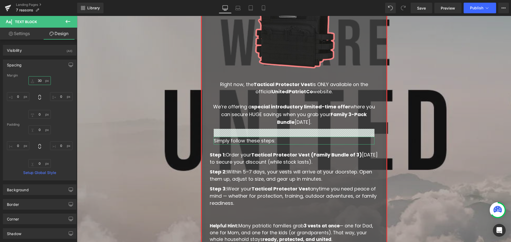
click at [43, 80] on input "30" at bounding box center [39, 80] width 22 height 9
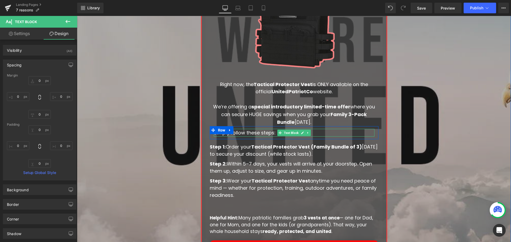
click at [312, 134] on p "Simply follow these steps:" at bounding box center [294, 133] width 161 height 8
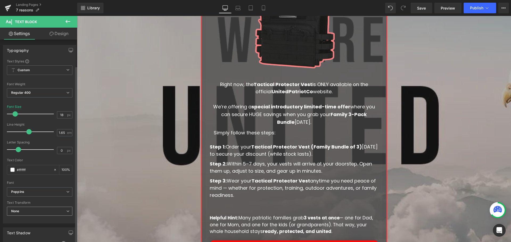
scroll to position [106, 0]
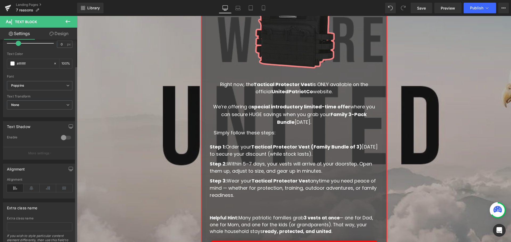
drag, startPoint x: 21, startPoint y: 187, endPoint x: 28, endPoint y: 187, distance: 6.4
click at [22, 187] on icon at bounding box center [15, 188] width 16 height 8
click at [29, 187] on icon at bounding box center [31, 188] width 16 height 8
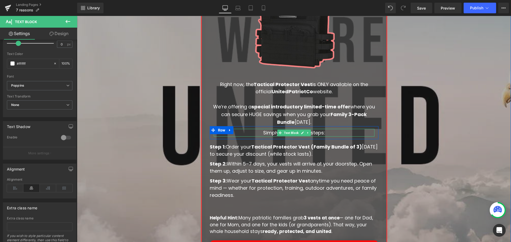
click at [334, 134] on p "Simply follow these steps:" at bounding box center [294, 133] width 161 height 8
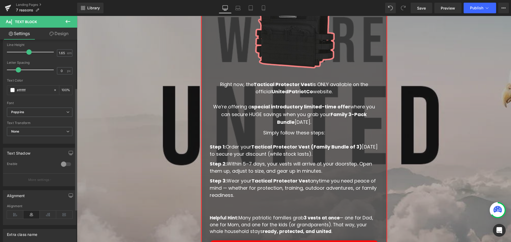
scroll to position [27, 0]
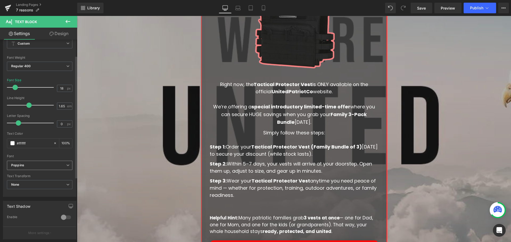
click at [48, 167] on b "Poppins" at bounding box center [38, 165] width 55 height 5
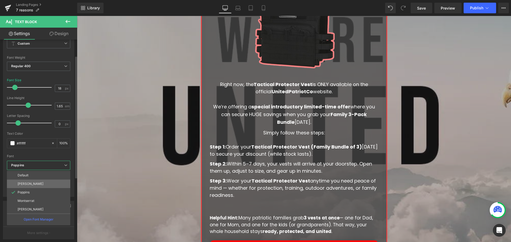
click at [36, 181] on li "[PERSON_NAME]" at bounding box center [38, 184] width 63 height 9
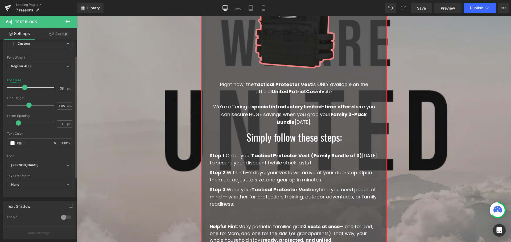
drag, startPoint x: 15, startPoint y: 87, endPoint x: 24, endPoint y: 87, distance: 8.8
click at [24, 87] on span at bounding box center [24, 87] width 5 height 5
click at [218, 128] on span "Row" at bounding box center [221, 130] width 10 height 8
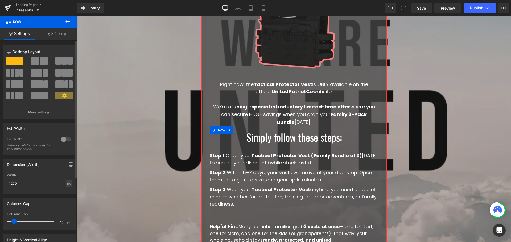
click at [65, 138] on div at bounding box center [66, 139] width 13 height 9
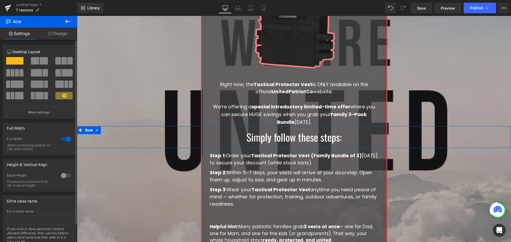
click at [61, 139] on div at bounding box center [66, 139] width 13 height 9
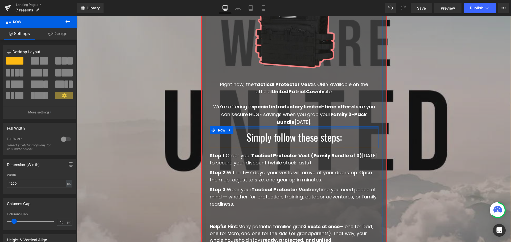
click at [360, 127] on div at bounding box center [294, 127] width 169 height 3
click at [218, 128] on span "Row" at bounding box center [221, 131] width 10 height 8
click at [217, 129] on span "Row" at bounding box center [221, 130] width 10 height 8
click at [55, 32] on link "Design" at bounding box center [58, 34] width 39 height 12
click at [0, 0] on div "Background" at bounding box center [0, 0] width 0 height 0
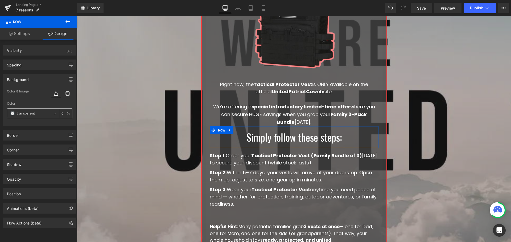
click at [11, 112] on span at bounding box center [12, 113] width 4 height 4
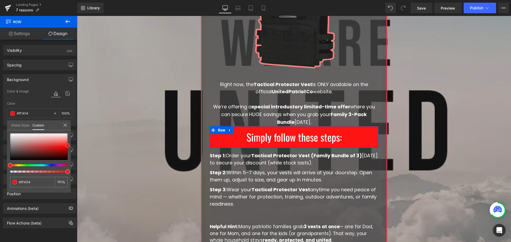
drag, startPoint x: 54, startPoint y: 146, endPoint x: 68, endPoint y: 146, distance: 13.6
click at [68, 146] on div at bounding box center [38, 146] width 57 height 27
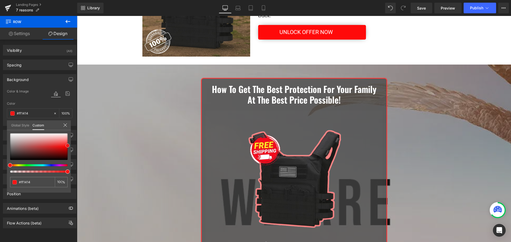
scroll to position [985, 0]
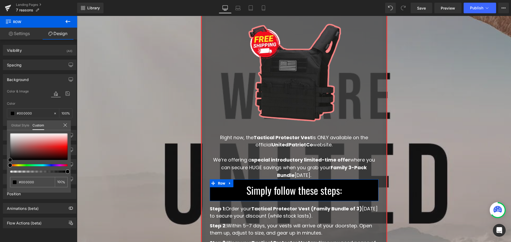
drag, startPoint x: 12, startPoint y: 154, endPoint x: 0, endPoint y: 166, distance: 16.2
click at [0, 126] on div "Background Color & Image color rgba(0, 0, 0, 1) Color #000000 100 % Image Repla…" at bounding box center [40, 98] width 80 height 56
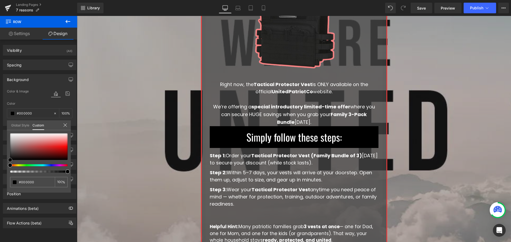
scroll to position [1064, 0]
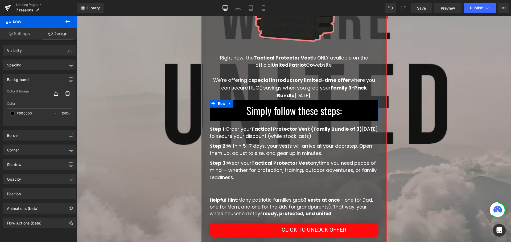
click at [20, 81] on div "Background" at bounding box center [18, 77] width 22 height 7
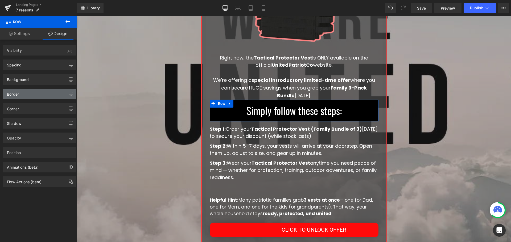
click at [21, 94] on div "Border" at bounding box center [39, 94] width 73 height 10
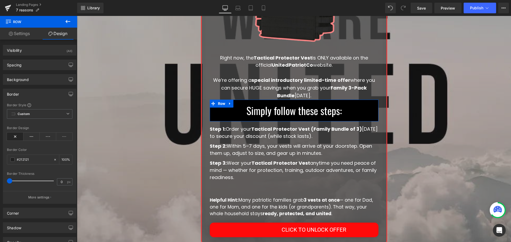
scroll to position [27, 0]
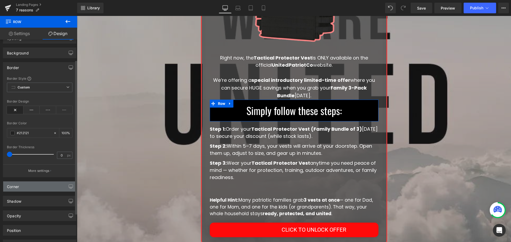
click at [21, 184] on div "Corner" at bounding box center [39, 187] width 73 height 10
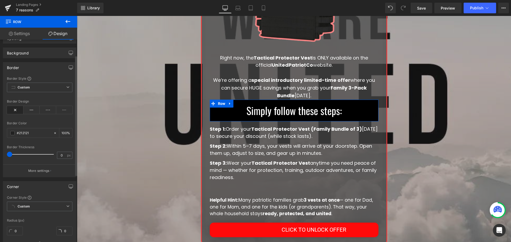
scroll to position [80, 0]
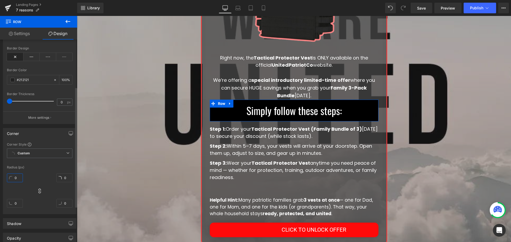
click at [17, 178] on input "0" at bounding box center [15, 178] width 16 height 9
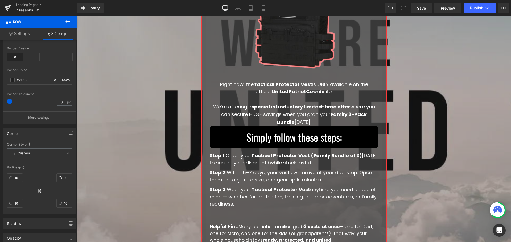
scroll to position [985, 0]
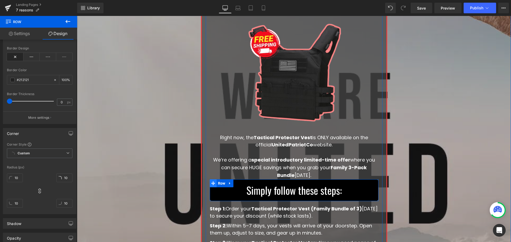
click at [214, 183] on span at bounding box center [213, 183] width 7 height 8
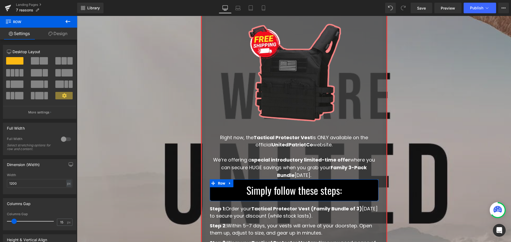
click at [61, 33] on link "Design" at bounding box center [58, 34] width 39 height 12
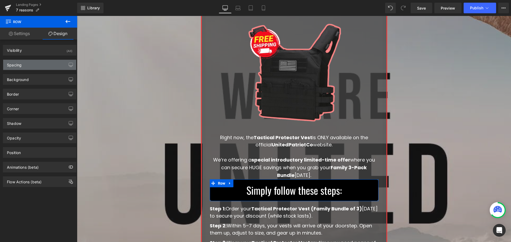
click at [34, 67] on div "Spacing" at bounding box center [39, 65] width 73 height 10
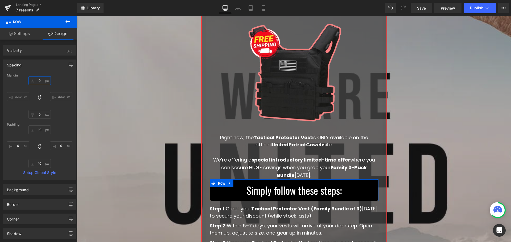
click at [39, 81] on input "0" at bounding box center [39, 80] width 22 height 9
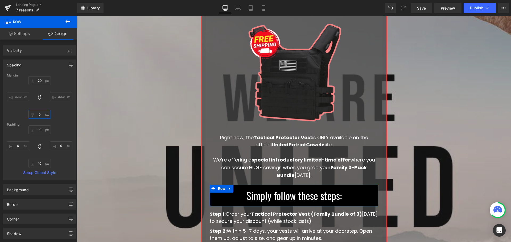
click at [39, 116] on input "0" at bounding box center [39, 114] width 22 height 9
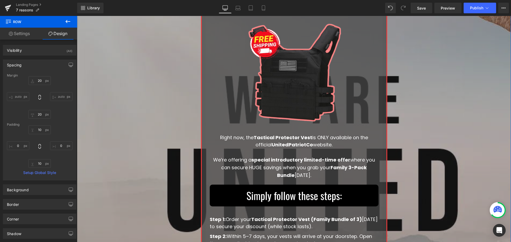
click at [124, 126] on div "How To Get The Best Protection For Your Family At The Best Price Possible! Text…" at bounding box center [294, 152] width 434 height 389
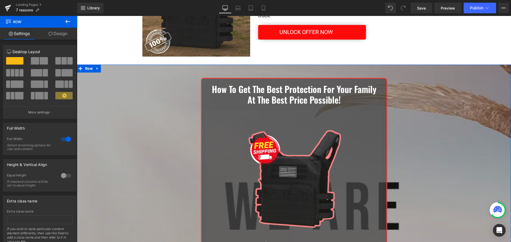
scroll to position [852, 0]
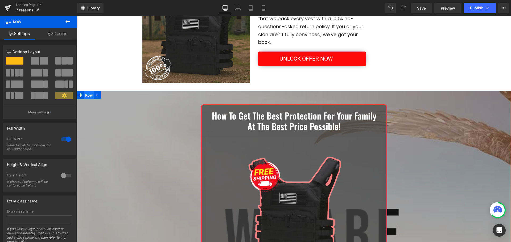
click at [89, 96] on span "Row" at bounding box center [89, 95] width 10 height 8
click at [58, 33] on link "Design" at bounding box center [58, 34] width 39 height 12
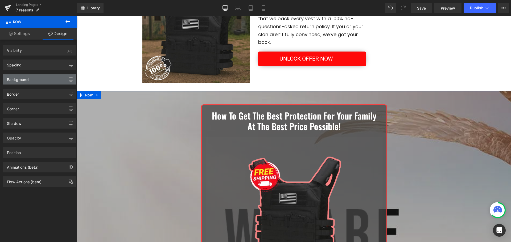
click at [29, 77] on div "Background" at bounding box center [39, 79] width 73 height 10
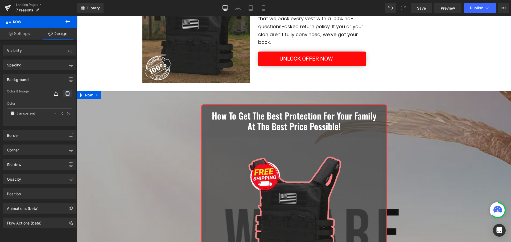
click at [64, 94] on icon at bounding box center [68, 93] width 10 height 7
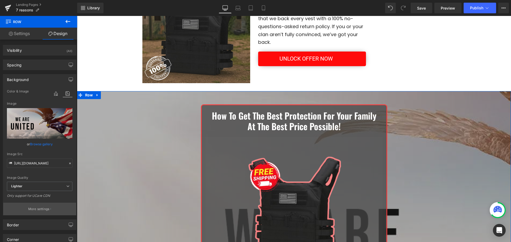
click at [39, 207] on p "More settings" at bounding box center [38, 209] width 21 height 5
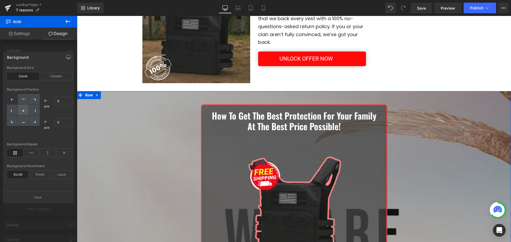
click at [20, 111] on div at bounding box center [23, 110] width 11 height 11
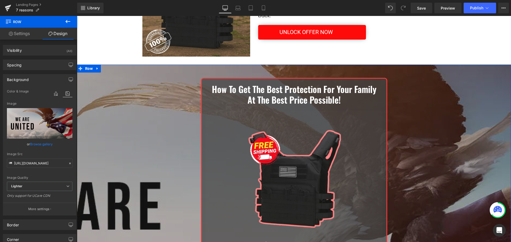
scroll to position [825, 0]
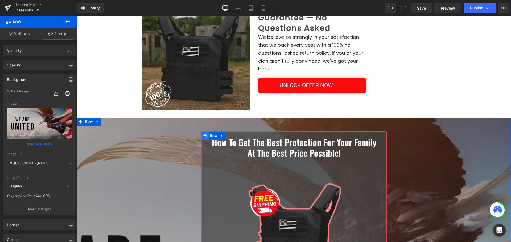
click at [203, 136] on icon at bounding box center [205, 136] width 4 height 4
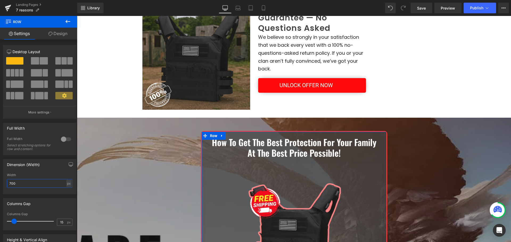
click at [36, 184] on input "700" at bounding box center [39, 183] width 65 height 9
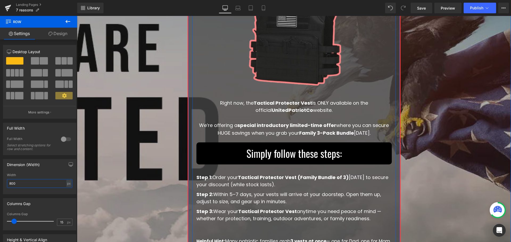
scroll to position [1064, 0]
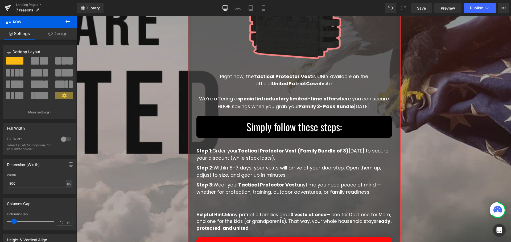
click at [353, 126] on p "Simply follow these steps:" at bounding box center [293, 127] width 187 height 17
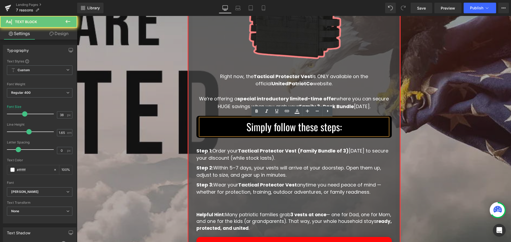
click at [353, 126] on p "Simply follow these steps:" at bounding box center [293, 127] width 187 height 17
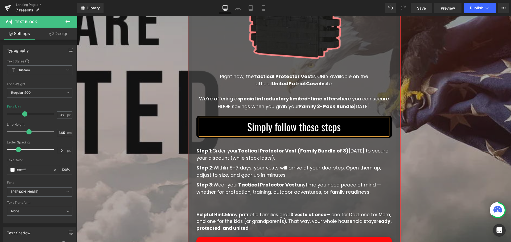
click at [481, 139] on div "How To Get The Best Protection For Your Family At The Best Price Possible! Text…" at bounding box center [294, 74] width 434 height 392
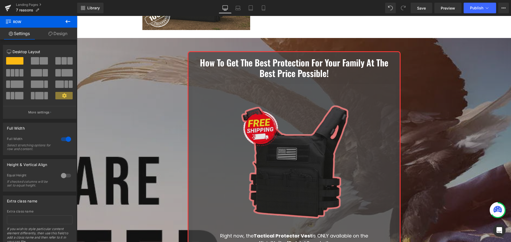
scroll to position [1011, 0]
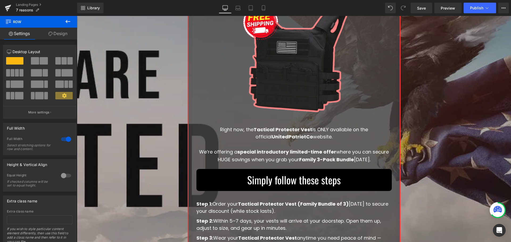
click at [67, 21] on icon at bounding box center [68, 21] width 6 height 6
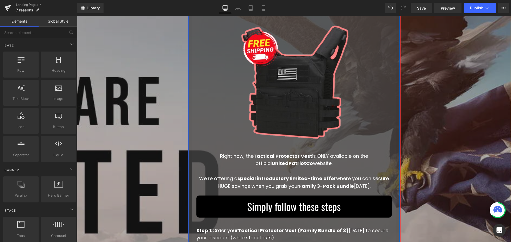
scroll to position [905, 0]
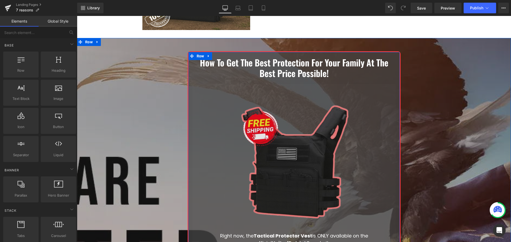
click at [309, 164] on img at bounding box center [293, 160] width 137 height 137
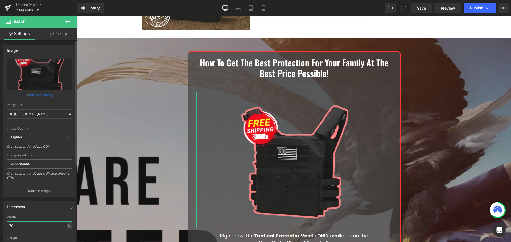
click at [25, 226] on input "70" at bounding box center [39, 225] width 65 height 9
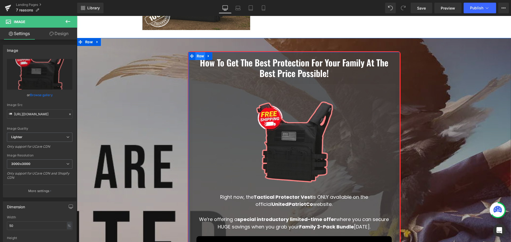
click at [199, 56] on span "Row" at bounding box center [200, 56] width 10 height 8
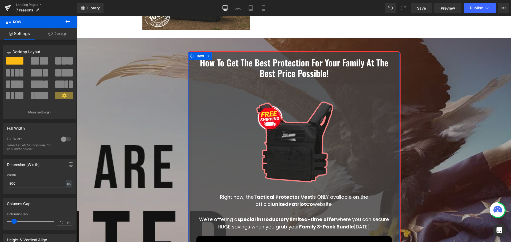
click at [56, 36] on link "Design" at bounding box center [58, 34] width 39 height 12
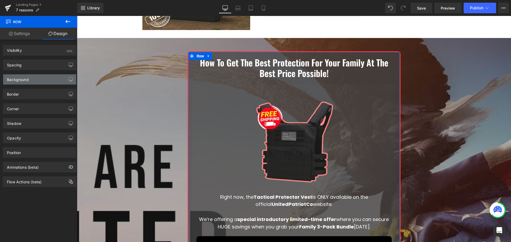
click at [32, 79] on div "Background" at bounding box center [39, 79] width 73 height 10
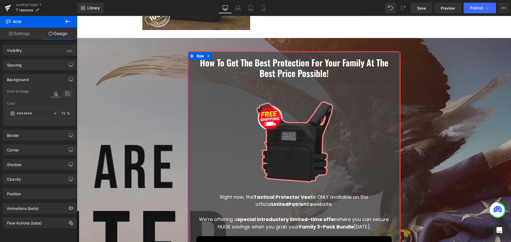
click at [63, 94] on icon at bounding box center [68, 93] width 10 height 7
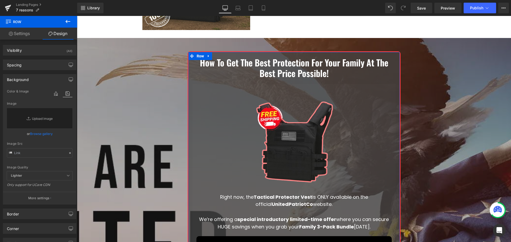
click at [42, 133] on link "Browse gallery" at bounding box center [41, 133] width 23 height 9
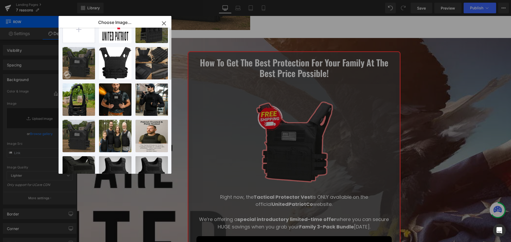
scroll to position [0, 0]
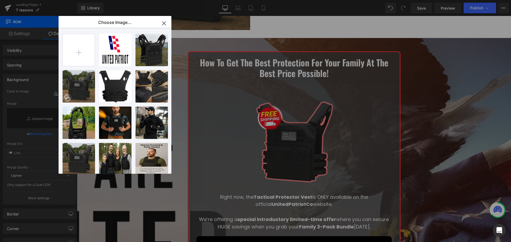
click at [167, 22] on icon "button" at bounding box center [164, 23] width 9 height 9
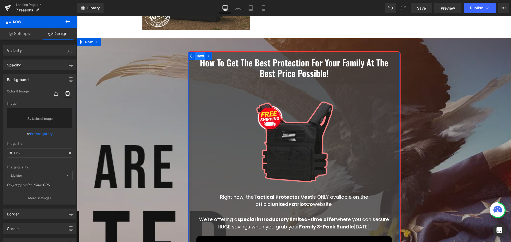
click at [198, 56] on span "Row" at bounding box center [200, 56] width 10 height 8
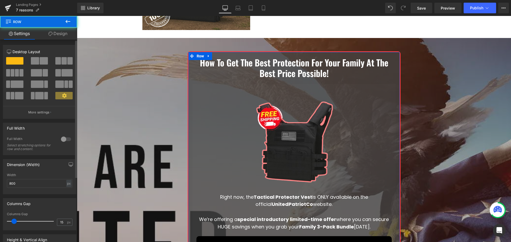
click at [41, 119] on div "Full Width 0 Full Width Select stretching options for row and content." at bounding box center [40, 137] width 80 height 36
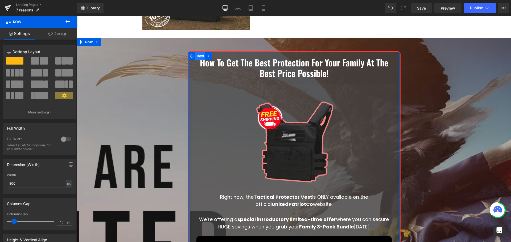
click at [198, 57] on span "Row" at bounding box center [200, 56] width 10 height 8
click at [53, 37] on link "Design" at bounding box center [58, 34] width 39 height 12
click at [0, 0] on div "Background" at bounding box center [0, 0] width 0 height 0
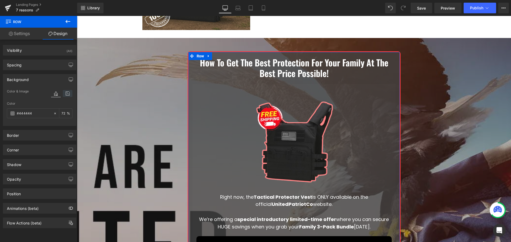
click at [65, 95] on icon at bounding box center [68, 93] width 10 height 7
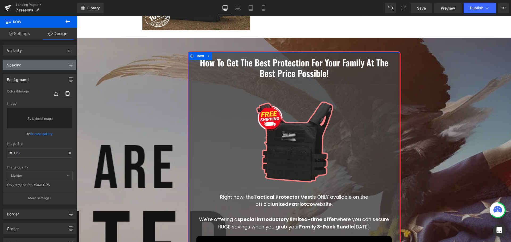
click at [28, 62] on div "Spacing" at bounding box center [39, 65] width 73 height 10
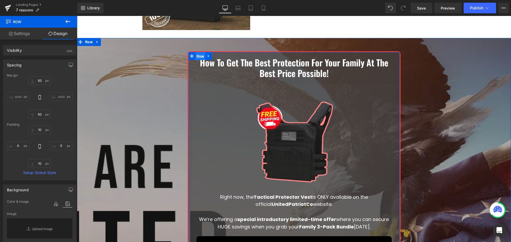
click at [196, 56] on span "Row" at bounding box center [200, 56] width 10 height 8
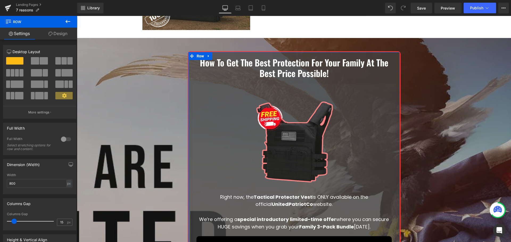
click at [57, 34] on link "Design" at bounding box center [58, 34] width 39 height 12
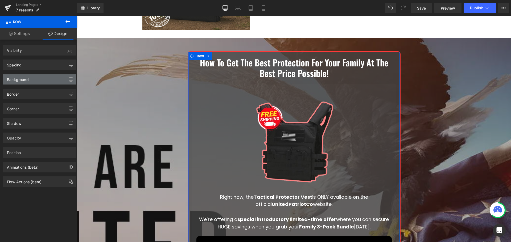
click at [40, 80] on div "Background" at bounding box center [39, 79] width 73 height 10
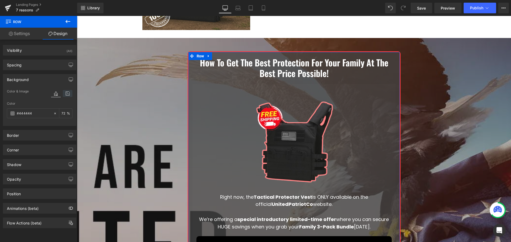
click at [64, 93] on icon at bounding box center [68, 93] width 10 height 7
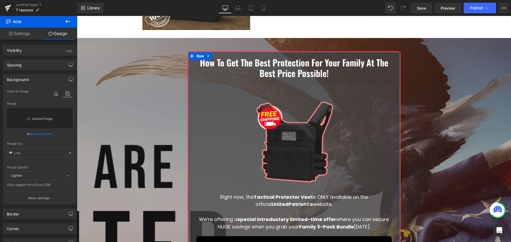
click at [44, 118] on link "Replace Image" at bounding box center [39, 118] width 65 height 20
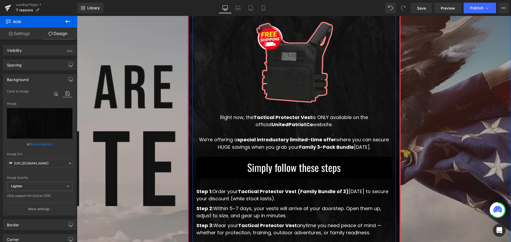
scroll to position [905, 0]
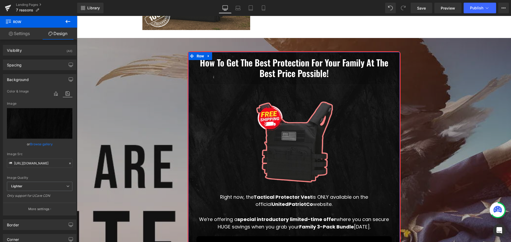
drag, startPoint x: 40, startPoint y: 211, endPoint x: 44, endPoint y: 211, distance: 4.5
click at [39, 211] on p "More settings" at bounding box center [38, 209] width 21 height 5
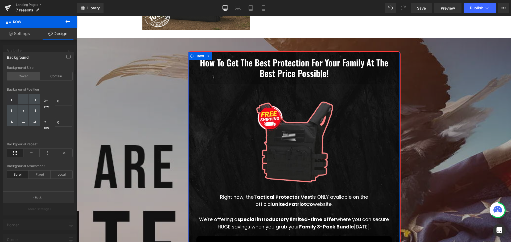
click at [31, 77] on div "Cover" at bounding box center [23, 76] width 33 height 8
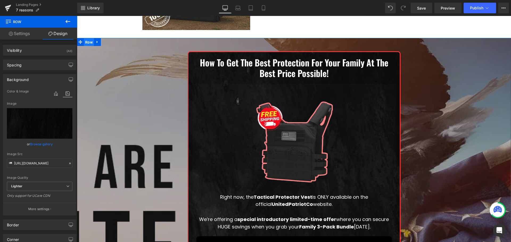
click at [86, 40] on span "Row" at bounding box center [89, 42] width 10 height 8
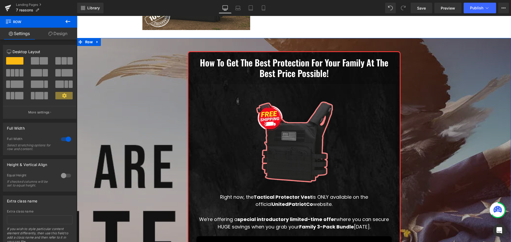
drag, startPoint x: 58, startPoint y: 35, endPoint x: 35, endPoint y: 79, distance: 50.3
click at [58, 35] on link "Design" at bounding box center [58, 34] width 39 height 12
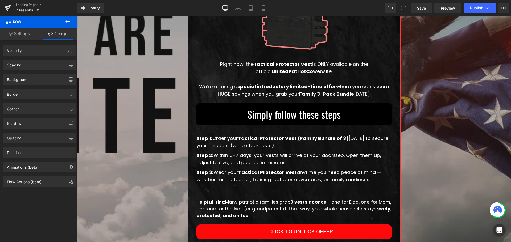
scroll to position [1091, 0]
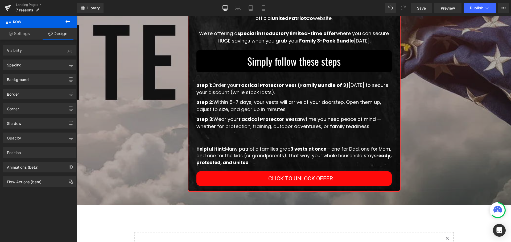
click at [238, 164] on strong "ready, protected, and united" at bounding box center [293, 159] width 195 height 13
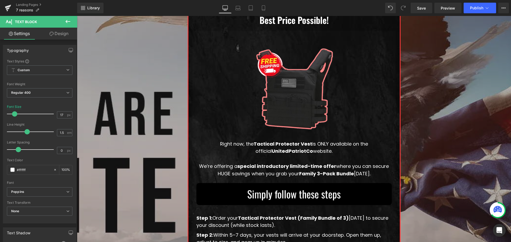
scroll to position [852, 0]
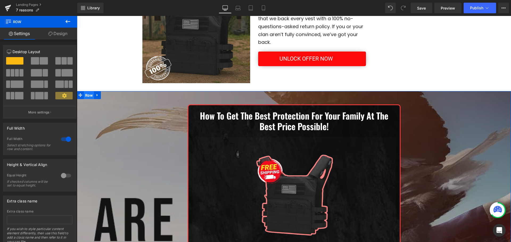
click at [86, 96] on span "Row" at bounding box center [89, 95] width 10 height 8
click at [57, 30] on link "Design" at bounding box center [58, 34] width 39 height 12
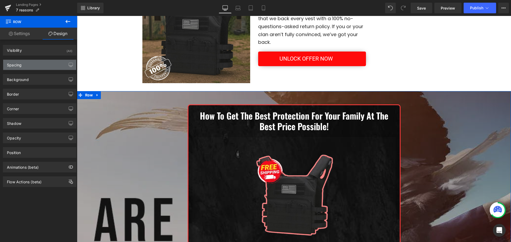
click at [40, 65] on div "Spacing" at bounding box center [39, 65] width 73 height 10
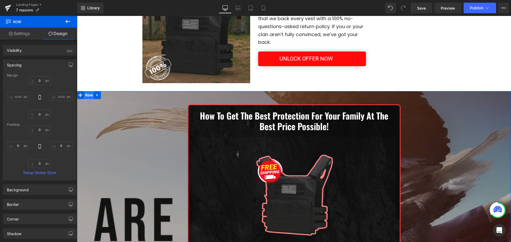
click at [85, 95] on span "Row" at bounding box center [89, 95] width 10 height 8
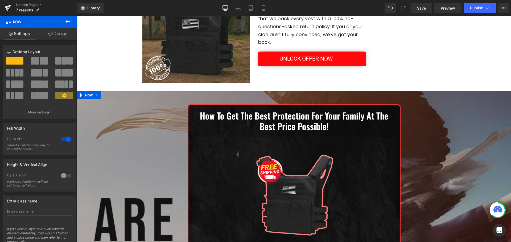
click at [51, 36] on link "Design" at bounding box center [58, 34] width 39 height 12
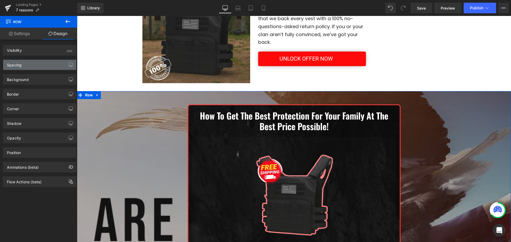
click at [35, 68] on div "Spacing" at bounding box center [39, 65] width 73 height 10
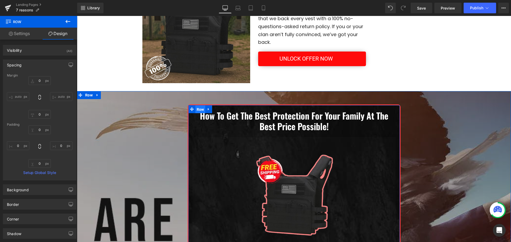
click at [197, 110] on span "Row" at bounding box center [200, 110] width 10 height 8
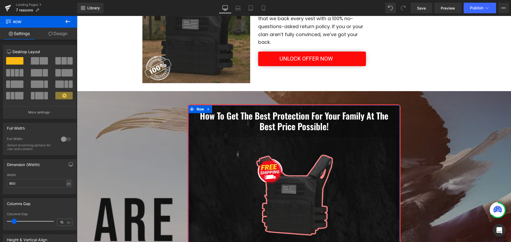
click at [55, 35] on link "Design" at bounding box center [58, 34] width 39 height 12
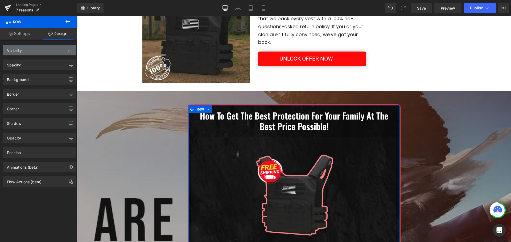
click at [43, 53] on div "Visibility (All)" at bounding box center [39, 50] width 73 height 10
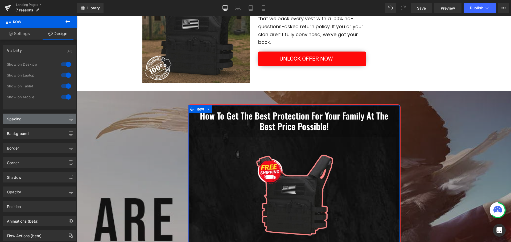
click at [35, 119] on div "Spacing" at bounding box center [39, 119] width 73 height 10
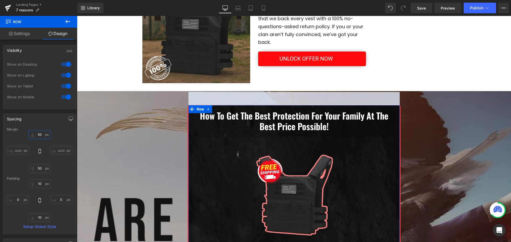
click at [41, 135] on input "50" at bounding box center [39, 134] width 22 height 9
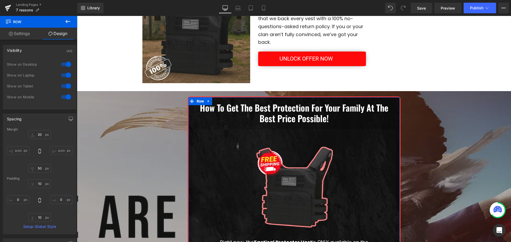
click at [39, 175] on div "Margin 20 20 auto auto 50px 50 auto auto Padding 10px 10 0px 0 10px 10 0px 0 Se…" at bounding box center [39, 181] width 73 height 107
click at [39, 172] on input "50" at bounding box center [39, 168] width 22 height 9
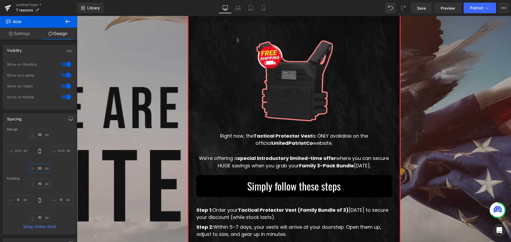
scroll to position [931, 0]
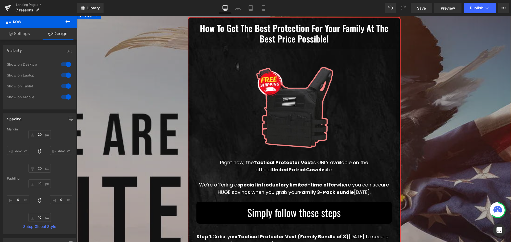
click at [434, 152] on div "How To Get The Best Protection For Your Family At The Best Price Possible! Text…" at bounding box center [294, 180] width 434 height 338
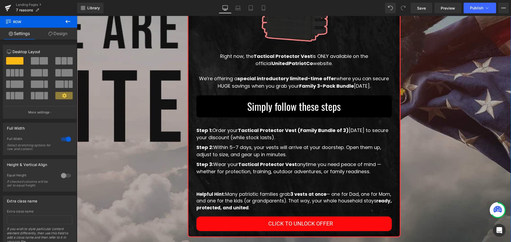
scroll to position [1064, 0]
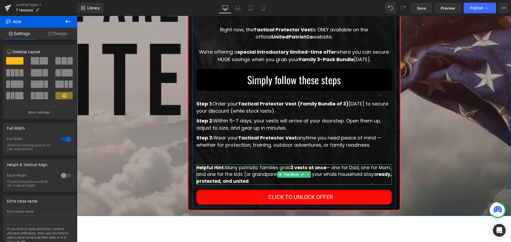
click at [255, 175] on p "Helpful Hint: Many patriotic families grab 3 vests at once — one for Dad, one f…" at bounding box center [293, 175] width 195 height 20
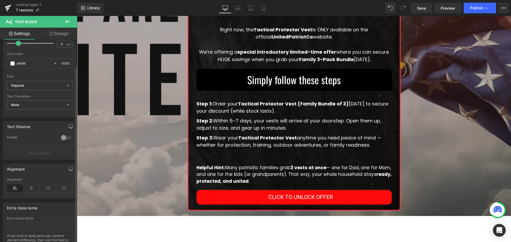
scroll to position [134, 0]
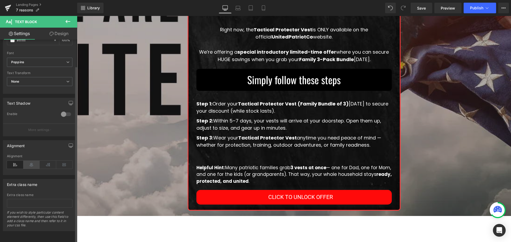
click at [30, 162] on icon at bounding box center [31, 165] width 16 height 8
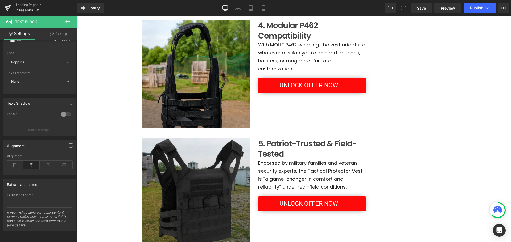
scroll to position [505, 0]
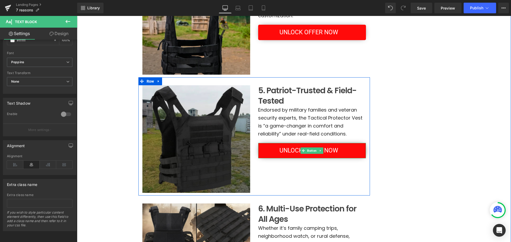
drag, startPoint x: 329, startPoint y: 150, endPoint x: 101, endPoint y: 142, distance: 227.5
click at [329, 150] on span "UNLOCK OFFER NOW" at bounding box center [308, 151] width 58 height 10
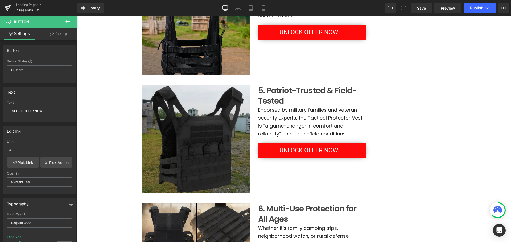
click at [58, 32] on link "Design" at bounding box center [59, 34] width 39 height 12
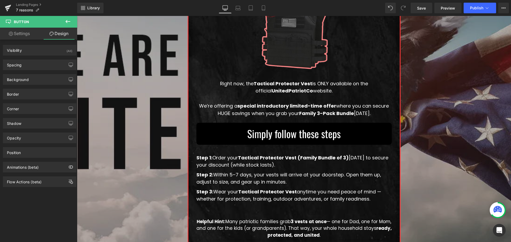
scroll to position [957, 0]
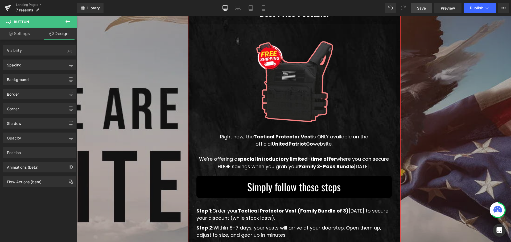
click at [419, 7] on span "Save" at bounding box center [421, 8] width 9 height 6
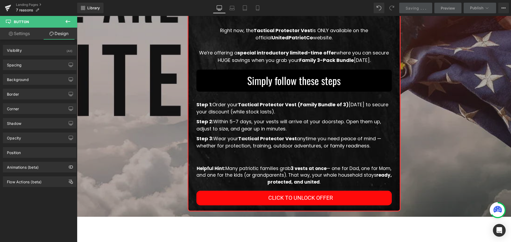
scroll to position [1090, 0]
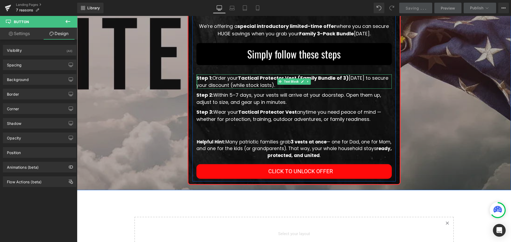
click at [196, 77] on div at bounding box center [196, 81] width 1 height 14
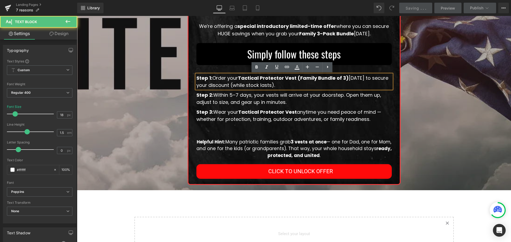
click at [196, 78] on div "Step 1: Order your Tactical Protector Vest (Family Bundle of 3) today to secure…" at bounding box center [293, 81] width 195 height 14
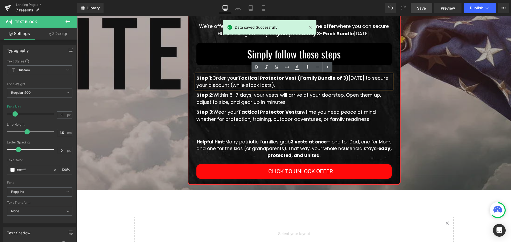
click at [196, 78] on strong "Step 1:" at bounding box center [204, 78] width 16 height 7
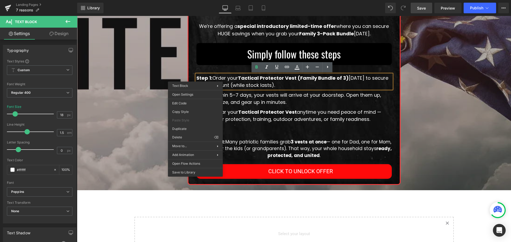
click at [445, 124] on div "How To Get The Best Protection For Your Family At The Best Price Possible! Text…" at bounding box center [294, 22] width 434 height 338
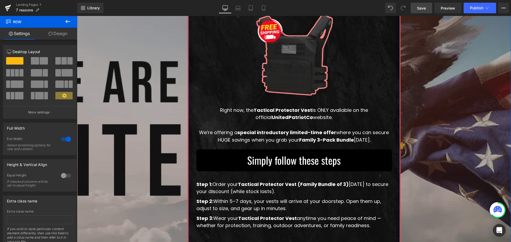
scroll to position [877, 0]
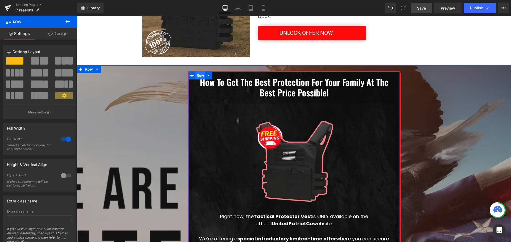
click at [197, 77] on span "Row" at bounding box center [200, 76] width 10 height 8
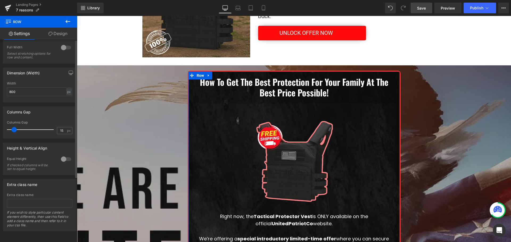
scroll to position [0, 0]
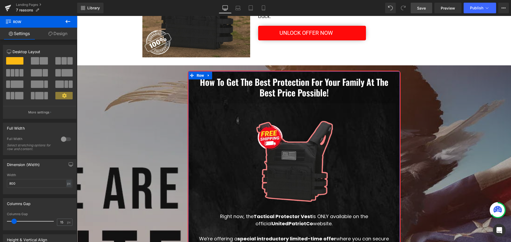
click at [61, 33] on link "Design" at bounding box center [58, 34] width 39 height 12
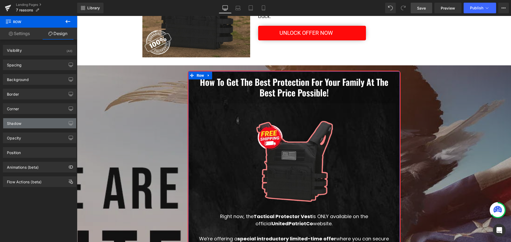
click at [35, 121] on div "Shadow" at bounding box center [39, 123] width 73 height 10
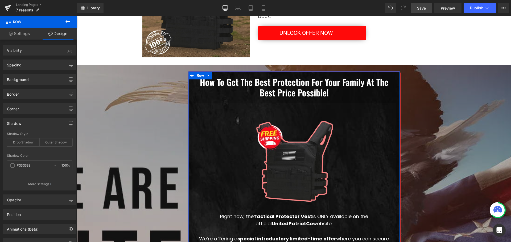
scroll to position [22, 0]
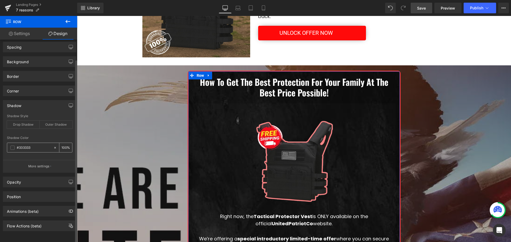
click at [15, 144] on div "#333333" at bounding box center [30, 147] width 46 height 9
click at [14, 146] on span at bounding box center [12, 148] width 4 height 4
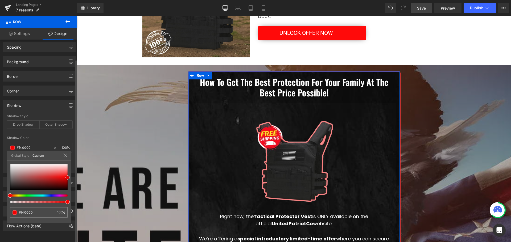
drag, startPoint x: 60, startPoint y: 179, endPoint x: 71, endPoint y: 178, distance: 11.0
click at [70, 178] on div "#f40000 100 %" at bounding box center [39, 193] width 64 height 59
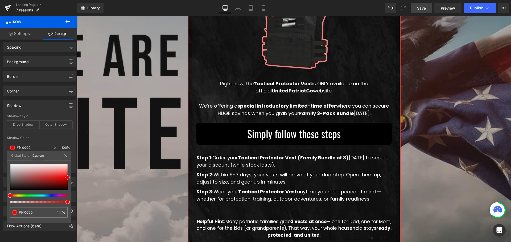
scroll to position [957, 0]
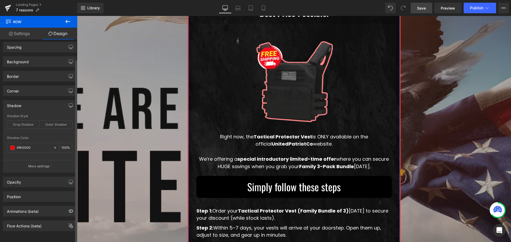
click at [49, 122] on div "Outer Shadow" at bounding box center [56, 125] width 33 height 8
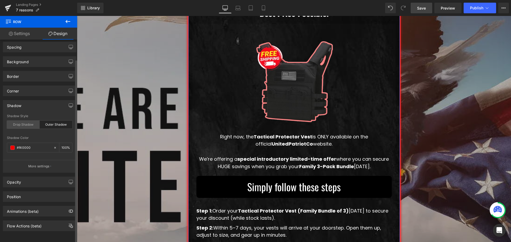
click at [28, 122] on div "Drop Shadow" at bounding box center [23, 125] width 33 height 8
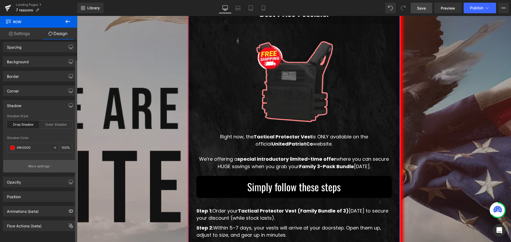
click at [42, 164] on p "More settings" at bounding box center [38, 166] width 21 height 5
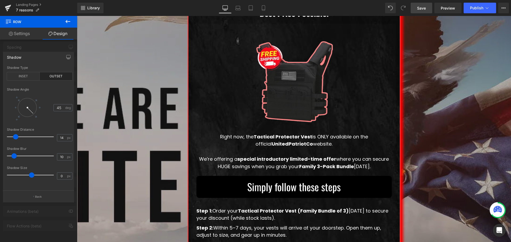
scroll to position [1010, 0]
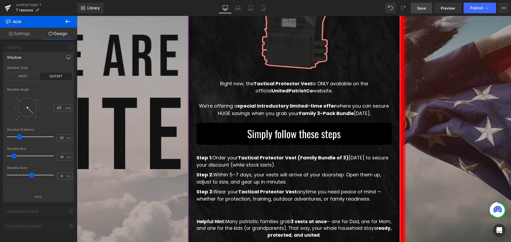
drag, startPoint x: 17, startPoint y: 137, endPoint x: 21, endPoint y: 139, distance: 3.9
click at [21, 139] on span at bounding box center [19, 136] width 5 height 5
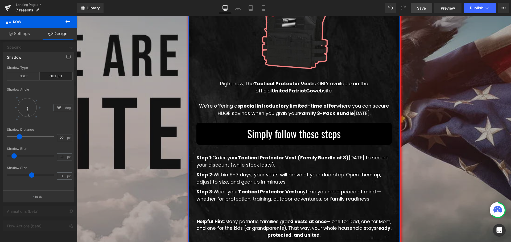
click at [27, 118] on div at bounding box center [27, 107] width 25 height 25
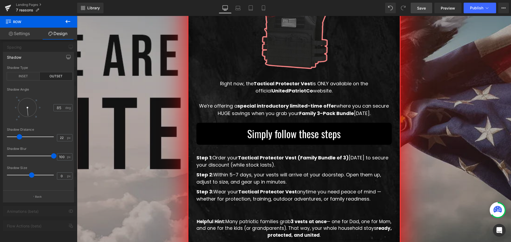
drag, startPoint x: 92, startPoint y: 170, endPoint x: 127, endPoint y: 149, distance: 41.2
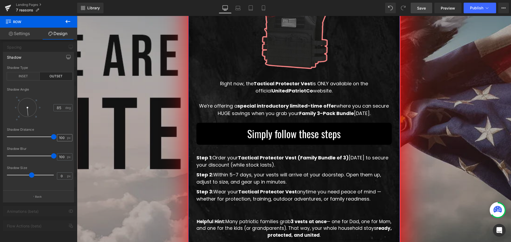
drag, startPoint x: 20, startPoint y: 135, endPoint x: 66, endPoint y: 138, distance: 46.6
click at [62, 137] on div "Shadow Distance 100 px" at bounding box center [39, 137] width 65 height 18
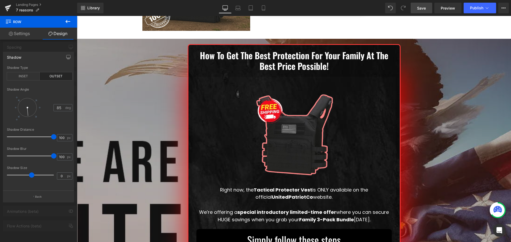
scroll to position [984, 0]
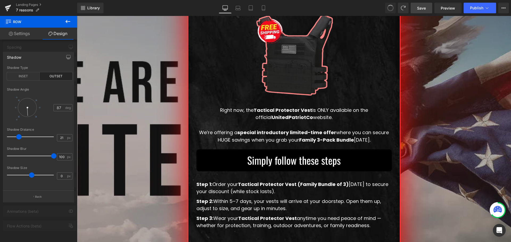
click at [138, 168] on div at bounding box center [294, 129] width 434 height 226
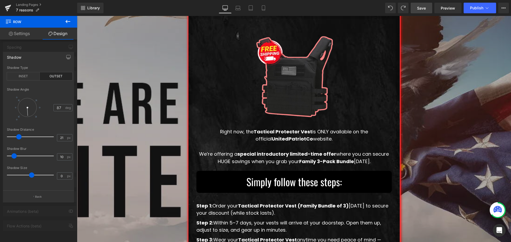
scroll to position [1069, 0]
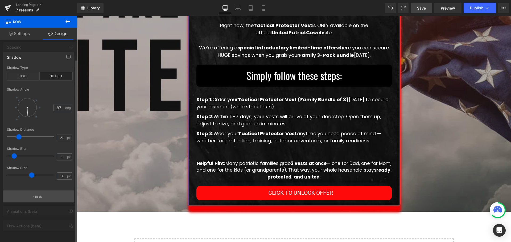
click at [33, 195] on button "Back" at bounding box center [38, 197] width 71 height 12
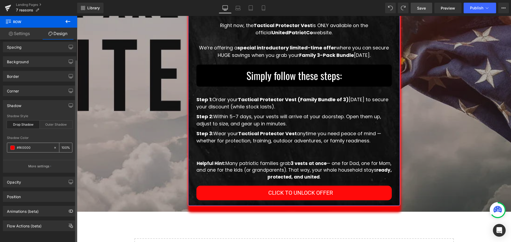
click at [54, 146] on icon at bounding box center [55, 148] width 4 height 4
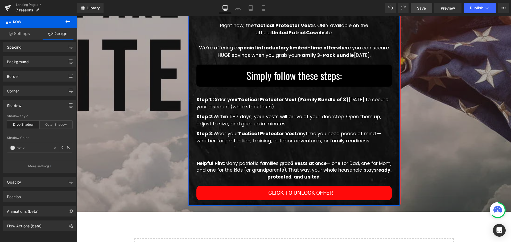
click at [134, 145] on div "How To Get The Best Protection For Your Family At The Best Price Possible! Text…" at bounding box center [294, 43] width 434 height 338
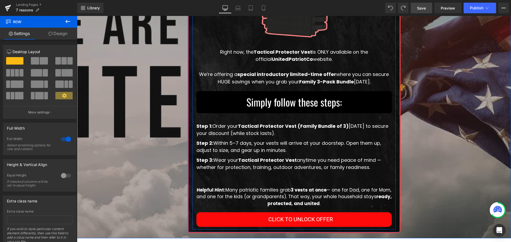
scroll to position [909, 0]
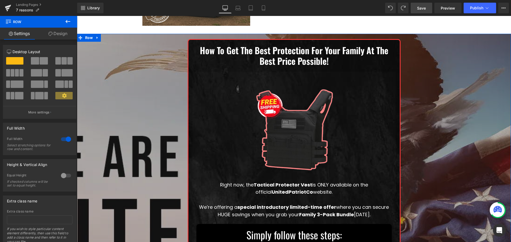
click at [459, 120] on div "How To Get The Best Protection For Your Family At The Best Price Possible! Text…" at bounding box center [294, 203] width 434 height 338
click at [424, 6] on span "Save" at bounding box center [421, 8] width 9 height 6
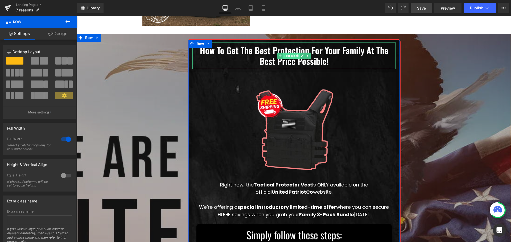
click at [283, 57] on span "Text Block" at bounding box center [291, 56] width 17 height 6
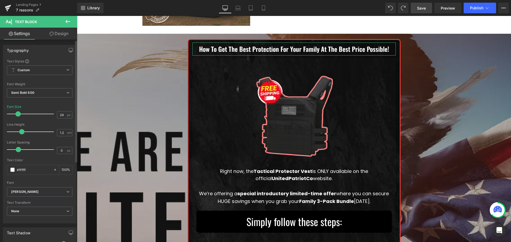
drag, startPoint x: 23, startPoint y: 114, endPoint x: 19, endPoint y: 114, distance: 4.0
click at [19, 114] on span at bounding box center [17, 113] width 5 height 5
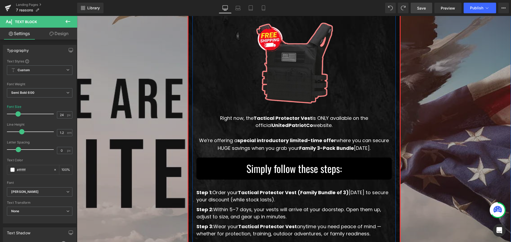
scroll to position [989, 0]
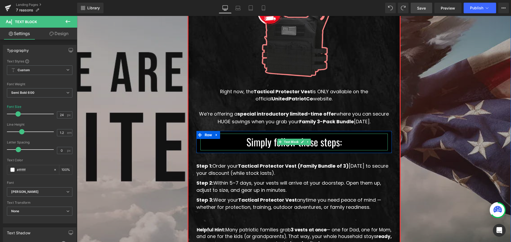
click at [282, 145] on p "Simply follow these steps:" at bounding box center [293, 142] width 187 height 17
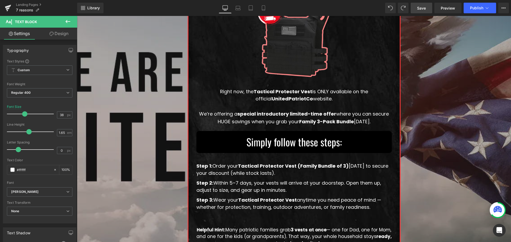
scroll to position [883, 0]
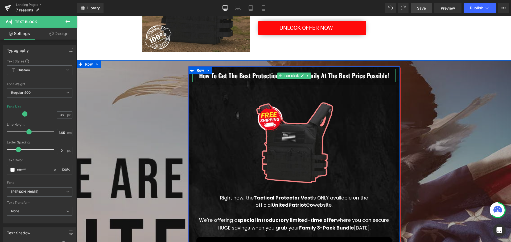
click at [256, 76] on p "How To Get The Best Protection For Your Family At The Best Price Possible!" at bounding box center [294, 76] width 198 height 8
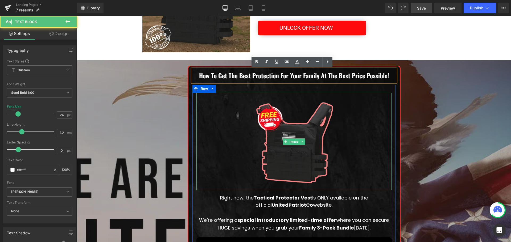
scroll to position [936, 0]
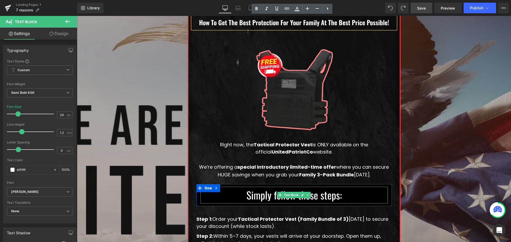
click at [299, 197] on link at bounding box center [302, 195] width 6 height 6
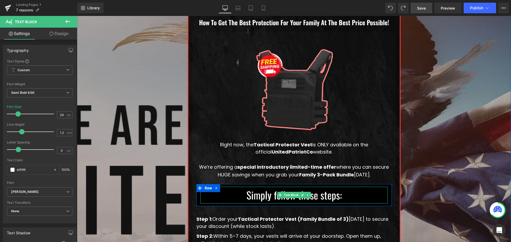
click at [247, 198] on p "Simply follow these steps:" at bounding box center [293, 195] width 187 height 17
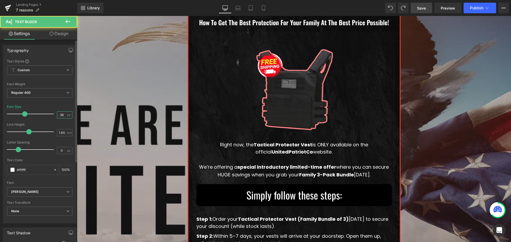
click at [62, 117] on input "38" at bounding box center [61, 115] width 9 height 7
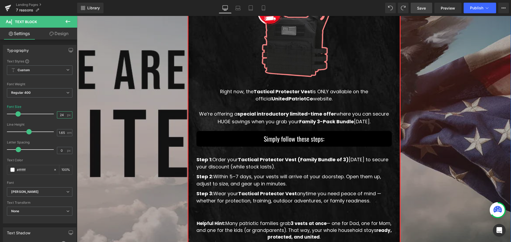
scroll to position [1042, 0]
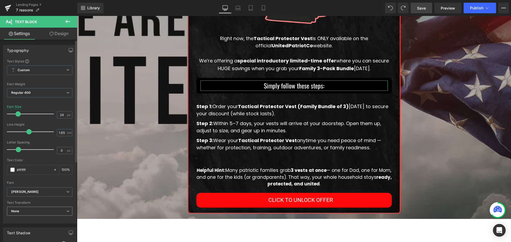
click at [34, 211] on span "None" at bounding box center [39, 211] width 65 height 9
click at [32, 229] on li "Uppercase" at bounding box center [38, 229] width 63 height 8
click at [466, 143] on div "How To Get The Best Protection For Your Family At The Best Price Possible! Text…" at bounding box center [294, 60] width 434 height 318
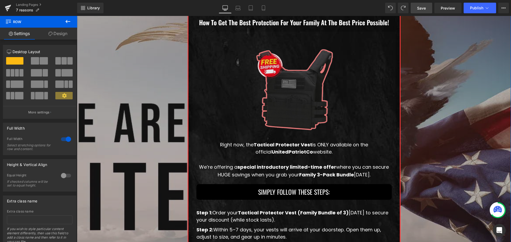
scroll to position [883, 0]
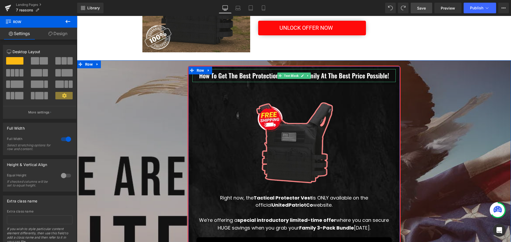
click at [319, 74] on p "How To Get The Best Protection For Your Family At The Best Price Possible!" at bounding box center [294, 76] width 198 height 8
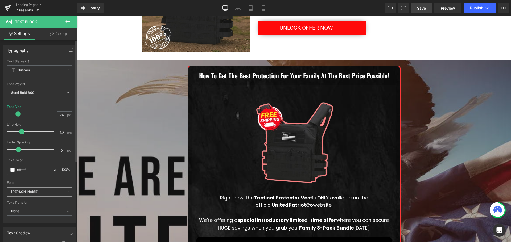
scroll to position [53, 0]
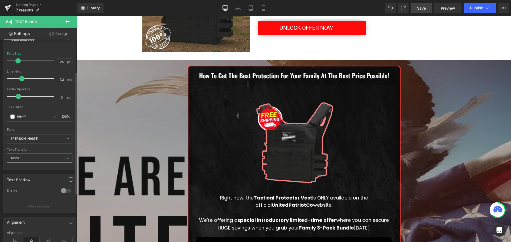
click at [50, 154] on span "None" at bounding box center [39, 158] width 65 height 9
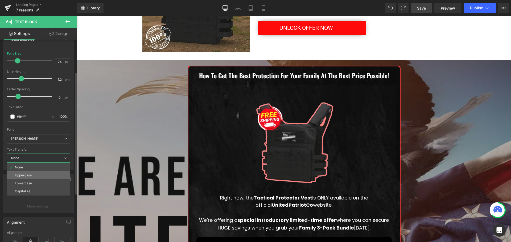
click at [44, 174] on li "Uppercase" at bounding box center [38, 176] width 63 height 8
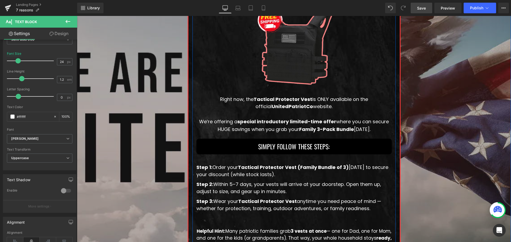
scroll to position [1069, 0]
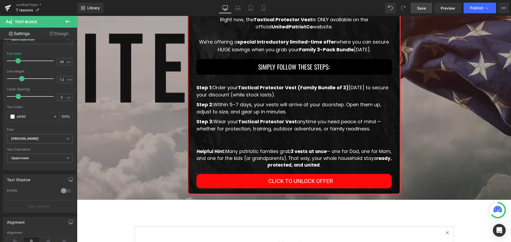
click at [69, 19] on icon at bounding box center [68, 21] width 6 height 6
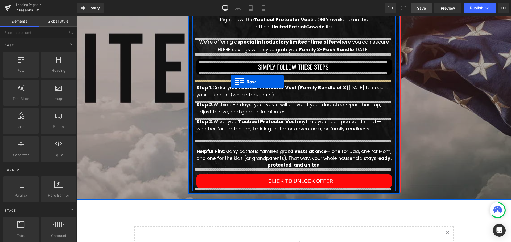
drag, startPoint x: 100, startPoint y: 82, endPoint x: 231, endPoint y: 82, distance: 130.3
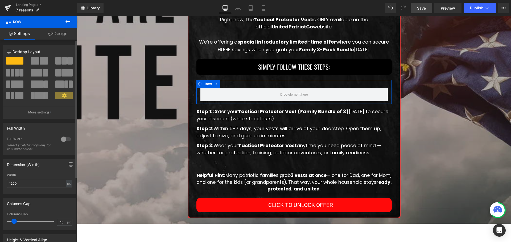
drag, startPoint x: 60, startPoint y: 61, endPoint x: 74, endPoint y: 55, distance: 15.7
click at [61, 61] on span at bounding box center [63, 60] width 5 height 7
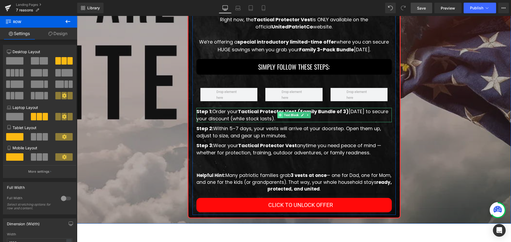
click at [278, 115] on icon at bounding box center [279, 115] width 3 height 3
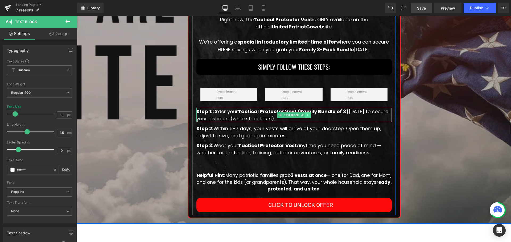
click at [306, 114] on icon at bounding box center [307, 115] width 3 height 3
click at [303, 116] on icon at bounding box center [304, 115] width 3 height 3
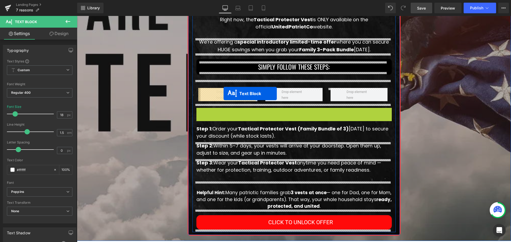
drag, startPoint x: 270, startPoint y: 115, endPoint x: 223, endPoint y: 94, distance: 51.8
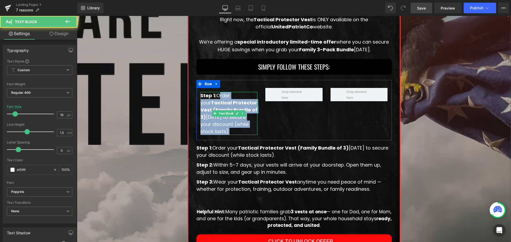
drag, startPoint x: 215, startPoint y: 96, endPoint x: 241, endPoint y: 130, distance: 43.1
click at [241, 130] on p "Step 1: Order your Tactical Protector Vest (Family Bundle of 3) today to secure…" at bounding box center [228, 113] width 57 height 43
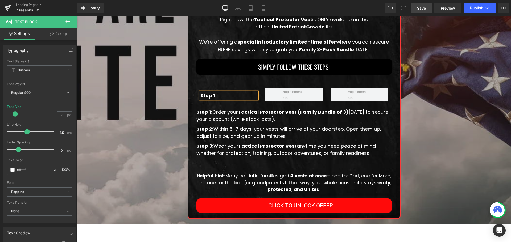
click at [235, 106] on div "Image Right now, the Tactical Protector Vest is ONLY available on the official …" at bounding box center [293, 63] width 203 height 299
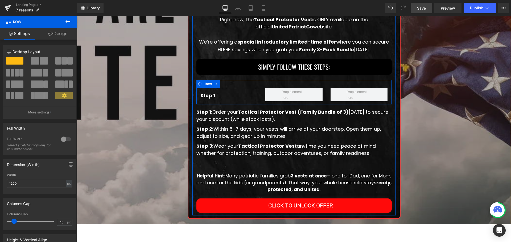
click at [239, 85] on div "Step 1 Text Block Row" at bounding box center [293, 92] width 195 height 24
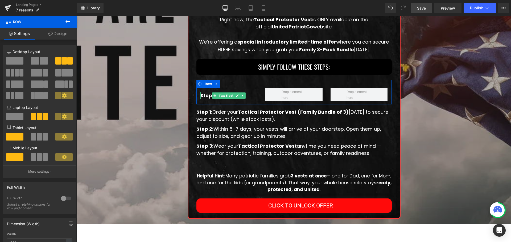
click at [250, 97] on p "Step 1" at bounding box center [228, 95] width 57 height 7
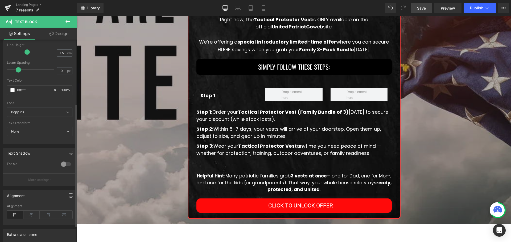
scroll to position [106, 0]
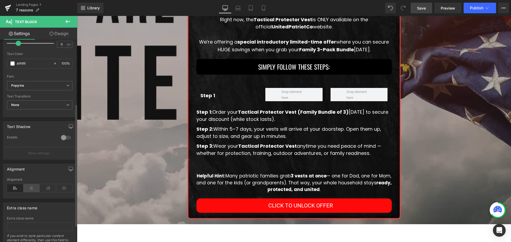
click at [31, 189] on icon at bounding box center [31, 188] width 16 height 8
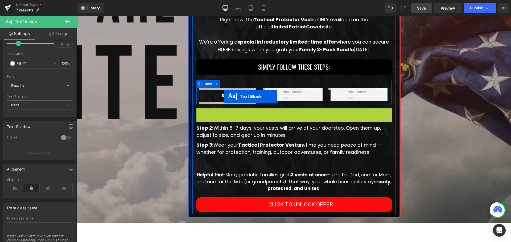
drag, startPoint x: 279, startPoint y: 116, endPoint x: 224, endPoint y: 97, distance: 58.3
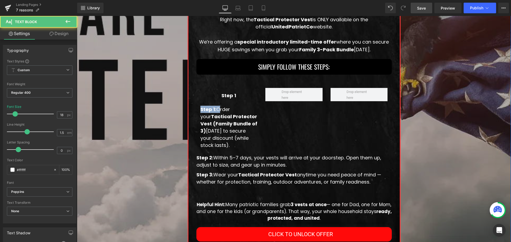
drag, startPoint x: 216, startPoint y: 110, endPoint x: 179, endPoint y: 110, distance: 36.4
click at [179, 110] on div "How To Get The Best Protection For Your Family At The Best Price Possible! Text…" at bounding box center [294, 63] width 434 height 379
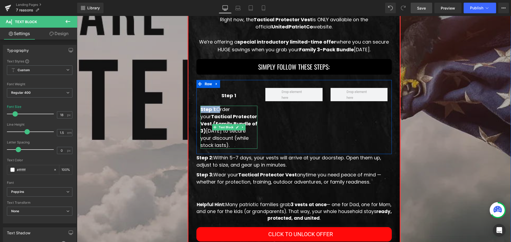
click at [212, 110] on strong "Step 1:" at bounding box center [208, 109] width 16 height 7
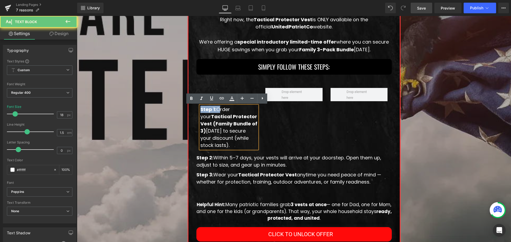
drag, startPoint x: 215, startPoint y: 110, endPoint x: 184, endPoint y: 110, distance: 30.6
click at [184, 110] on div "How To Get The Best Protection For Your Family At The Best Price Possible! Text…" at bounding box center [294, 63] width 434 height 379
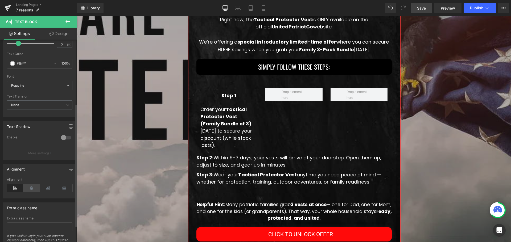
click at [35, 190] on icon at bounding box center [31, 188] width 16 height 8
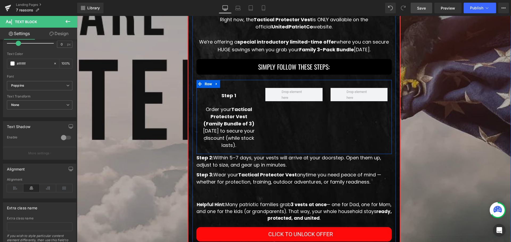
scroll to position [1015, 0]
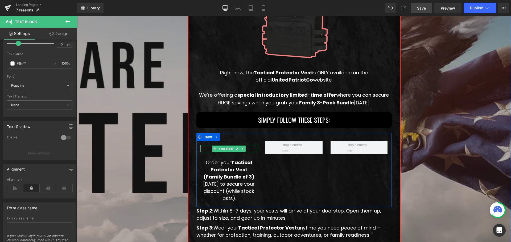
click at [246, 149] on p "Step 1" at bounding box center [228, 148] width 57 height 7
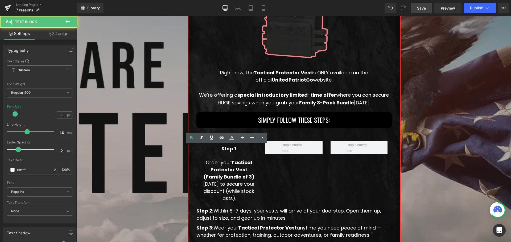
click at [59, 30] on link "Design" at bounding box center [59, 34] width 39 height 12
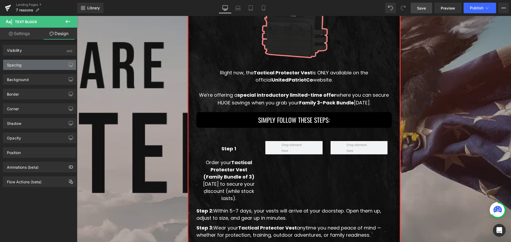
click at [42, 69] on div "Spacing" at bounding box center [39, 65] width 73 height 10
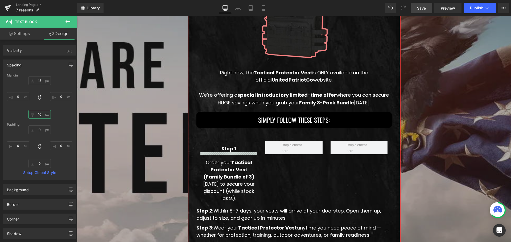
click at [43, 114] on input "10" at bounding box center [39, 114] width 22 height 9
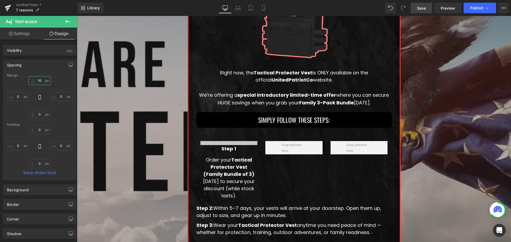
click at [41, 82] on input "15" at bounding box center [39, 80] width 22 height 9
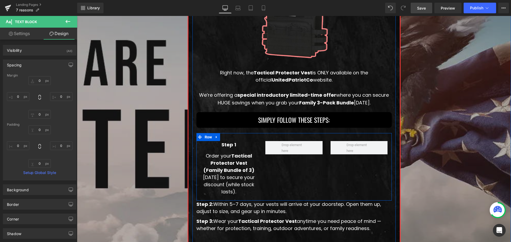
click at [246, 176] on p "Order your Tactical Protector Vest (Family Bundle of 3) today to secure your di…" at bounding box center [228, 173] width 57 height 43
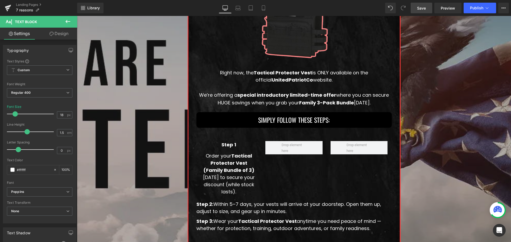
click at [59, 35] on link "Design" at bounding box center [59, 34] width 39 height 12
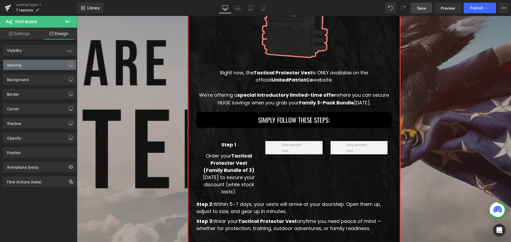
click at [48, 69] on div "Spacing" at bounding box center [39, 65] width 73 height 10
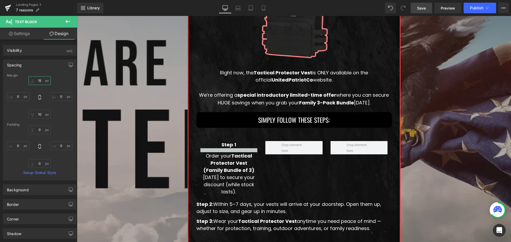
click at [43, 83] on input "15" at bounding box center [39, 80] width 22 height 9
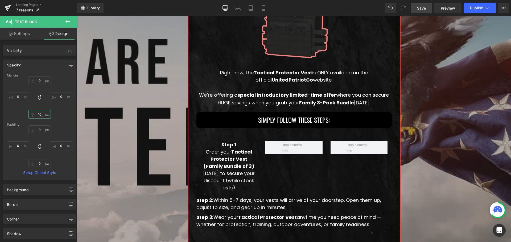
click at [41, 113] on input "10" at bounding box center [39, 114] width 22 height 9
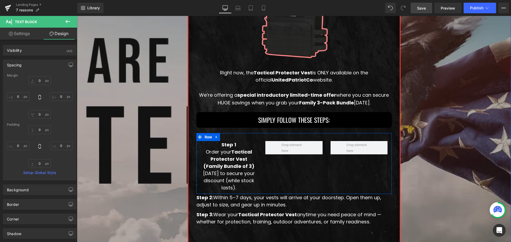
click at [246, 165] on p "Order your Tactical Protector Vest (Family Bundle of 3) today to secure your di…" at bounding box center [228, 169] width 57 height 43
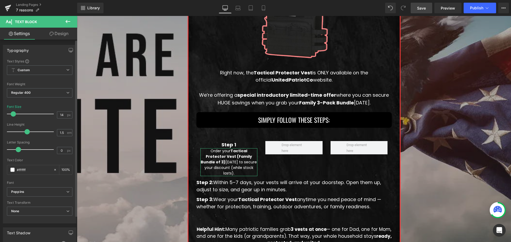
drag, startPoint x: 15, startPoint y: 114, endPoint x: 76, endPoint y: 130, distance: 63.1
click at [14, 114] on span at bounding box center [13, 113] width 5 height 5
click at [249, 146] on p "Step 1" at bounding box center [228, 144] width 57 height 7
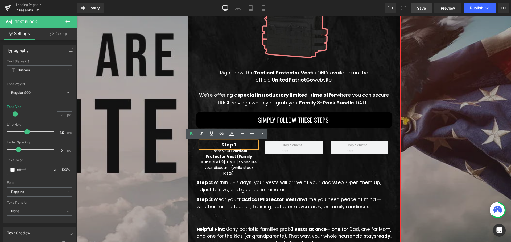
click at [259, 158] on div "Step 1 Text Block Order your Tactical Protector Vest (Family Bundle of 3) today…" at bounding box center [293, 156] width 195 height 46
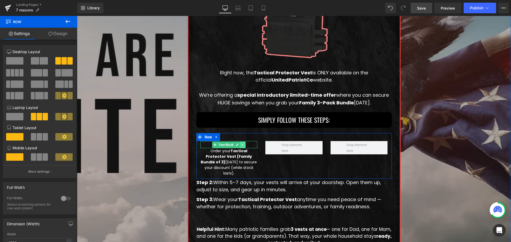
click at [241, 145] on icon at bounding box center [242, 144] width 3 height 3
click at [238, 145] on icon at bounding box center [239, 144] width 3 height 3
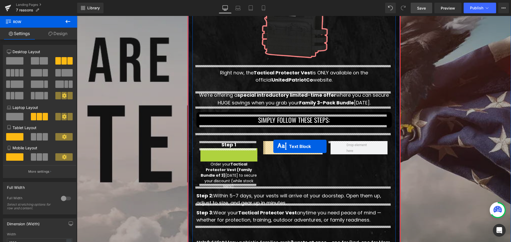
drag, startPoint x: 231, startPoint y: 152, endPoint x: 273, endPoint y: 147, distance: 42.3
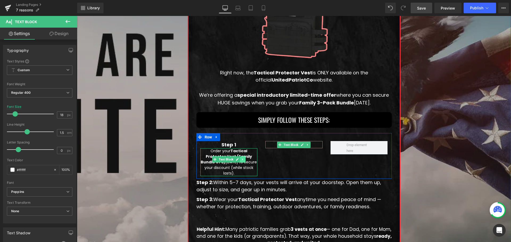
click at [241, 159] on icon at bounding box center [242, 159] width 3 height 3
click at [238, 160] on icon at bounding box center [239, 159] width 3 height 3
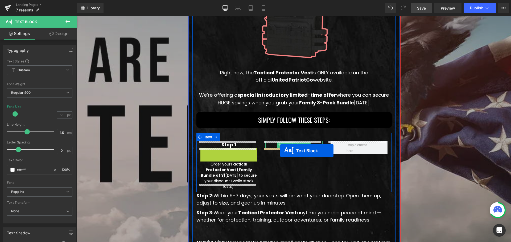
drag, startPoint x: 204, startPoint y: 160, endPoint x: 280, endPoint y: 151, distance: 76.3
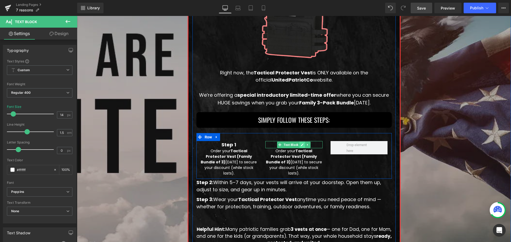
click at [340, 176] on div at bounding box center [293, 177] width 195 height 3
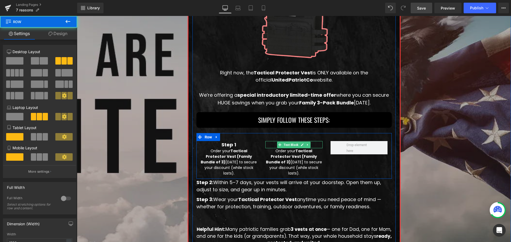
click at [311, 143] on p "Step 1" at bounding box center [293, 144] width 57 height 7
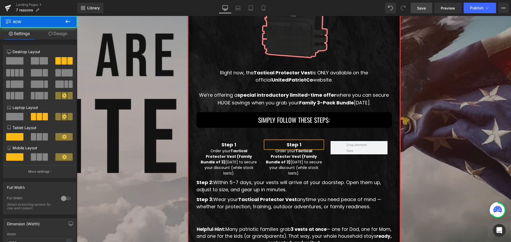
click at [315, 147] on p "Step 1" at bounding box center [293, 144] width 57 height 7
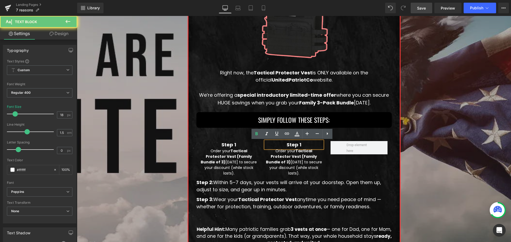
click at [315, 147] on p "Step 1" at bounding box center [293, 144] width 57 height 7
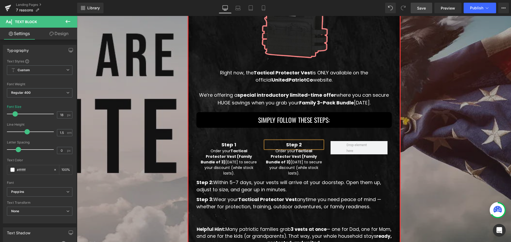
click at [217, 179] on p "Step 2: Within 5–7 days, your vests will arrive at your doorstep. Open them up,…" at bounding box center [293, 186] width 195 height 14
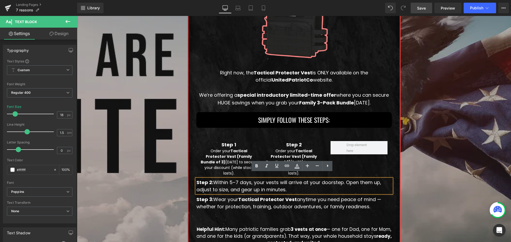
copy p "Within 5–7 days, your vests will arrive at your doorstep. Open them up, adjust …"
drag, startPoint x: 212, startPoint y: 177, endPoint x: 291, endPoint y: 181, distance: 79.4
click at [291, 181] on p "Step 2: Within 5–7 days, your vests will arrive at your doorstep. Open them up,…" at bounding box center [293, 186] width 195 height 14
click at [296, 152] on strong "Tactical Protector Vest (Family Bundle of 3)" at bounding box center [291, 156] width 51 height 16
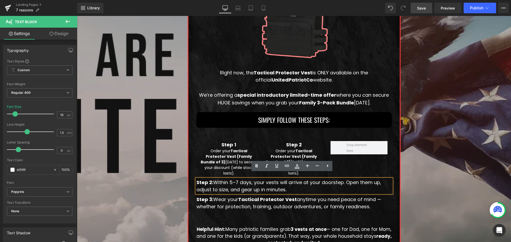
click at [296, 152] on strong "Tactical Protector Vest (Family Bundle of 3)" at bounding box center [291, 156] width 51 height 16
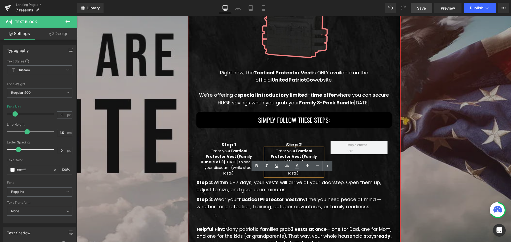
click at [296, 152] on strong "Tactical Protector Vest (Family Bundle of 3)" at bounding box center [291, 156] width 51 height 16
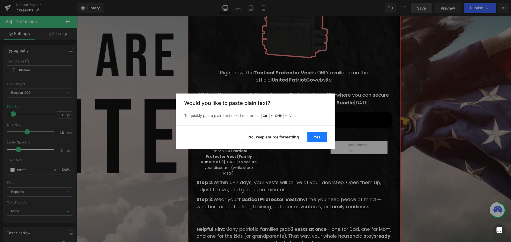
click at [316, 138] on button "Yes" at bounding box center [316, 137] width 19 height 11
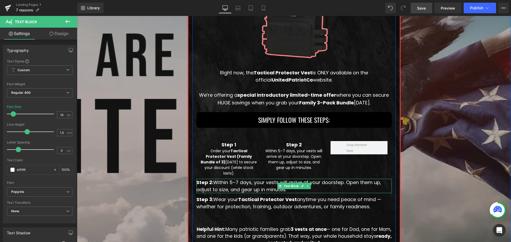
drag, startPoint x: 304, startPoint y: 181, endPoint x: 308, endPoint y: 182, distance: 3.4
click at [306, 185] on icon at bounding box center [307, 186] width 3 height 3
click at [310, 185] on icon at bounding box center [310, 186] width 3 height 3
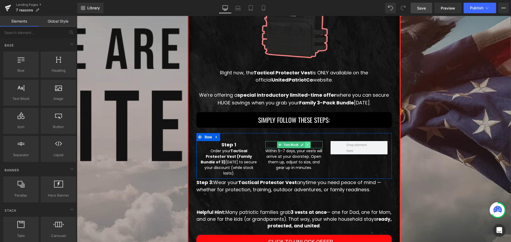
click at [306, 143] on link at bounding box center [308, 145] width 6 height 6
click at [303, 145] on icon at bounding box center [304, 144] width 3 height 3
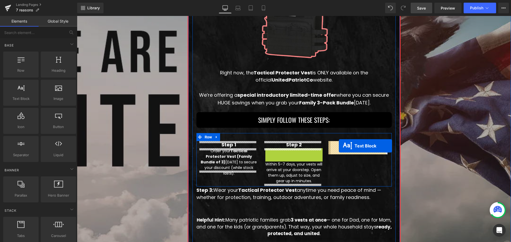
drag, startPoint x: 275, startPoint y: 152, endPoint x: 338, endPoint y: 146, distance: 63.6
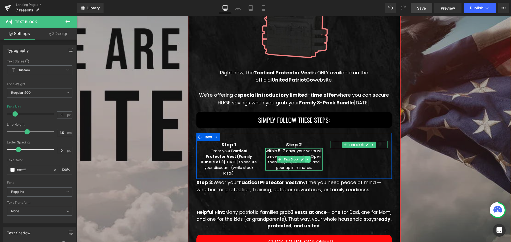
click at [306, 157] on link at bounding box center [308, 159] width 6 height 6
click at [303, 159] on icon at bounding box center [304, 159] width 3 height 3
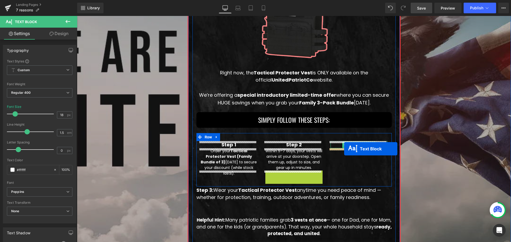
drag, startPoint x: 278, startPoint y: 182, endPoint x: 344, endPoint y: 149, distance: 73.8
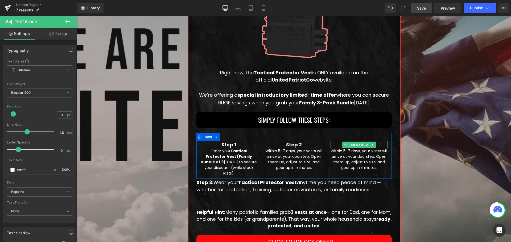
click at [377, 144] on p "Step 2" at bounding box center [358, 144] width 57 height 7
click at [376, 145] on p "Step 2" at bounding box center [358, 144] width 57 height 7
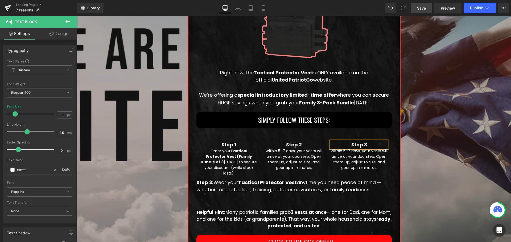
click at [270, 173] on div "Step 1 Text Block Order your Tactical Protector Vest (Family Bundle of 3) today…" at bounding box center [293, 156] width 195 height 46
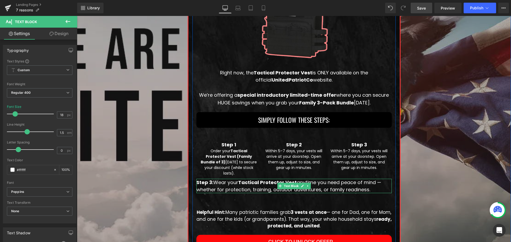
drag, startPoint x: 212, startPoint y: 175, endPoint x: 380, endPoint y: 186, distance: 168.6
click at [380, 186] on p "Step 3: Wear your Tactical Protector Vest anytime you need peace of mind — whet…" at bounding box center [293, 186] width 195 height 14
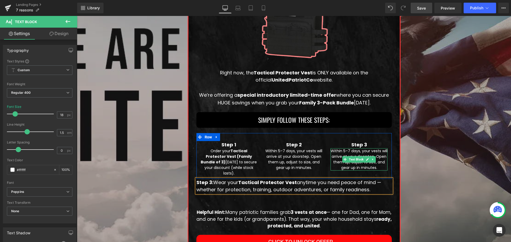
click at [377, 161] on p "Within 5–7 days, your vests will arrive at your doorstep. Open them up, adjust …" at bounding box center [358, 159] width 57 height 22
paste div
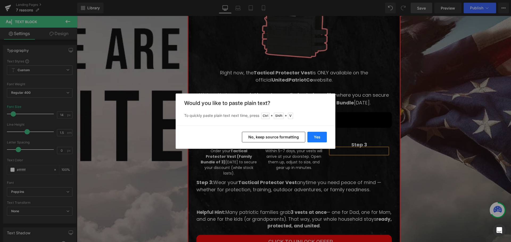
click at [318, 137] on button "Yes" at bounding box center [316, 137] width 19 height 11
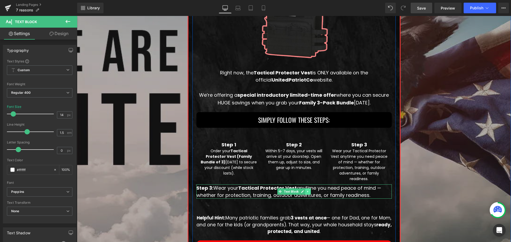
click at [306, 191] on icon at bounding box center [307, 191] width 3 height 3
click at [308, 191] on link at bounding box center [311, 192] width 6 height 6
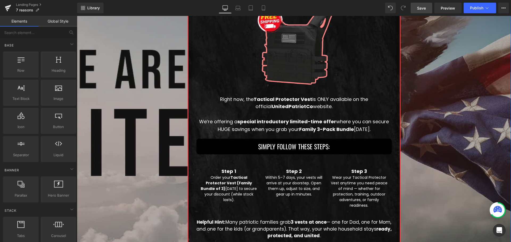
scroll to position [936, 0]
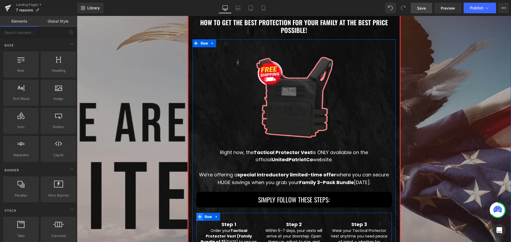
click at [198, 218] on icon at bounding box center [200, 217] width 4 height 4
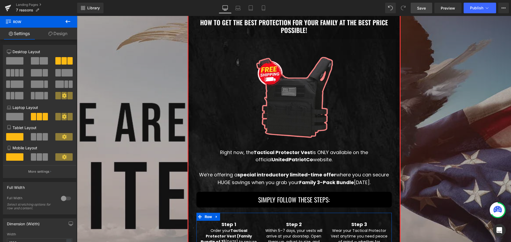
click at [53, 32] on link "Design" at bounding box center [58, 34] width 39 height 12
click at [0, 0] on div "Spacing" at bounding box center [0, 0] width 0 height 0
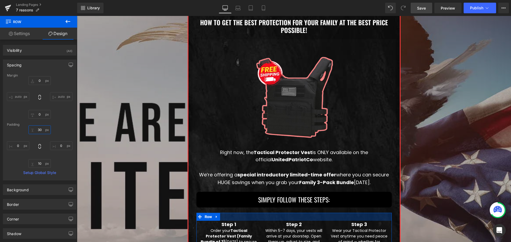
click at [41, 132] on input "30" at bounding box center [39, 130] width 22 height 9
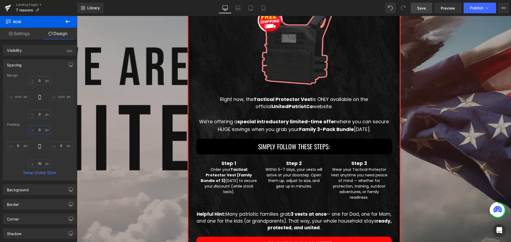
scroll to position [1042, 0]
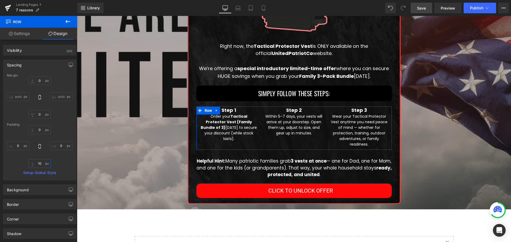
click at [38, 166] on input "10" at bounding box center [39, 163] width 22 height 9
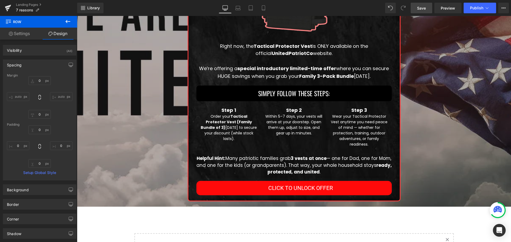
click at [147, 150] on div "How To Get The Best Protection For Your Family At The Best Price Possible! Text…" at bounding box center [294, 54] width 434 height 306
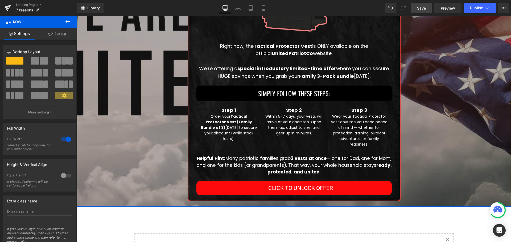
scroll to position [1015, 0]
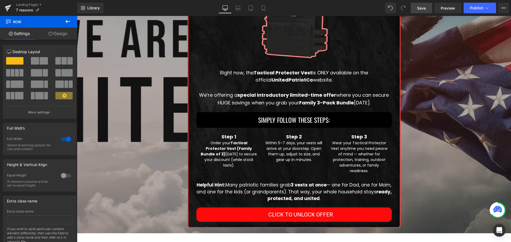
drag, startPoint x: 421, startPoint y: 10, endPoint x: 353, endPoint y: 118, distance: 127.8
click at [421, 10] on span "Save" at bounding box center [421, 8] width 9 height 6
click at [66, 20] on icon at bounding box center [68, 21] width 6 height 6
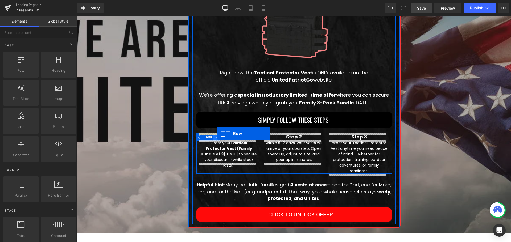
drag, startPoint x: 134, startPoint y: 111, endPoint x: 217, endPoint y: 133, distance: 86.0
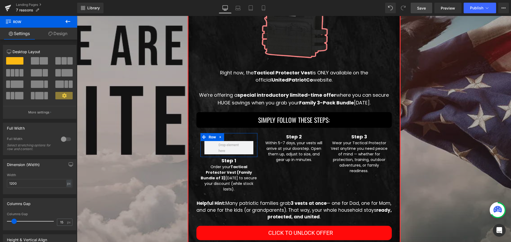
click at [58, 35] on link "Design" at bounding box center [58, 34] width 39 height 12
click at [0, 0] on div "Spacing Margin Padding" at bounding box center [0, 0] width 0 height 0
click at [0, 0] on div "Spacing" at bounding box center [0, 0] width 0 height 0
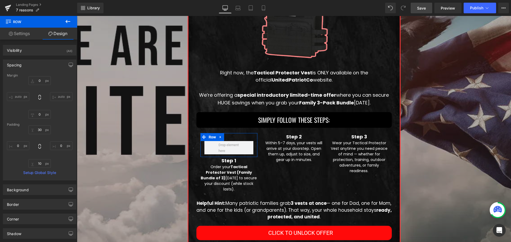
click at [34, 66] on div "Spacing" at bounding box center [39, 65] width 73 height 10
click at [37, 147] on icon at bounding box center [39, 146] width 5 height 5
type input "0"
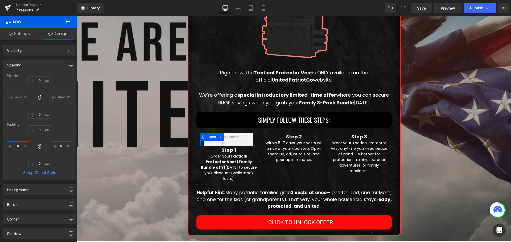
click at [16, 147] on input "0" at bounding box center [18, 145] width 22 height 9
type input "5"
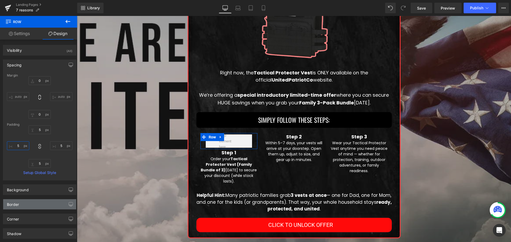
type input "5"
click at [31, 204] on div "Border" at bounding box center [39, 204] width 73 height 10
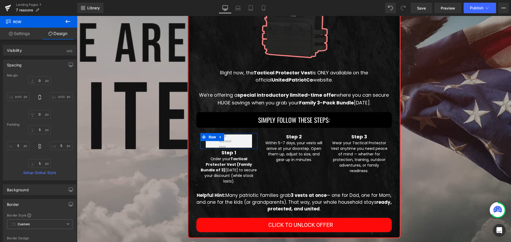
scroll to position [53, 0]
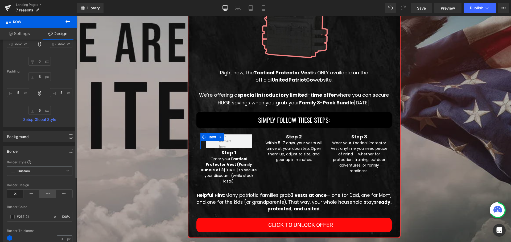
click at [46, 195] on icon at bounding box center [48, 194] width 16 height 8
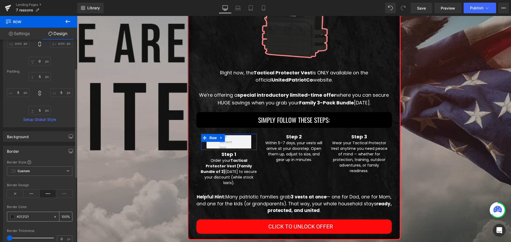
click at [12, 219] on span at bounding box center [12, 217] width 4 height 4
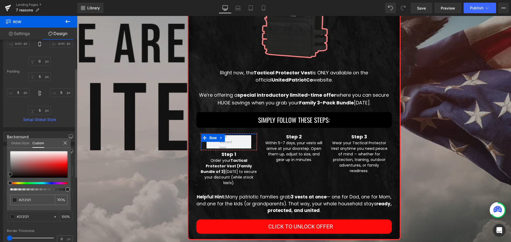
type input "#6b3737"
type input "#b4a0a0"
type input "#ffffff"
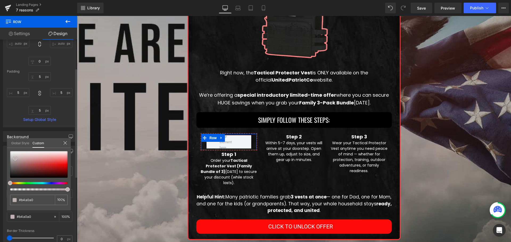
type input "#ffffff"
drag, startPoint x: 15, startPoint y: 159, endPoint x: 0, endPoint y: 124, distance: 37.7
click at [0, 142] on div "Border Border Style Custom Custom Setup Global Style Custom Setup Global Style …" at bounding box center [40, 201] width 80 height 119
click at [64, 141] on div "Global Style Custom" at bounding box center [39, 143] width 64 height 10
click at [64, 141] on icon at bounding box center [65, 143] width 4 height 4
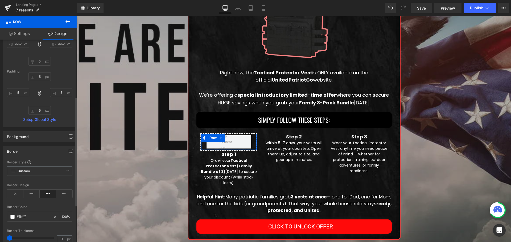
scroll to position [106, 0]
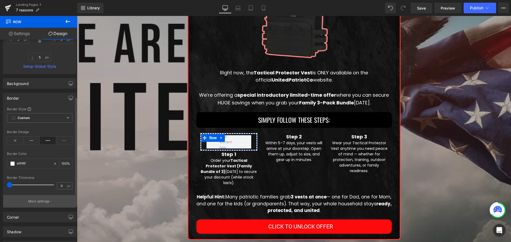
click at [44, 200] on p "More settings" at bounding box center [38, 201] width 21 height 5
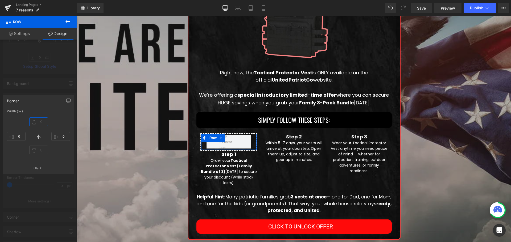
click at [40, 122] on input "0" at bounding box center [38, 122] width 19 height 9
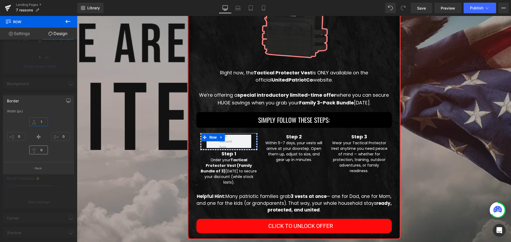
type input "1"
click at [44, 150] on input "0" at bounding box center [38, 150] width 19 height 9
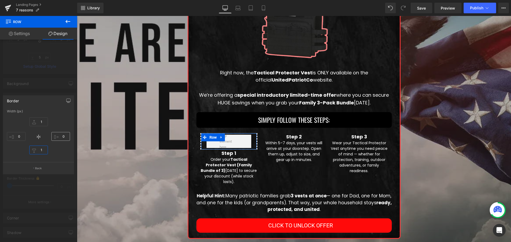
type input "1"
click at [64, 137] on input "0" at bounding box center [60, 136] width 19 height 9
type input "1"
click at [19, 136] on input "0" at bounding box center [16, 136] width 19 height 9
type input "1"
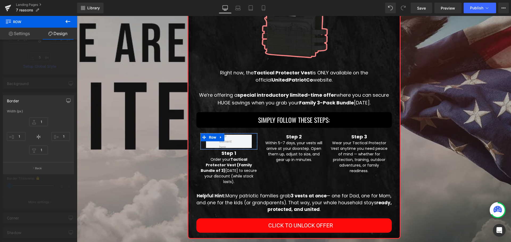
click at [40, 95] on div at bounding box center [38, 130] width 77 height 229
type input "1"
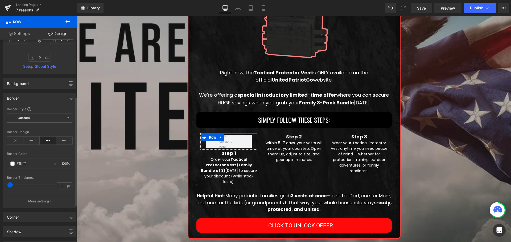
click at [39, 98] on div "Border" at bounding box center [39, 98] width 73 height 10
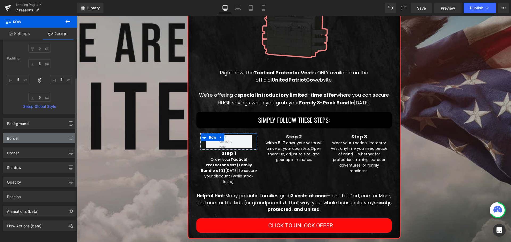
click at [33, 137] on div "Border" at bounding box center [39, 138] width 73 height 10
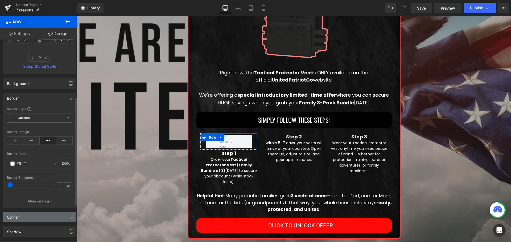
click at [30, 217] on div "Corner" at bounding box center [39, 217] width 73 height 10
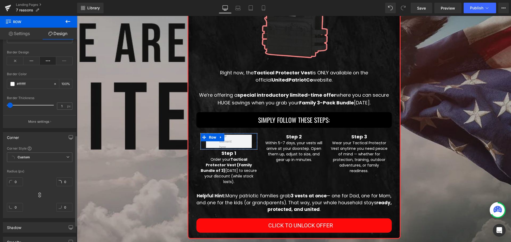
scroll to position [213, 0]
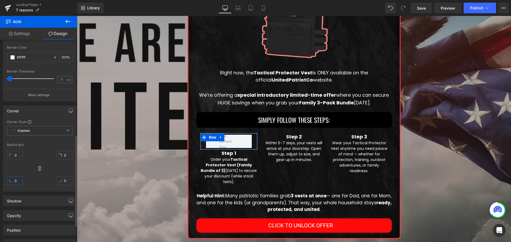
click at [17, 178] on input "0" at bounding box center [15, 181] width 16 height 9
type input "5"
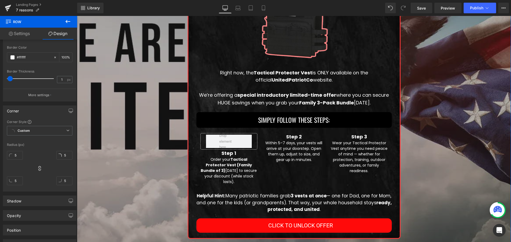
click at [147, 172] on div "How To Get The Best Protection For Your Family At The Best Price Possible! Text…" at bounding box center [294, 85] width 434 height 317
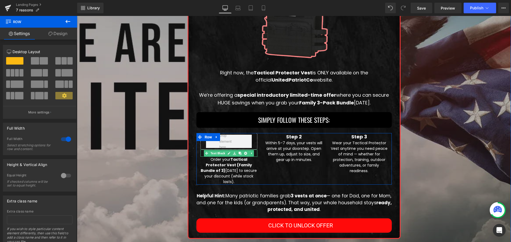
drag, startPoint x: 239, startPoint y: 154, endPoint x: 235, endPoint y: 152, distance: 4.4
click at [235, 152] on li at bounding box center [240, 153] width 16 height 6
click at [215, 137] on icon at bounding box center [217, 137] width 4 height 4
click at [222, 136] on icon at bounding box center [223, 137] width 4 height 4
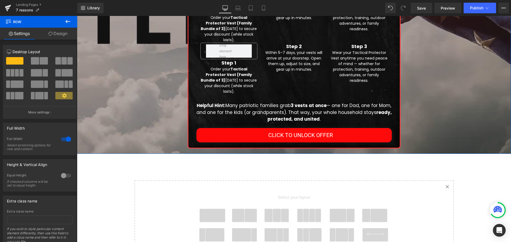
scroll to position [1051, 0]
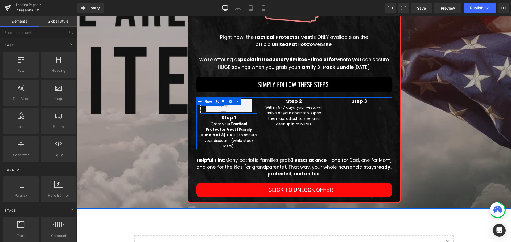
click at [251, 106] on div at bounding box center [229, 105] width 54 height 13
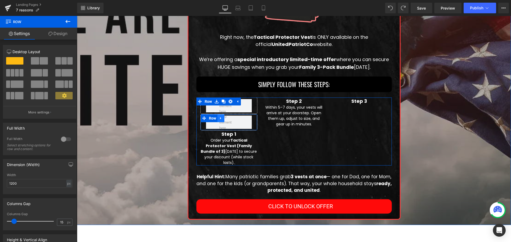
click at [220, 118] on icon at bounding box center [220, 118] width 1 height 2
click at [226, 117] on icon at bounding box center [228, 118] width 4 height 4
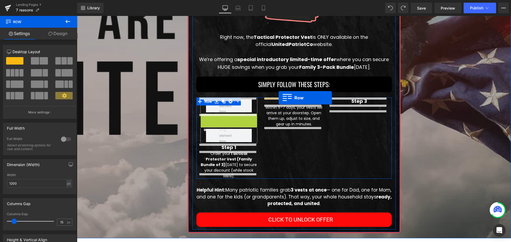
drag, startPoint x: 202, startPoint y: 118, endPoint x: 278, endPoint y: 98, distance: 79.4
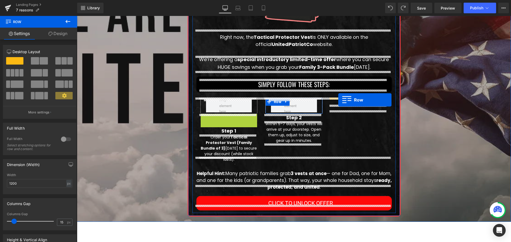
drag, startPoint x: 203, startPoint y: 119, endPoint x: 338, endPoint y: 100, distance: 136.4
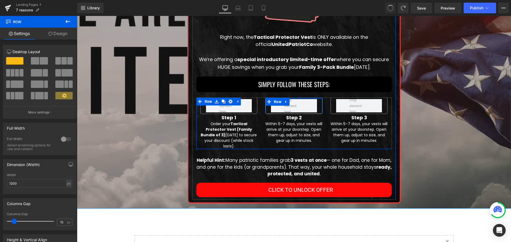
scroll to position [1035, 0]
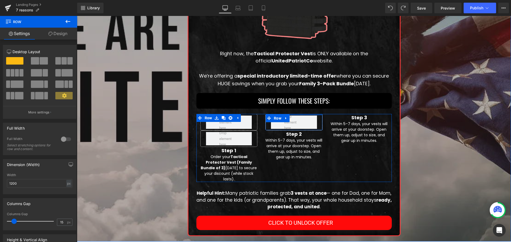
click at [77, 16] on div at bounding box center [77, 16] width 0 height 0
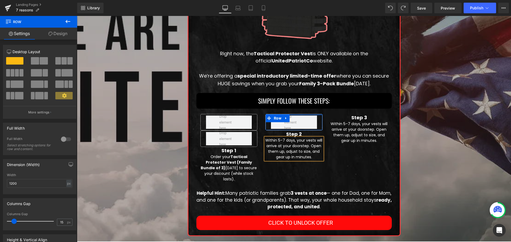
click at [261, 167] on div "Row Row Step 1 Text Block Order your Tactical Protector Vest (Family Bundle of …" at bounding box center [293, 148] width 195 height 68
click at [324, 160] on div "Row Step 2 Text Block Within 5–7 days, your vests will arrive at your doorstep.…" at bounding box center [293, 137] width 65 height 46
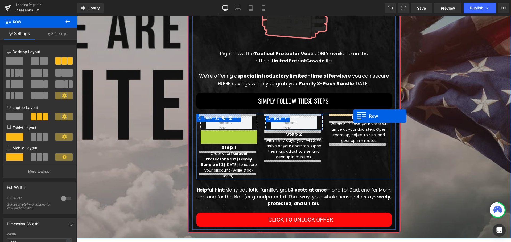
drag, startPoint x: 312, startPoint y: 129, endPoint x: 353, endPoint y: 116, distance: 42.3
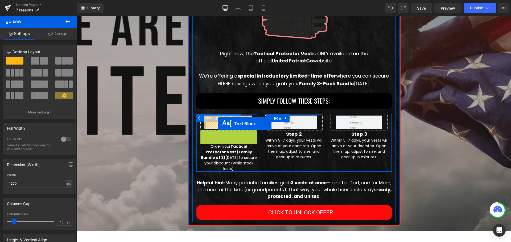
drag, startPoint x: 203, startPoint y: 135, endPoint x: 218, endPoint y: 124, distance: 18.2
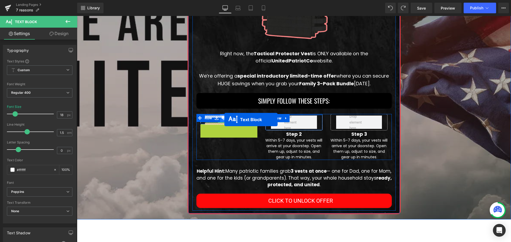
drag, startPoint x: 212, startPoint y: 135, endPoint x: 224, endPoint y: 120, distance: 19.6
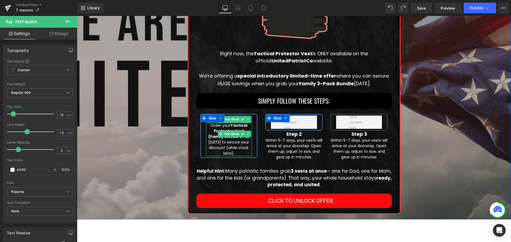
click at [167, 151] on div "How To Get The Best Protection For Your Family At The Best Price Possible! Text…" at bounding box center [294, 63] width 434 height 311
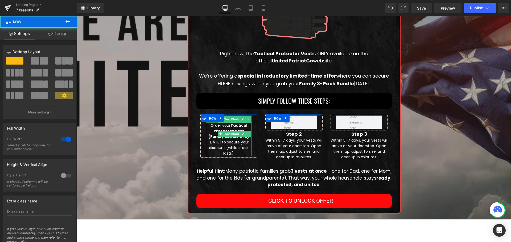
click at [201, 156] on div "Step 1 Text Block Order your Tactical Protector Vest (Family Bundle of 3) [DATE…" at bounding box center [293, 137] width 195 height 46
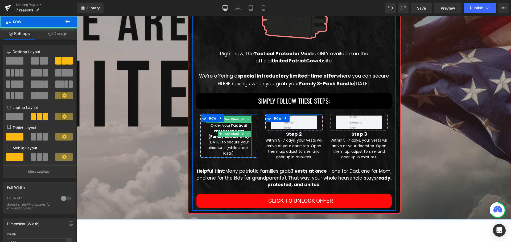
click at [194, 161] on div "Image Right now, the Tactical Protector Vest is ONLY available on the official …" at bounding box center [293, 78] width 203 height 260
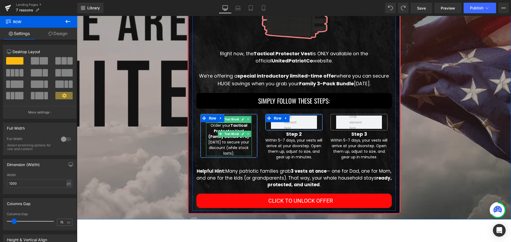
click at [286, 160] on div "Step 1 Text Block Order your Tactical Protector Vest (Family Bundle of 3) [DATE…" at bounding box center [293, 137] width 195 height 46
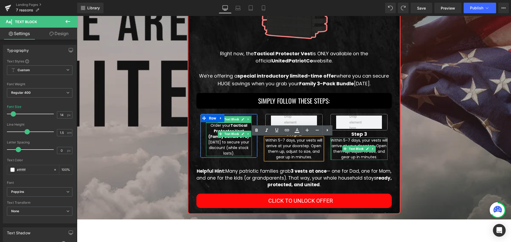
drag, startPoint x: 329, startPoint y: 149, endPoint x: 291, endPoint y: 132, distance: 41.7
click at [330, 149] on div "Within 5–7 days, your vests will arrive at your doorstep. Open them up, adjust …" at bounding box center [358, 149] width 57 height 22
click at [243, 169] on div "Helpful Hint: Many patriotic families grab 3 vests at once — one for Dad, one f…" at bounding box center [293, 178] width 195 height 20
click at [245, 175] on p "Helpful Hint: Many patriotic families grab 3 vests at once — one for Dad, one f…" at bounding box center [293, 178] width 195 height 20
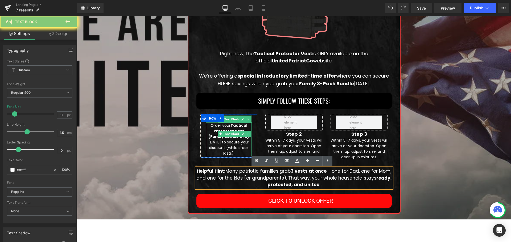
click at [355, 135] on div "Step 3 Text Block" at bounding box center [358, 134] width 57 height 7
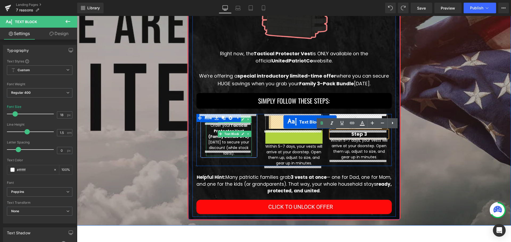
drag, startPoint x: 270, startPoint y: 135, endPoint x: 283, endPoint y: 122, distance: 18.4
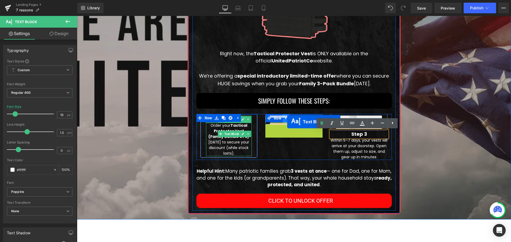
drag, startPoint x: 270, startPoint y: 135, endPoint x: 287, endPoint y: 122, distance: 21.1
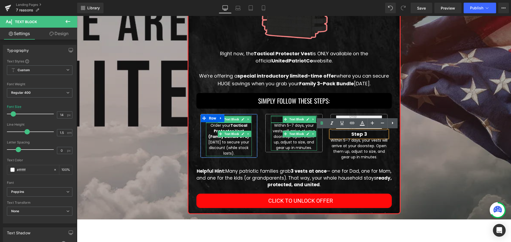
click at [297, 166] on div "Image Right now, the Tactical Protector Vest is ONLY available on the official …" at bounding box center [293, 78] width 203 height 260
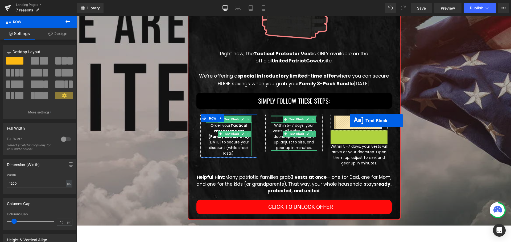
drag, startPoint x: 342, startPoint y: 134, endPoint x: 349, endPoint y: 121, distance: 15.2
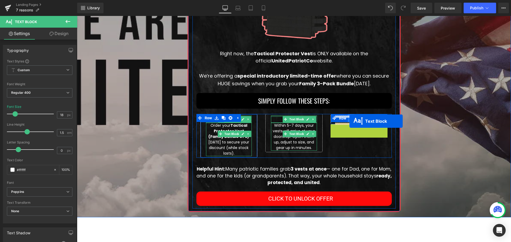
drag, startPoint x: 343, startPoint y: 135, endPoint x: 349, endPoint y: 121, distance: 14.7
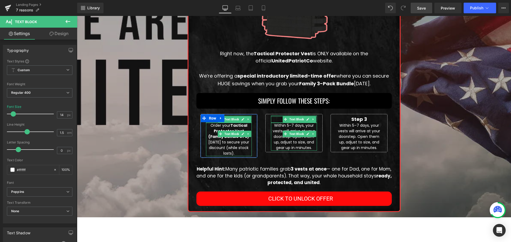
click at [426, 8] on link "Save" at bounding box center [421, 8] width 22 height 11
click at [430, 123] on div "How To Get The Best Protection For Your Family At The Best Price Possible! Text…" at bounding box center [294, 62] width 434 height 309
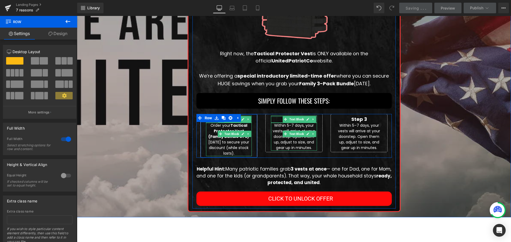
click at [326, 136] on div "Step 3 Text Block Within 5–7 days, your vests will arrive at your doorstep. Ope…" at bounding box center [358, 133] width 65 height 38
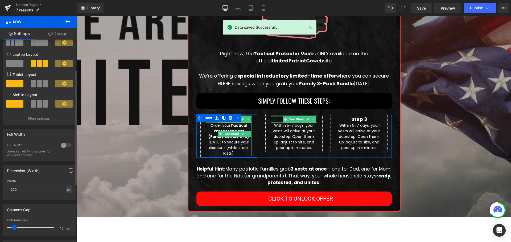
scroll to position [106, 0]
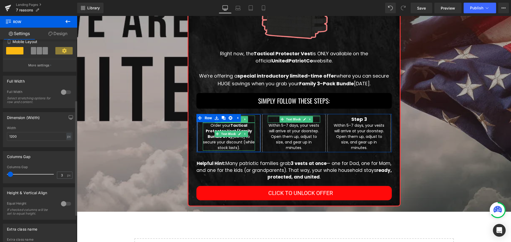
type input "2"
drag, startPoint x: 14, startPoint y: 175, endPoint x: 10, endPoint y: 175, distance: 3.8
click at [10, 175] on span at bounding box center [9, 174] width 5 height 5
click at [41, 138] on input "1200" at bounding box center [39, 136] width 65 height 9
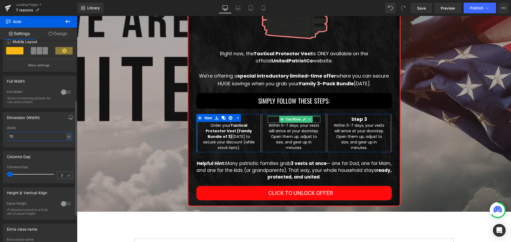
type input "700"
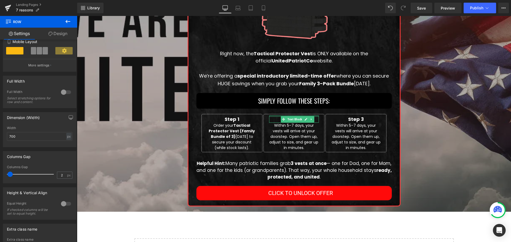
click at [424, 124] on div "How To Get The Best Protection For Your Family At The Best Price Possible! Text…" at bounding box center [294, 60] width 434 height 304
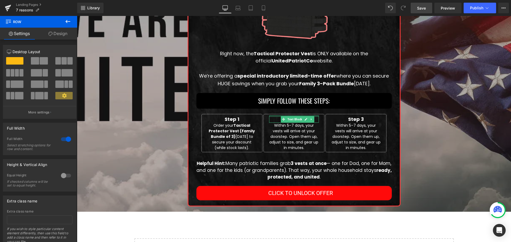
click at [426, 9] on link "Save" at bounding box center [421, 8] width 22 height 11
click at [423, 105] on div "How To Get The Best Protection For Your Family At The Best Price Possible! Text…" at bounding box center [294, 60] width 434 height 304
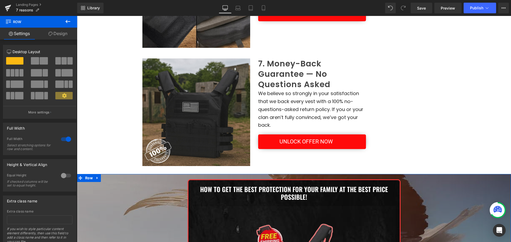
scroll to position [742, 0]
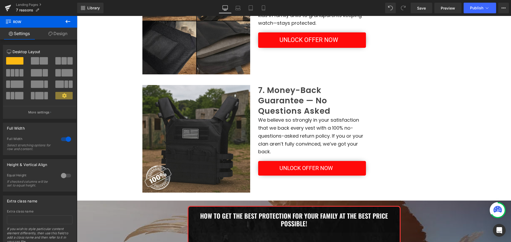
click at [306, 168] on span "Button" at bounding box center [312, 168] width 12 height 6
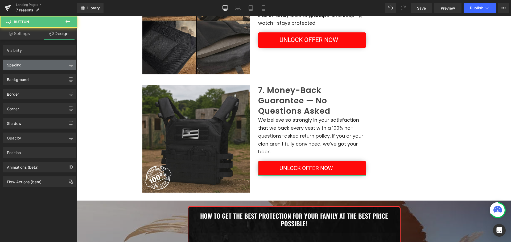
click at [40, 64] on div "Spacing" at bounding box center [39, 65] width 73 height 10
click at [19, 65] on div "Spacing" at bounding box center [14, 63] width 15 height 7
click at [18, 65] on div "Spacing" at bounding box center [14, 63] width 15 height 7
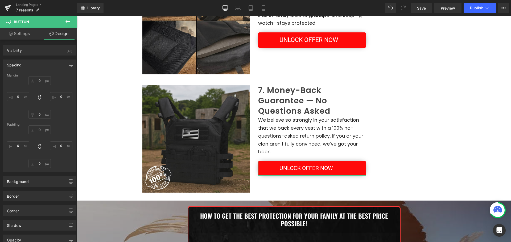
click at [18, 65] on div "Spacing" at bounding box center [14, 63] width 15 height 7
type input "20"
type input "0"
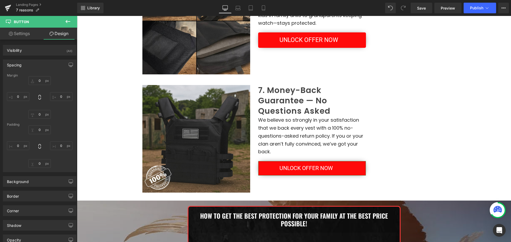
type input "0"
type input "10"
type input "50"
type input "10"
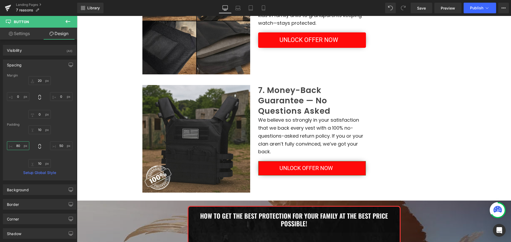
click at [19, 147] on input "80" at bounding box center [18, 145] width 22 height 9
type input "100"
click at [21, 38] on link "Settings" at bounding box center [19, 34] width 39 height 12
type input "100"
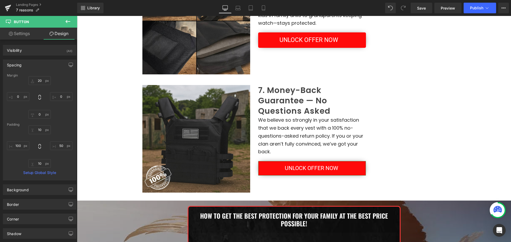
type input "100"
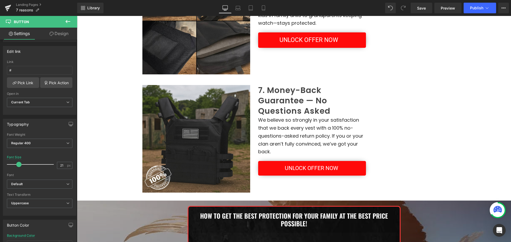
scroll to position [689, 0]
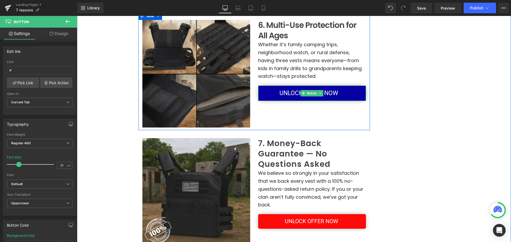
click at [286, 93] on span "UNLOCK OFFER NOW" at bounding box center [308, 93] width 58 height 10
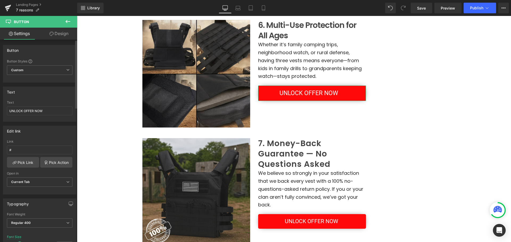
scroll to position [80, 0]
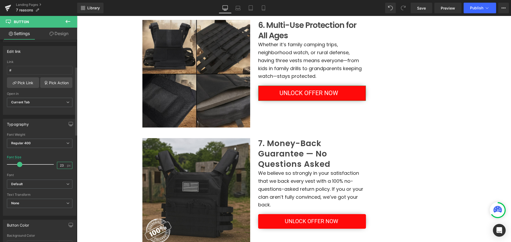
drag, startPoint x: 64, startPoint y: 165, endPoint x: 51, endPoint y: 166, distance: 12.8
click at [52, 166] on div "Font Size 23 px" at bounding box center [39, 165] width 65 height 18
type input "21"
click at [63, 32] on link "Design" at bounding box center [59, 34] width 39 height 12
click at [0, 0] on div "Spacing" at bounding box center [0, 0] width 0 height 0
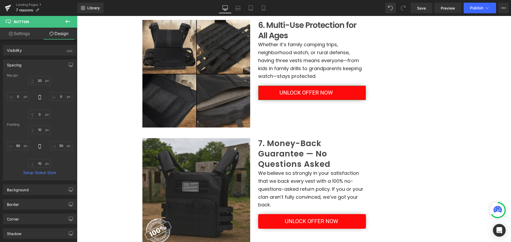
type input "20"
type input "0"
type input "10"
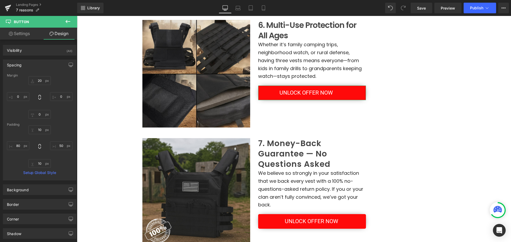
type input "50"
type input "10"
click at [20, 144] on input "80" at bounding box center [18, 145] width 22 height 9
type input "100"
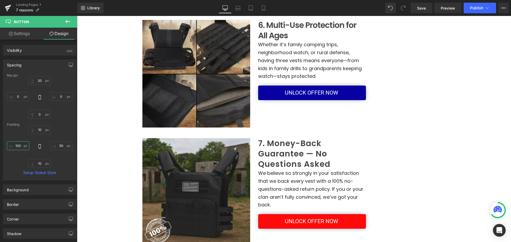
scroll to position [609, 0]
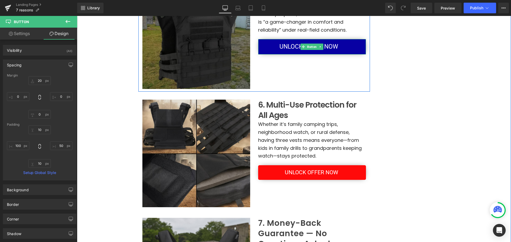
click at [310, 47] on span "Button" at bounding box center [312, 47] width 12 height 6
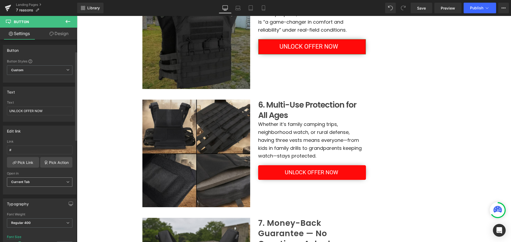
scroll to position [53, 0]
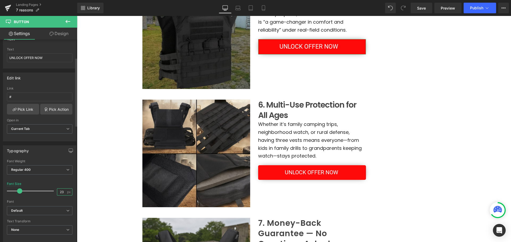
click at [59, 191] on input "23" at bounding box center [61, 192] width 9 height 7
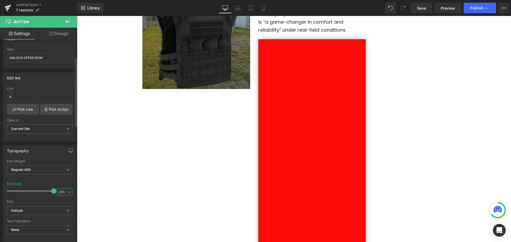
click at [61, 192] on input "2213" at bounding box center [61, 192] width 9 height 7
type input "21"
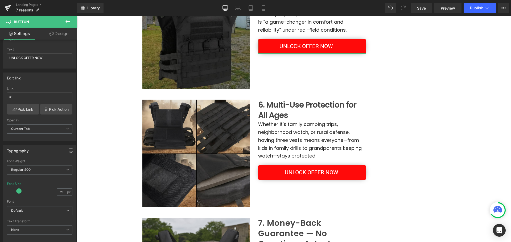
click at [58, 39] on link "Design" at bounding box center [59, 34] width 39 height 12
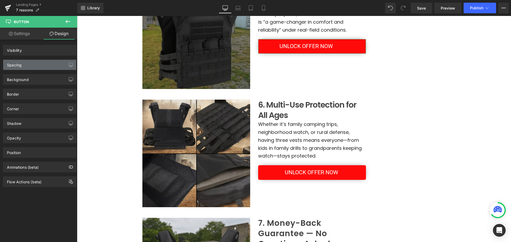
click at [30, 66] on div "Spacing" at bounding box center [39, 65] width 73 height 10
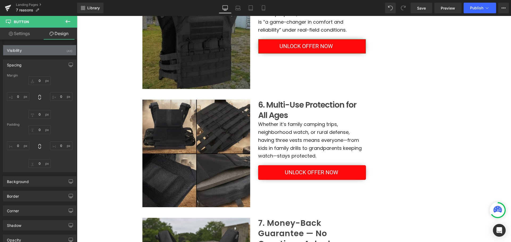
type input "20"
type input "0"
type input "10"
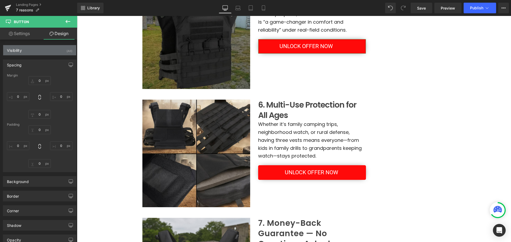
type input "50"
type input "10"
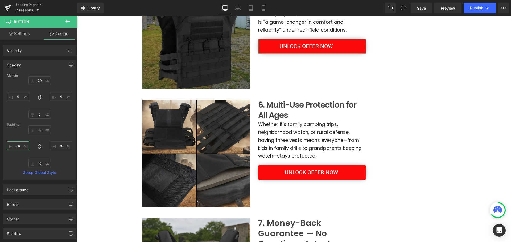
click at [19, 145] on input "80" at bounding box center [18, 145] width 22 height 9
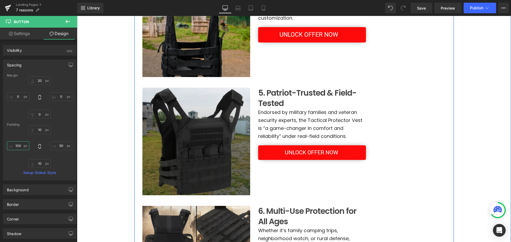
scroll to position [476, 0]
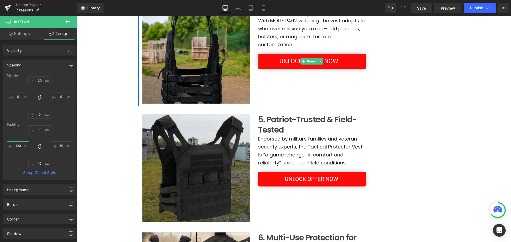
type input "100"
click at [319, 63] on link at bounding box center [320, 61] width 6 height 6
click at [320, 68] on div at bounding box center [312, 68] width 108 height 1
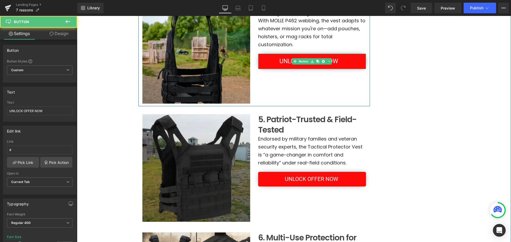
click at [352, 60] on link "UNLOCK OFFER NOW" at bounding box center [312, 61] width 108 height 15
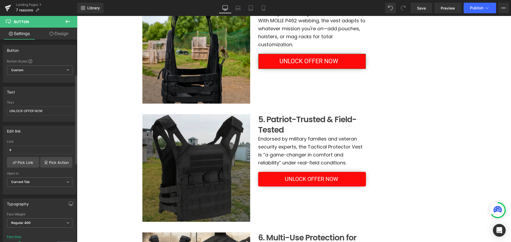
scroll to position [80, 0]
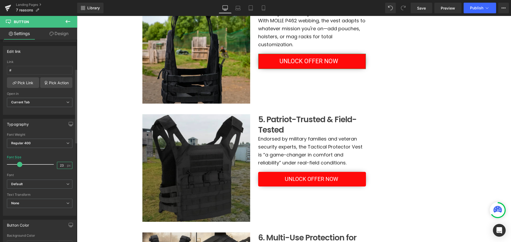
click at [61, 166] on input "23" at bounding box center [61, 165] width 9 height 7
type input "21"
click at [59, 36] on link "Design" at bounding box center [59, 34] width 39 height 12
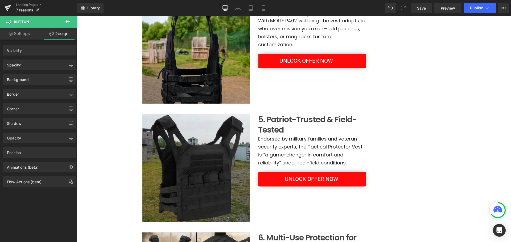
click at [41, 64] on div "Spacing" at bounding box center [39, 65] width 73 height 10
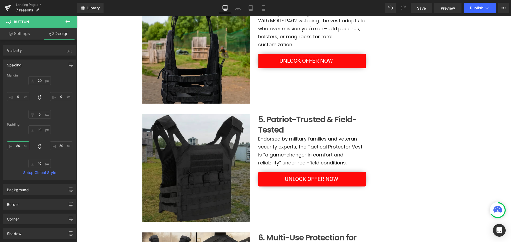
click at [18, 145] on input "80" at bounding box center [18, 145] width 22 height 9
type input "100"
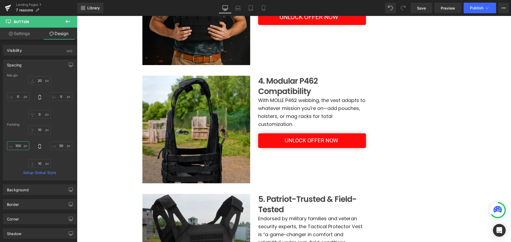
scroll to position [317, 0]
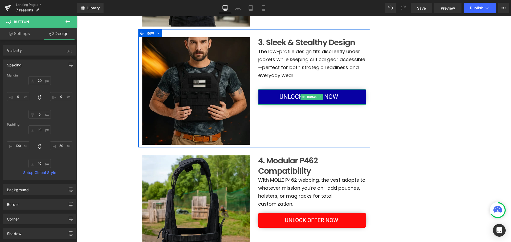
click at [334, 98] on span "UNLOCK OFFER NOW" at bounding box center [308, 97] width 58 height 10
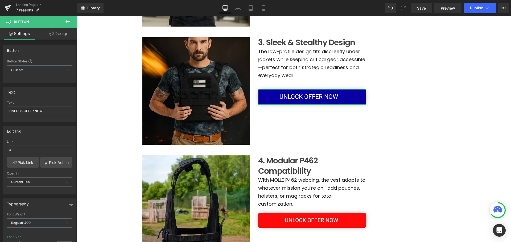
click at [16, 33] on link "Settings" at bounding box center [19, 34] width 39 height 12
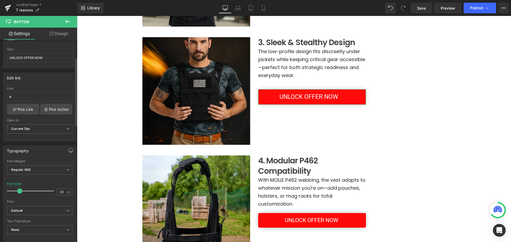
scroll to position [133, 0]
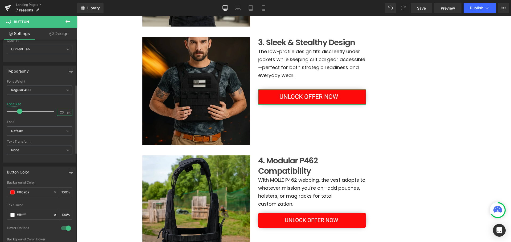
click at [62, 112] on input "23" at bounding box center [61, 112] width 9 height 7
drag, startPoint x: 62, startPoint y: 112, endPoint x: 44, endPoint y: 113, distance: 18.1
click at [44, 113] on div "Font Size 23 px" at bounding box center [39, 111] width 65 height 18
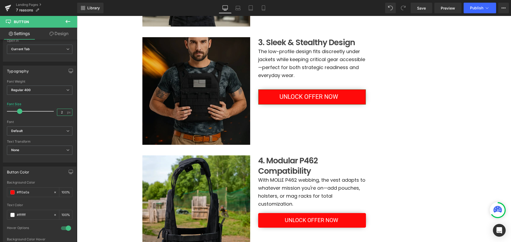
type input "21"
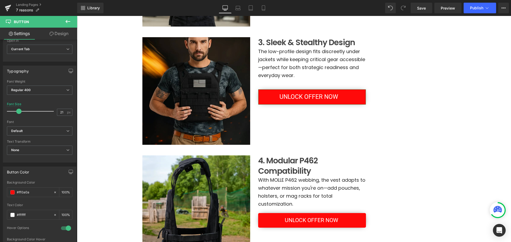
drag, startPoint x: 63, startPoint y: 36, endPoint x: 14, endPoint y: 65, distance: 57.2
click at [63, 36] on link "Design" at bounding box center [59, 34] width 39 height 12
click at [0, 0] on div "Spacing" at bounding box center [0, 0] width 0 height 0
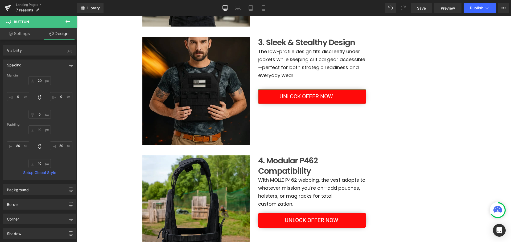
type input "20"
type input "0"
type input "10"
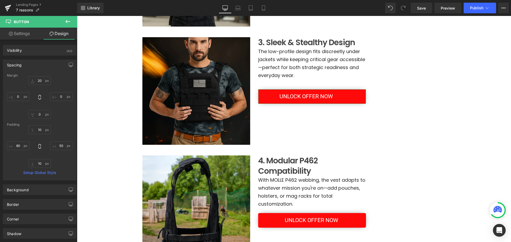
type input "50"
type input "10"
click at [18, 150] on div "10px 10 50px 50 10px 10 80px 80" at bounding box center [39, 147] width 65 height 43
click at [18, 147] on input "80" at bounding box center [18, 145] width 22 height 9
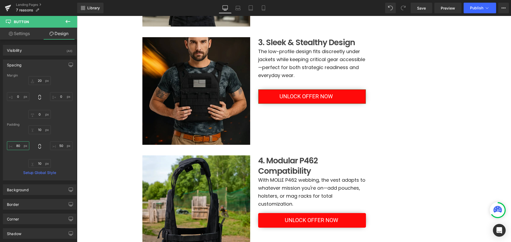
click at [18, 147] on input "80" at bounding box center [18, 145] width 22 height 9
type input "100"
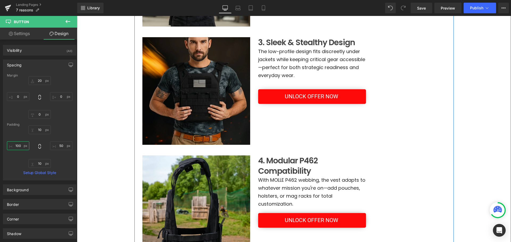
scroll to position [210, 0]
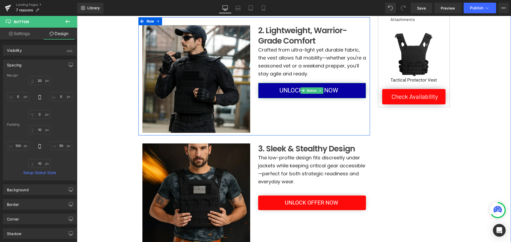
click at [320, 87] on span "UNLOCK OFFER NOW" at bounding box center [308, 91] width 58 height 10
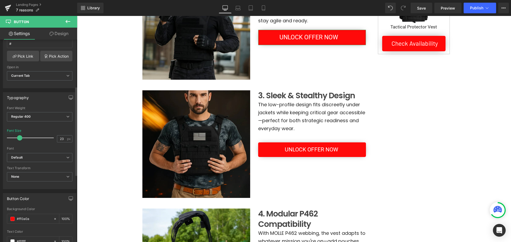
scroll to position [160, 0]
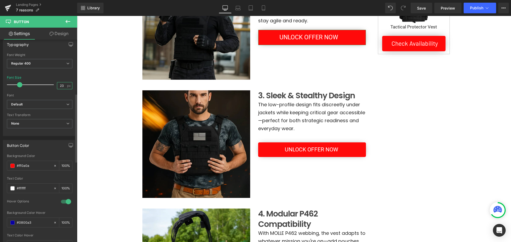
click at [60, 86] on input "23" at bounding box center [61, 85] width 9 height 7
type input "21"
click at [58, 35] on link "Design" at bounding box center [59, 34] width 39 height 12
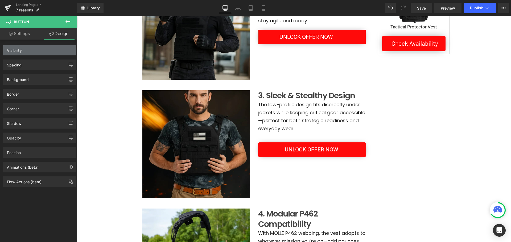
click at [32, 48] on div "Visibility" at bounding box center [39, 50] width 73 height 10
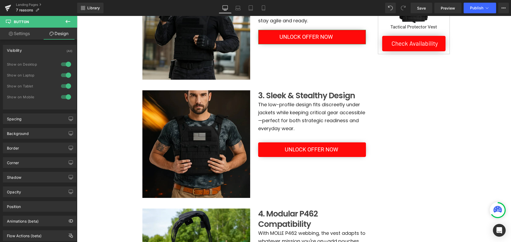
type input "20"
type input "0"
type input "10"
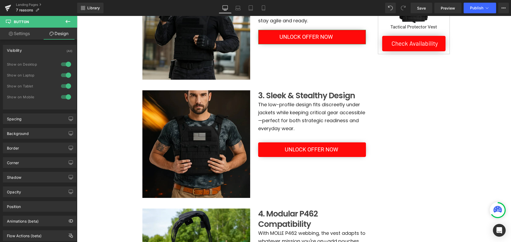
type input "50"
type input "10"
click at [32, 118] on div "Spacing" at bounding box center [39, 119] width 73 height 10
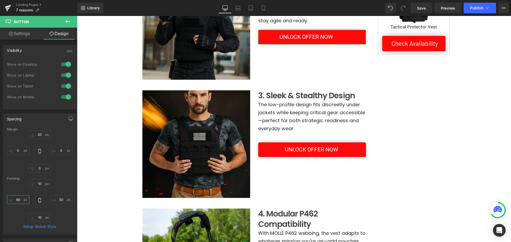
click at [18, 197] on input "80" at bounding box center [18, 199] width 22 height 9
type input "100"
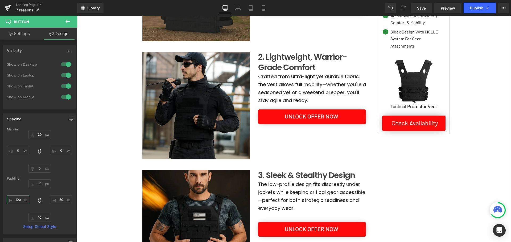
scroll to position [104, 0]
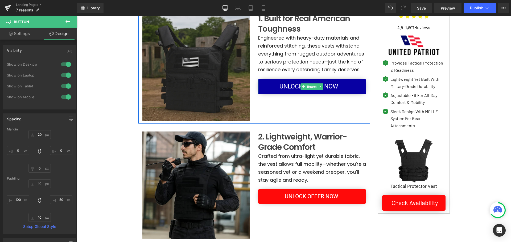
click at [298, 89] on span "UNLOCK OFFER NOW" at bounding box center [308, 87] width 58 height 10
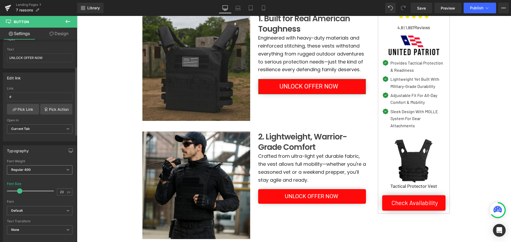
scroll to position [80, 0]
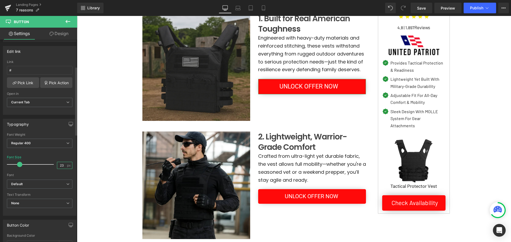
click at [61, 164] on input "23" at bounding box center [61, 165] width 9 height 7
click at [59, 167] on input "23" at bounding box center [61, 165] width 9 height 7
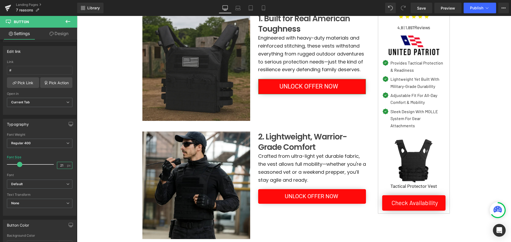
type input "21"
click at [56, 31] on link "Design" at bounding box center [59, 34] width 39 height 12
click at [0, 0] on div "Spacing" at bounding box center [0, 0] width 0 height 0
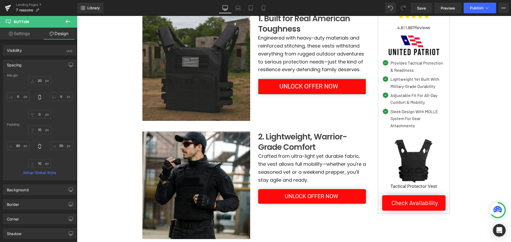
type input "20"
type input "0"
type input "10"
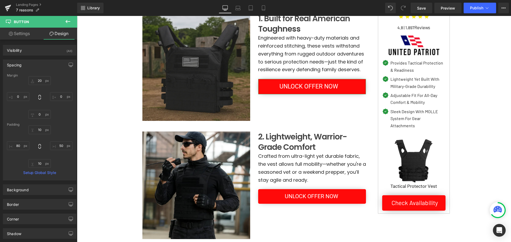
type input "50"
type input "10"
click at [19, 149] on input "80" at bounding box center [18, 145] width 22 height 9
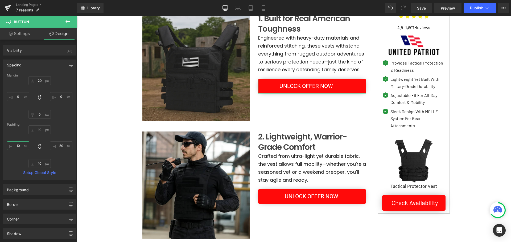
type input "100"
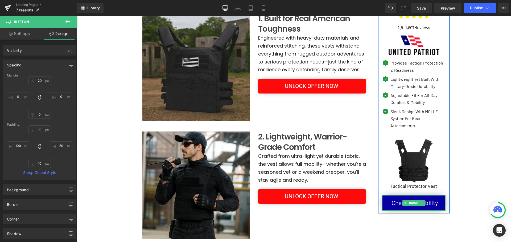
click at [392, 199] on span "Check Availability" at bounding box center [414, 203] width 47 height 10
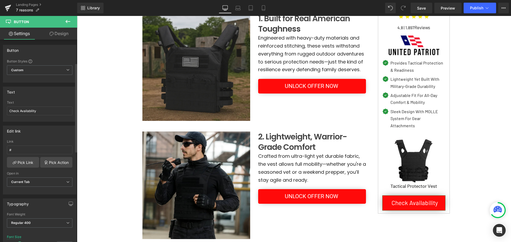
scroll to position [53, 0]
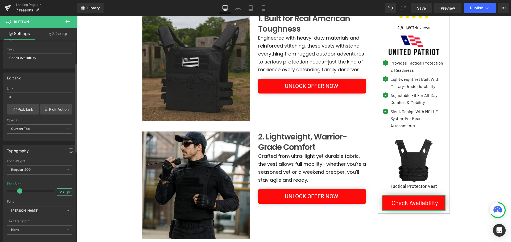
click at [62, 190] on input "23" at bounding box center [61, 192] width 9 height 7
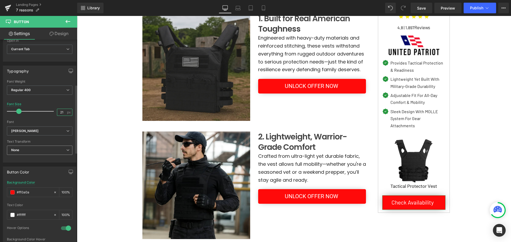
type input "21"
click at [40, 151] on span "None" at bounding box center [39, 150] width 65 height 9
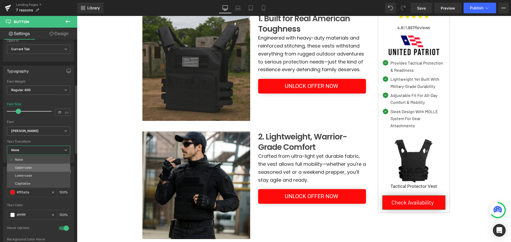
click at [33, 165] on li "Uppercase" at bounding box center [38, 168] width 63 height 8
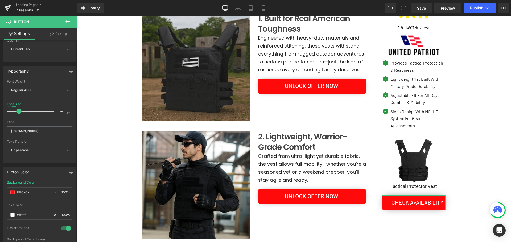
click at [57, 37] on link "Design" at bounding box center [59, 34] width 39 height 12
click at [0, 0] on div "Background" at bounding box center [0, 0] width 0 height 0
click at [0, 0] on div "Spacing" at bounding box center [0, 0] width 0 height 0
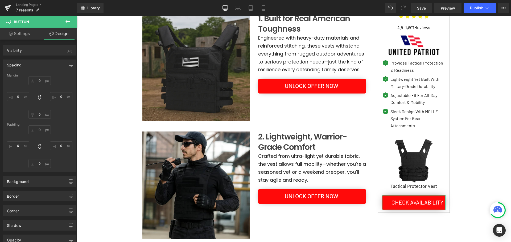
type input "20"
type input "0"
type input "10"
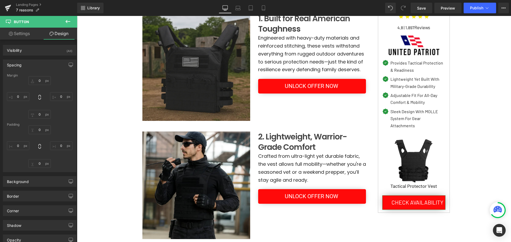
type input "0"
type input "10"
type input "35"
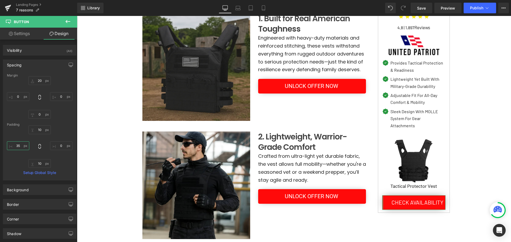
click at [20, 146] on input "35" at bounding box center [18, 145] width 22 height 9
type input "1"
type input "25"
drag, startPoint x: 423, startPoint y: 6, endPoint x: 244, endPoint y: 124, distance: 214.3
click at [423, 6] on span "Save" at bounding box center [421, 8] width 9 height 6
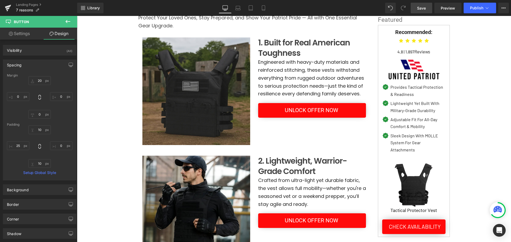
scroll to position [0, 0]
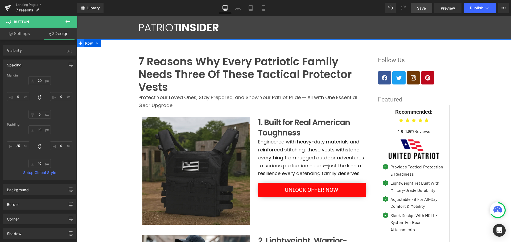
drag, startPoint x: 81, startPoint y: 43, endPoint x: 78, endPoint y: 43, distance: 3.2
click at [81, 43] on span at bounding box center [80, 43] width 7 height 8
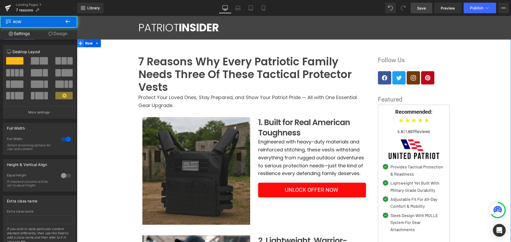
click at [78, 43] on icon at bounding box center [80, 43] width 4 height 4
click at [56, 35] on link "Design" at bounding box center [58, 34] width 39 height 12
click at [0, 0] on div "Background" at bounding box center [0, 0] width 0 height 0
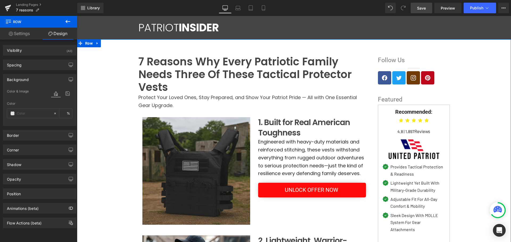
type input "transparent"
type input "0"
click at [12, 113] on span at bounding box center [12, 113] width 4 height 4
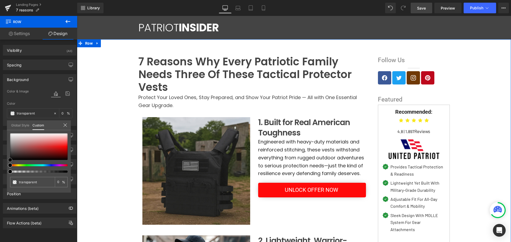
type input "#f3f1f1"
type input "100"
type input "#f3f1f1"
type input "100"
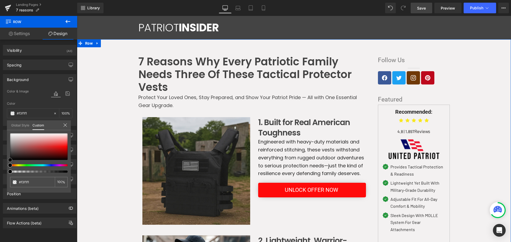
type input "#edecec"
type input "#ededed"
type input "#e5e5e5"
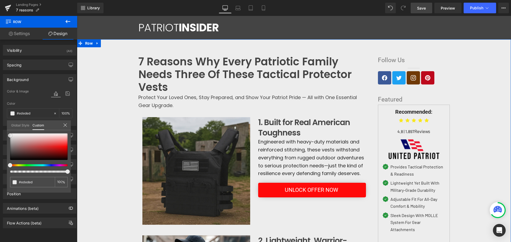
type input "#e5e5e5"
drag, startPoint x: 11, startPoint y: 135, endPoint x: 8, endPoint y: 136, distance: 3.4
click at [8, 136] on div "#e5e5e5 100 %" at bounding box center [39, 162] width 64 height 59
drag, startPoint x: 422, startPoint y: 9, endPoint x: 327, endPoint y: 138, distance: 160.9
click at [422, 9] on span "Save" at bounding box center [421, 8] width 9 height 6
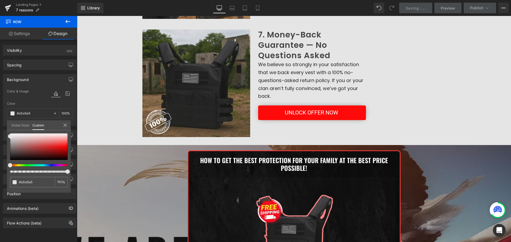
scroll to position [824, 0]
